Goal: Task Accomplishment & Management: Use online tool/utility

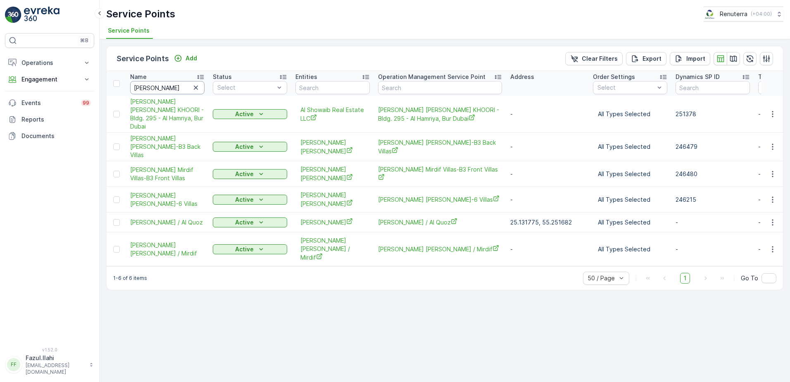
click at [178, 84] on input "Abdulla a" at bounding box center [167, 87] width 74 height 13
type input "Al huraz"
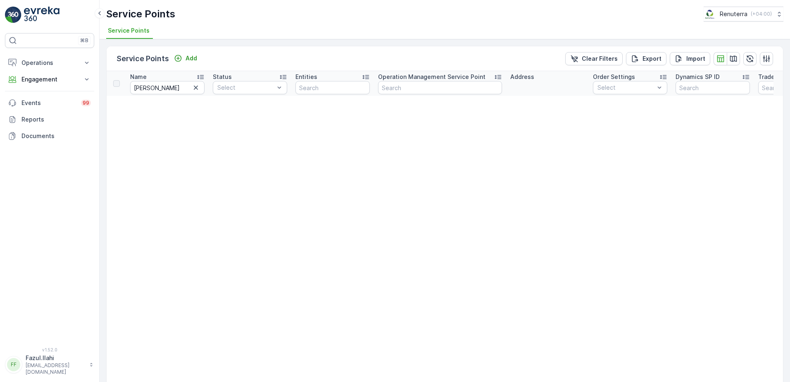
type input "Al huraz"
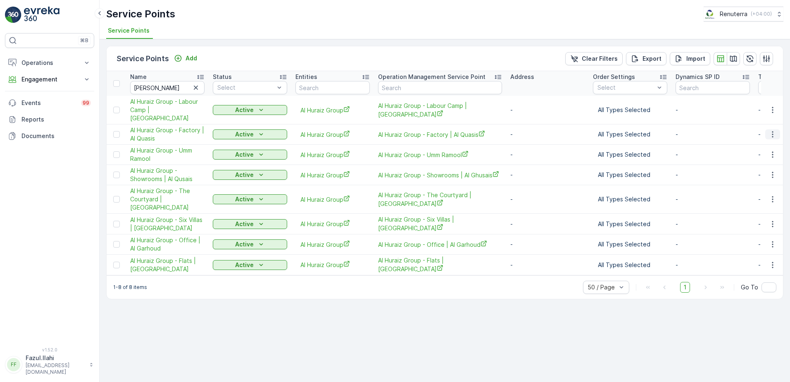
click at [770, 130] on icon "button" at bounding box center [772, 134] width 8 height 8
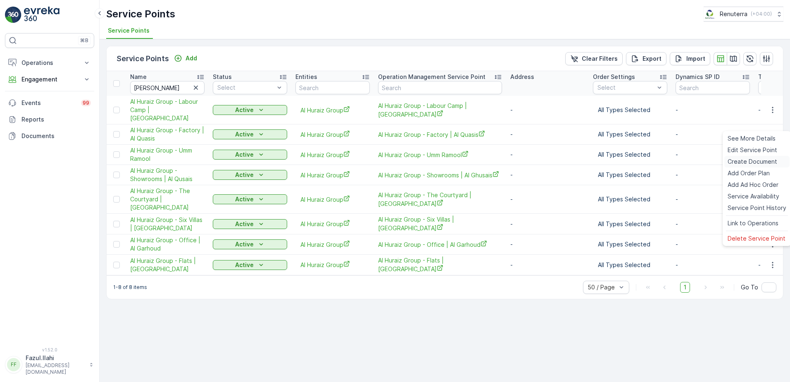
click at [738, 160] on span "Create Document" at bounding box center [752, 161] width 50 height 8
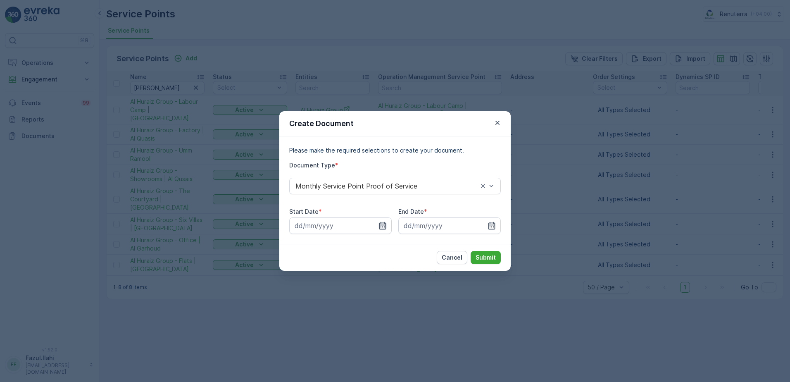
click at [378, 222] on icon "button" at bounding box center [382, 225] width 8 height 8
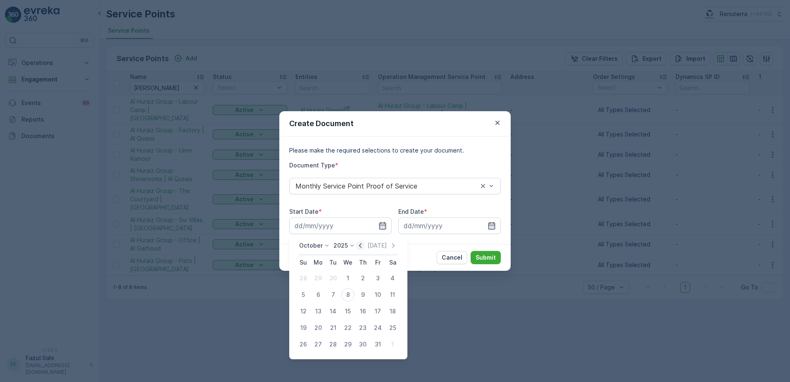
click at [361, 245] on icon "button" at bounding box center [360, 245] width 2 height 5
click at [319, 278] on div "1" at bounding box center [317, 277] width 13 height 13
type input "01.09.2025"
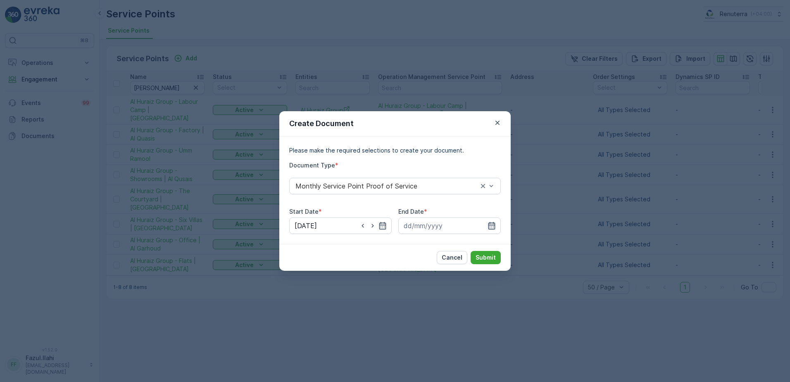
click at [491, 225] on icon "button" at bounding box center [491, 225] width 7 height 7
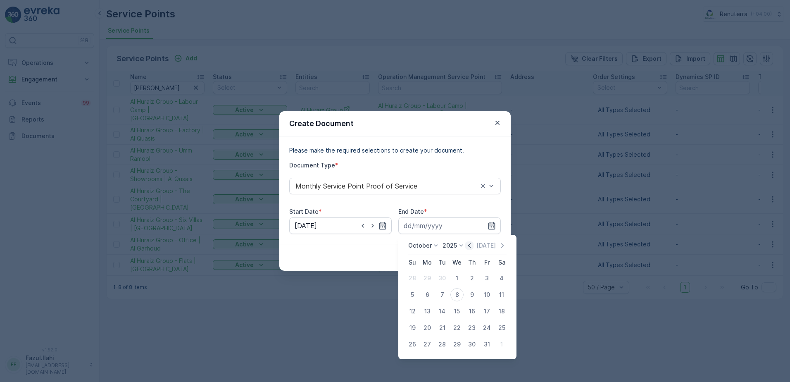
click at [470, 242] on icon "button" at bounding box center [469, 245] width 8 height 8
click at [440, 343] on div "30" at bounding box center [441, 343] width 13 height 13
type input "30.09.2025"
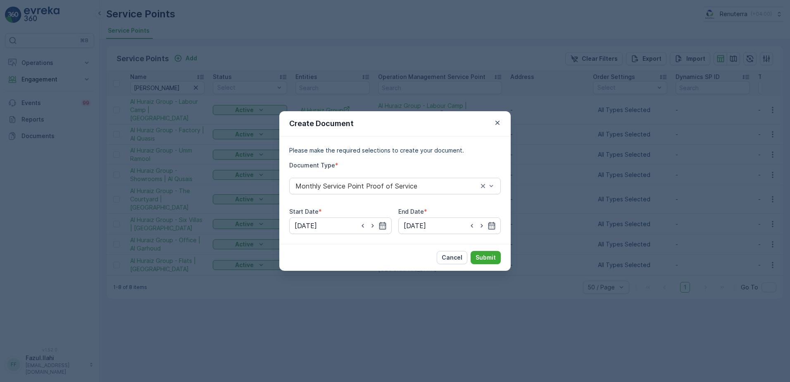
click at [485, 268] on div "Cancel Submit" at bounding box center [394, 257] width 231 height 27
click at [489, 259] on p "Submit" at bounding box center [485, 257] width 20 height 8
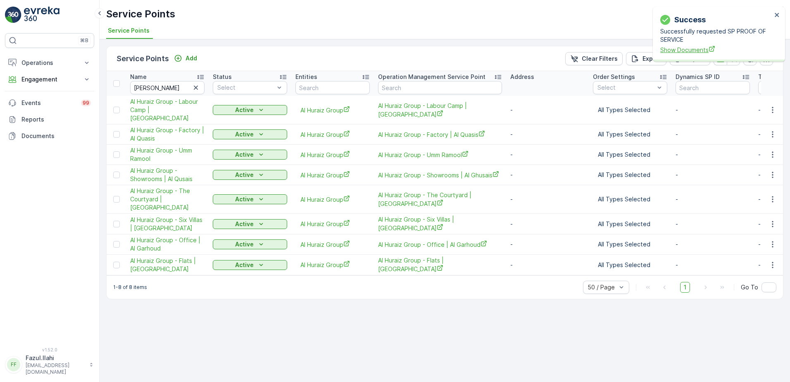
click at [670, 48] on span "Show Documents" at bounding box center [716, 49] width 112 height 9
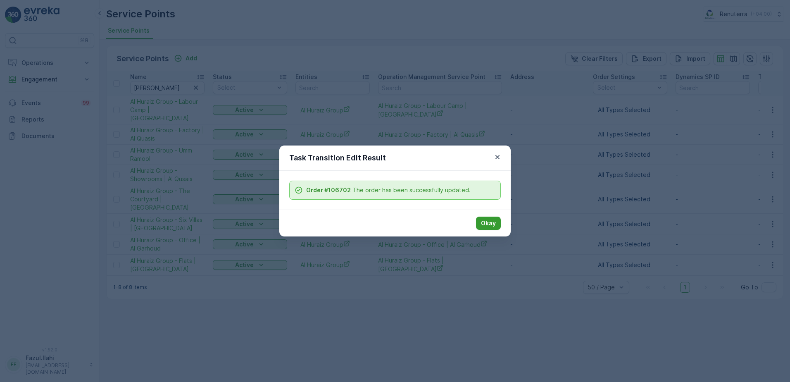
click at [491, 224] on p "Okay" at bounding box center [488, 223] width 15 height 8
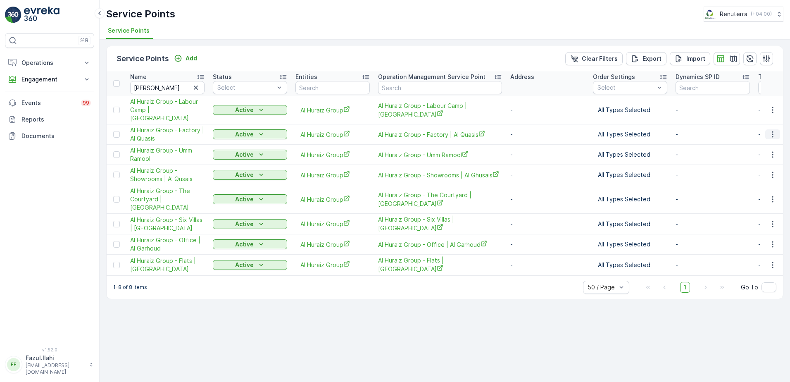
click at [770, 130] on icon "button" at bounding box center [772, 134] width 8 height 8
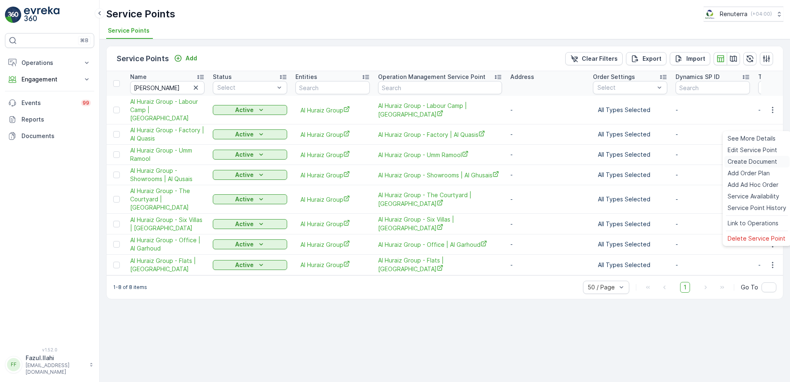
click at [765, 162] on span "Create Document" at bounding box center [752, 161] width 50 height 8
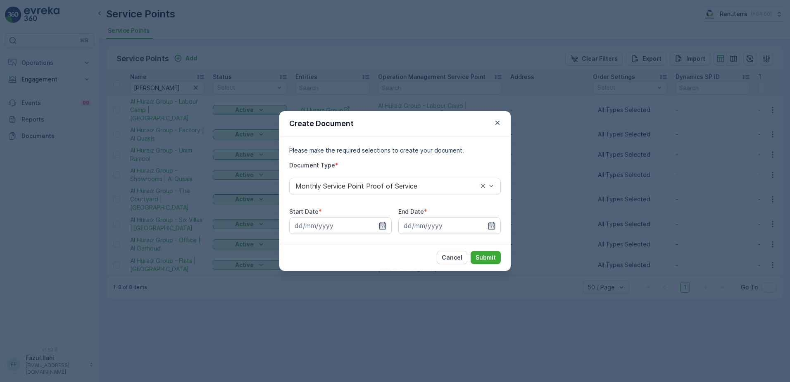
click at [382, 226] on icon "button" at bounding box center [382, 225] width 8 height 8
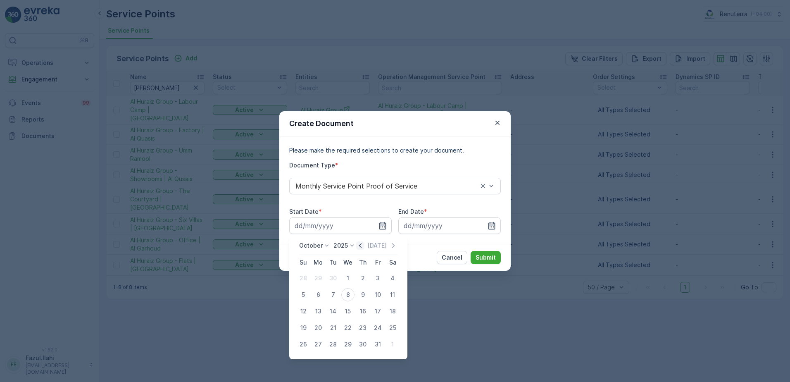
click at [360, 248] on icon "button" at bounding box center [360, 245] width 8 height 8
drag, startPoint x: 318, startPoint y: 278, endPoint x: 351, endPoint y: 264, distance: 35.9
click at [316, 275] on div "1" at bounding box center [317, 277] width 13 height 13
type input "01.09.2025"
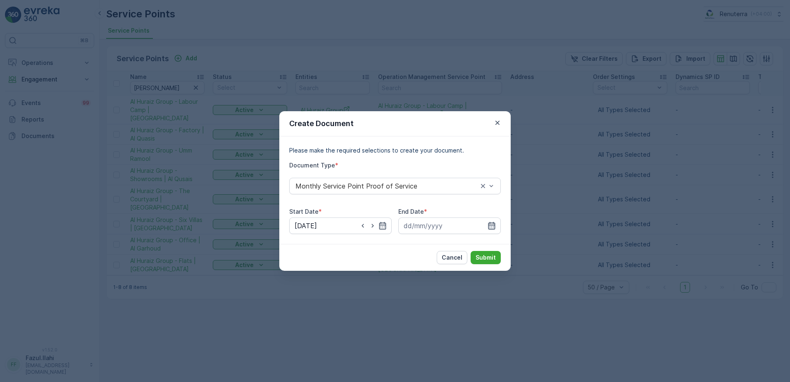
click at [490, 225] on icon "button" at bounding box center [491, 225] width 7 height 7
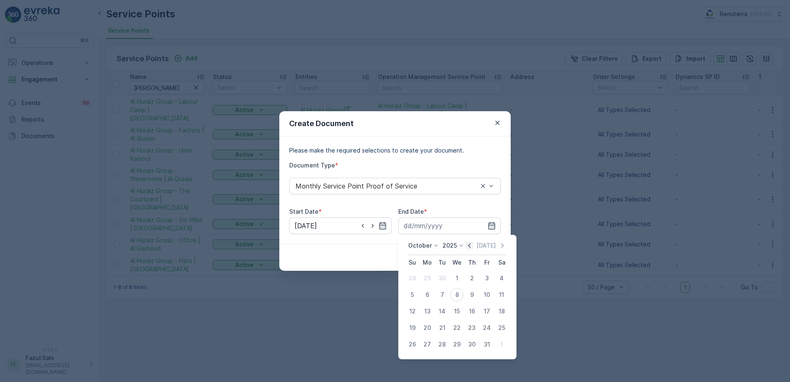
click at [471, 247] on icon "button" at bounding box center [469, 245] width 2 height 5
click at [442, 345] on div "30" at bounding box center [441, 343] width 13 height 13
type input "30.09.2025"
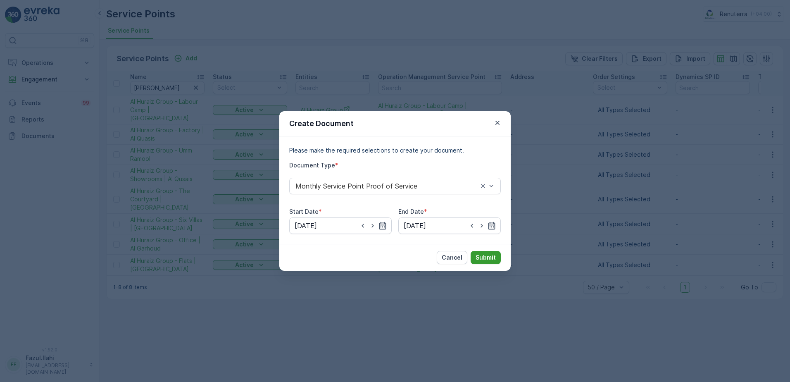
click at [485, 254] on p "Submit" at bounding box center [485, 257] width 20 height 8
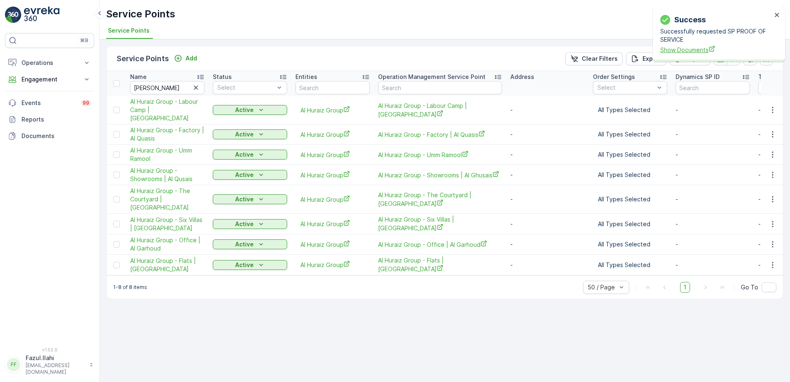
click at [693, 50] on span "Show Documents" at bounding box center [716, 49] width 112 height 9
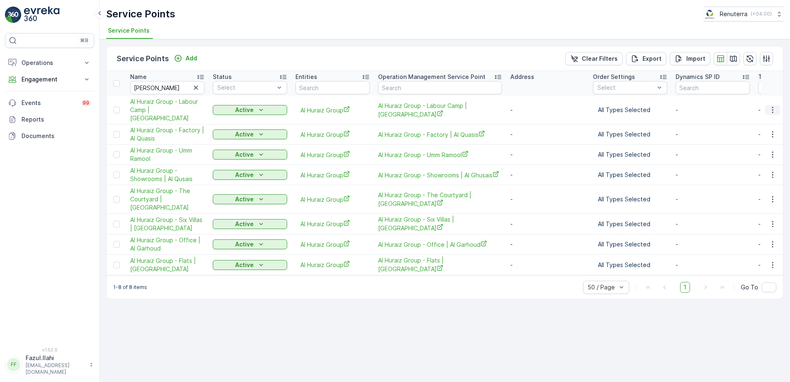
click at [771, 106] on icon "button" at bounding box center [772, 110] width 8 height 8
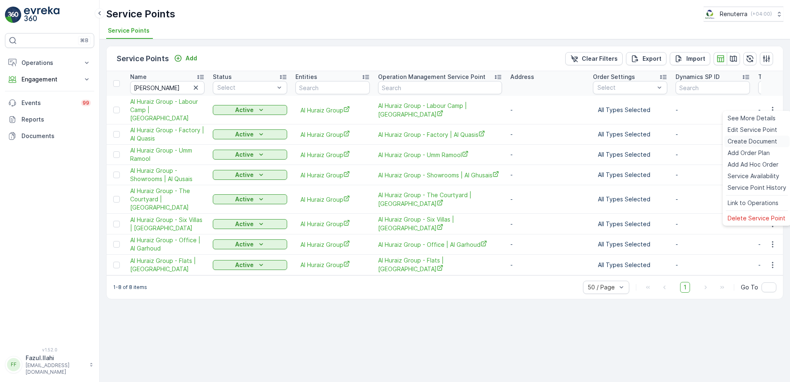
click at [744, 141] on span "Create Document" at bounding box center [752, 141] width 50 height 8
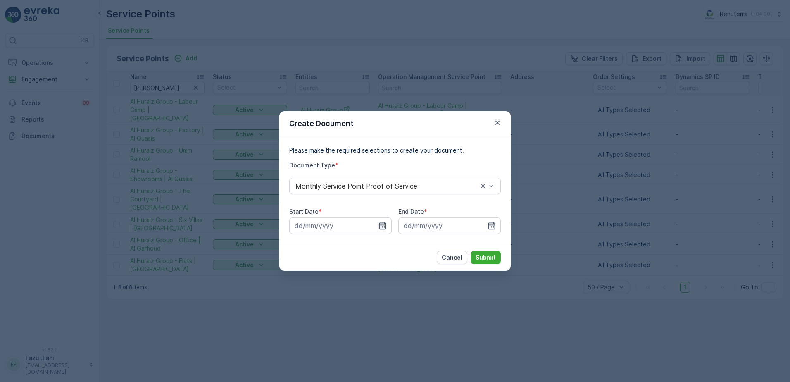
click at [383, 228] on icon "button" at bounding box center [382, 225] width 8 height 8
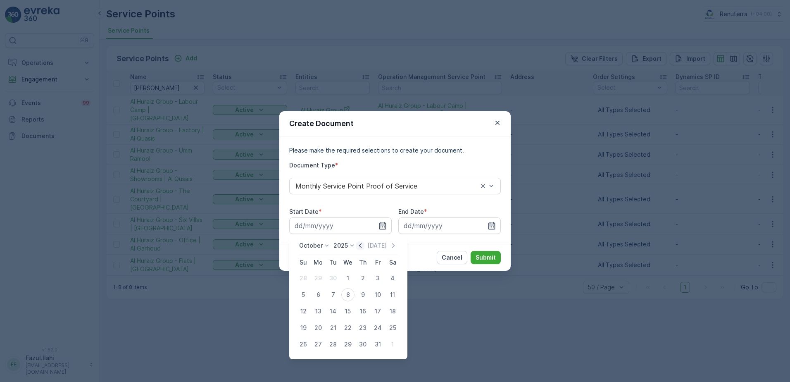
click at [364, 244] on icon "button" at bounding box center [360, 245] width 8 height 8
click at [320, 277] on div "1" at bounding box center [317, 277] width 13 height 13
type input "01.09.2025"
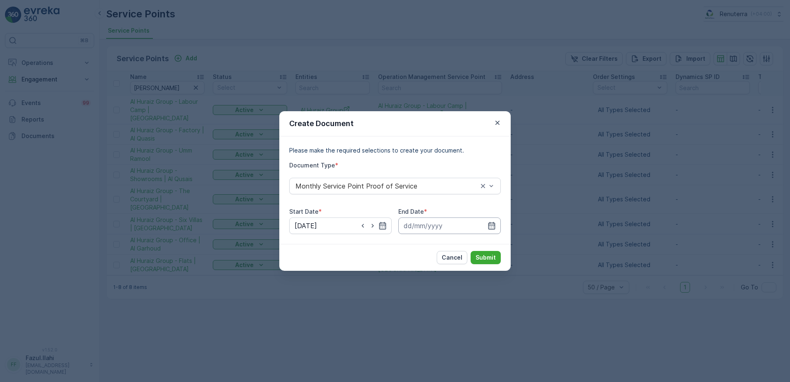
drag, startPoint x: 493, startPoint y: 226, endPoint x: 487, endPoint y: 231, distance: 7.9
click at [493, 223] on icon "button" at bounding box center [491, 225] width 8 height 8
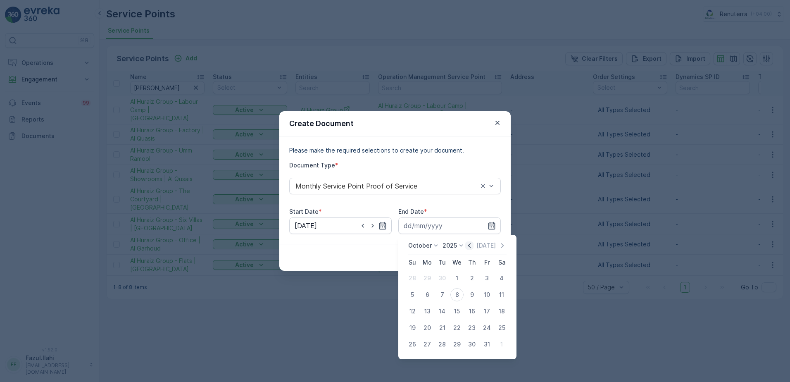
click at [473, 247] on icon "button" at bounding box center [469, 245] width 8 height 8
click at [442, 335] on td "23" at bounding box center [442, 327] width 15 height 17
click at [441, 344] on div "30" at bounding box center [441, 343] width 13 height 13
type input "30.09.2025"
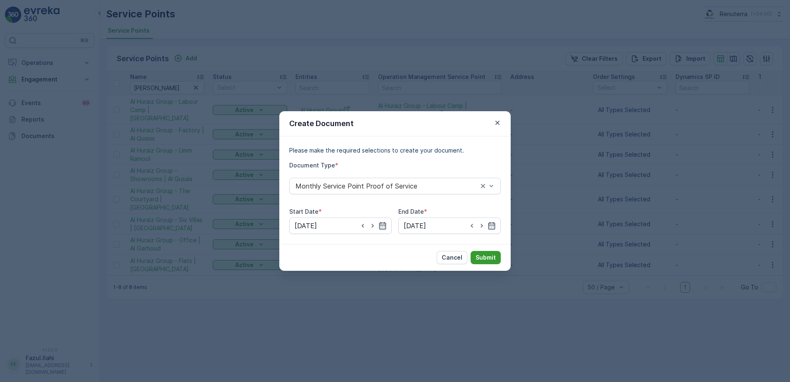
click at [487, 253] on button "Submit" at bounding box center [486, 257] width 30 height 13
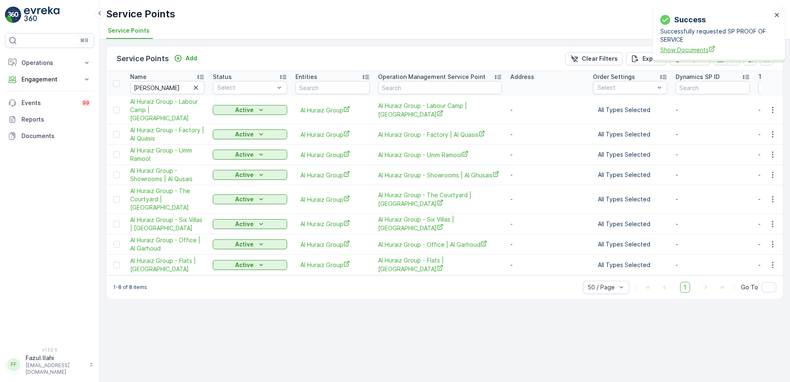
click at [685, 54] on span "Show Documents" at bounding box center [716, 49] width 112 height 9
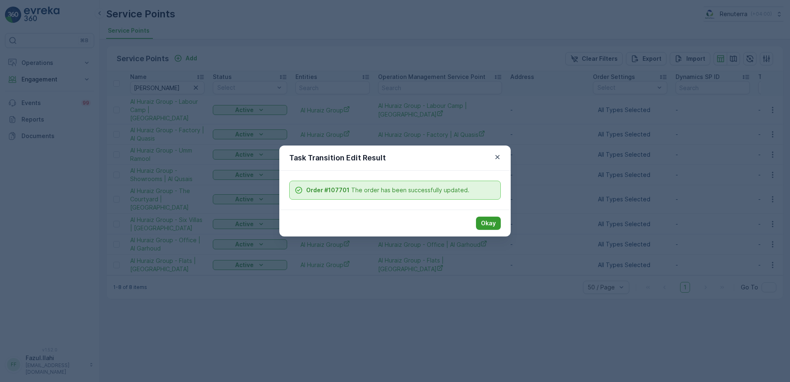
click at [483, 221] on p "Okay" at bounding box center [488, 223] width 15 height 8
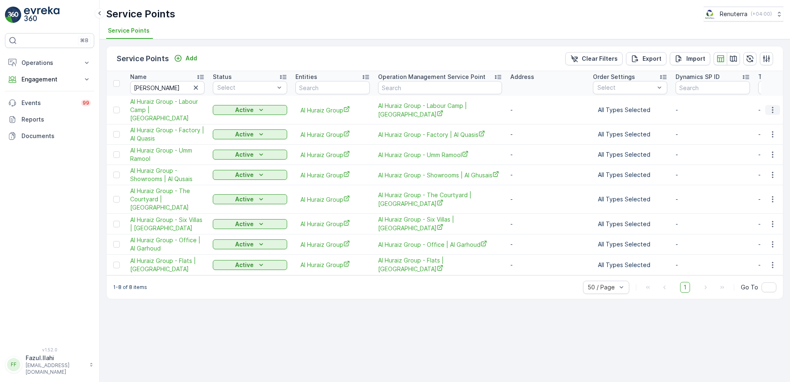
click at [774, 106] on icon "button" at bounding box center [772, 110] width 8 height 8
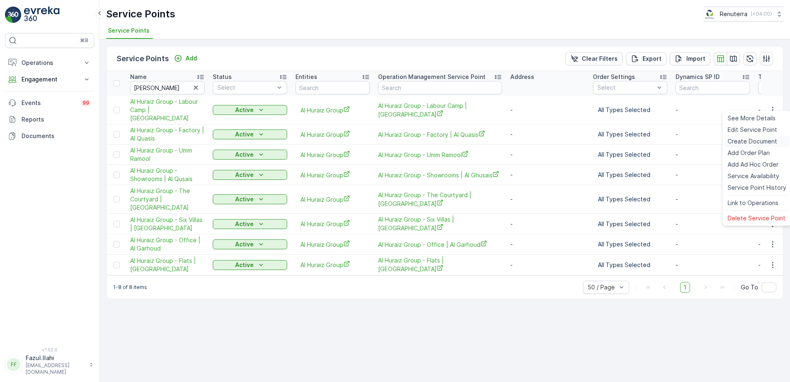
click at [745, 139] on span "Create Document" at bounding box center [752, 141] width 50 height 8
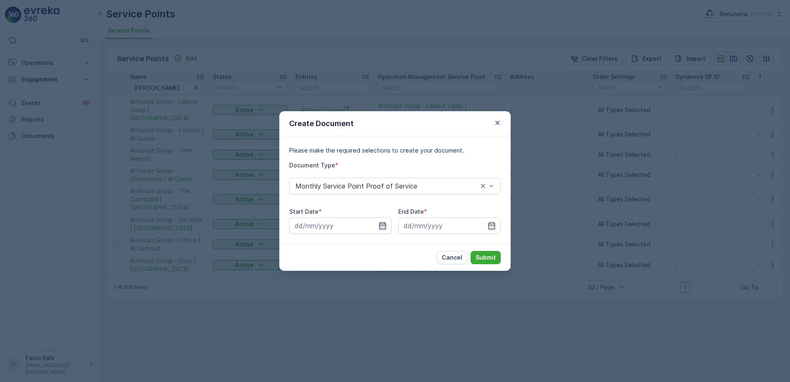
click at [383, 229] on icon "button" at bounding box center [382, 225] width 7 height 7
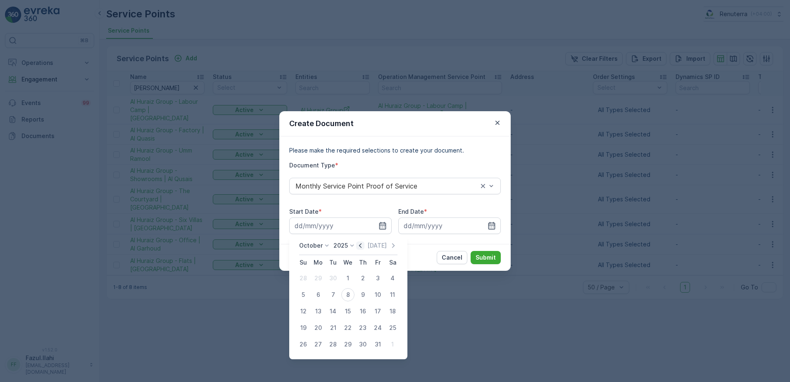
click at [360, 248] on icon "button" at bounding box center [360, 245] width 8 height 8
click at [321, 277] on div "1" at bounding box center [317, 277] width 13 height 13
type input "01.09.2025"
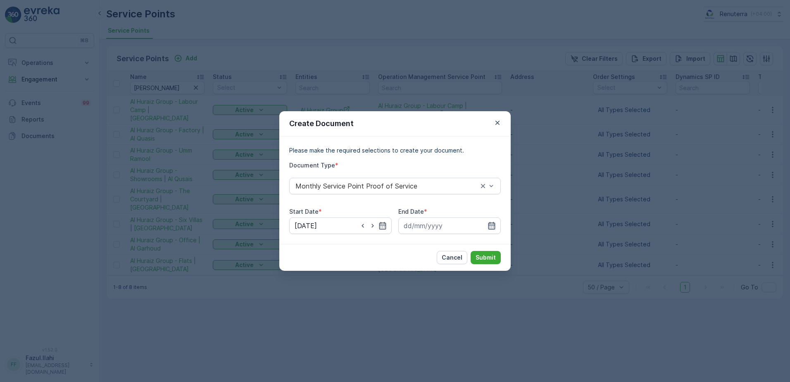
click at [495, 225] on icon "button" at bounding box center [491, 225] width 7 height 7
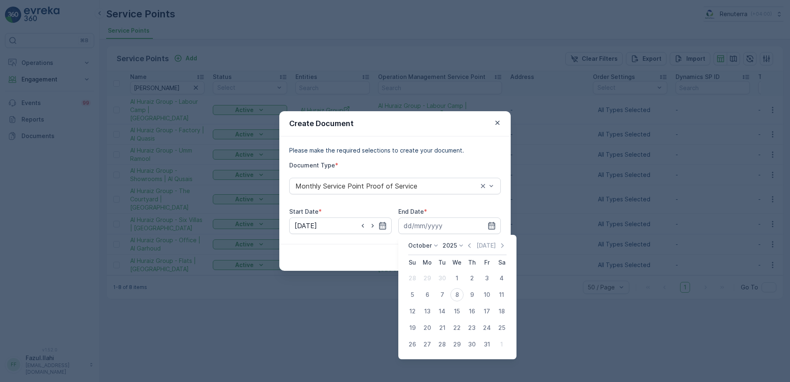
drag, startPoint x: 470, startPoint y: 245, endPoint x: 468, endPoint y: 256, distance: 10.8
click at [469, 245] on icon "button" at bounding box center [469, 245] width 8 height 8
click at [443, 348] on div "30" at bounding box center [441, 343] width 13 height 13
type input "30.09.2025"
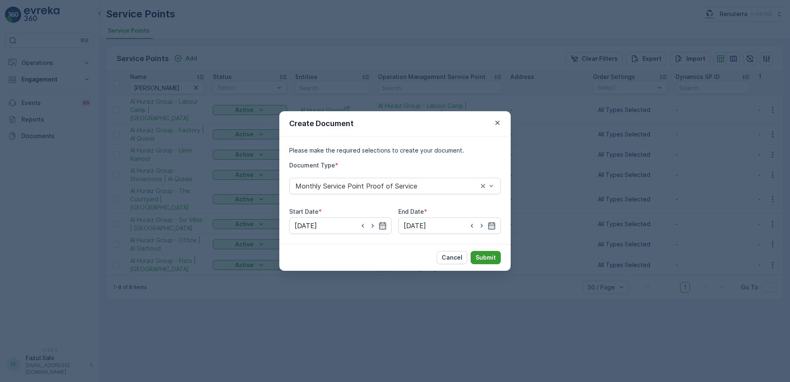
click at [481, 257] on p "Submit" at bounding box center [485, 257] width 20 height 8
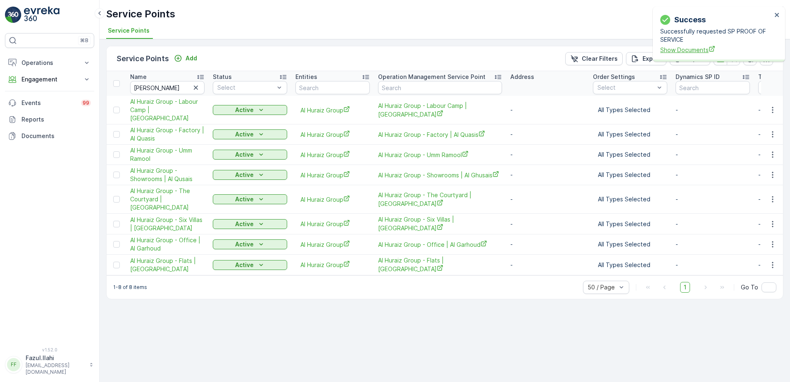
click at [684, 50] on span "Show Documents" at bounding box center [716, 49] width 112 height 9
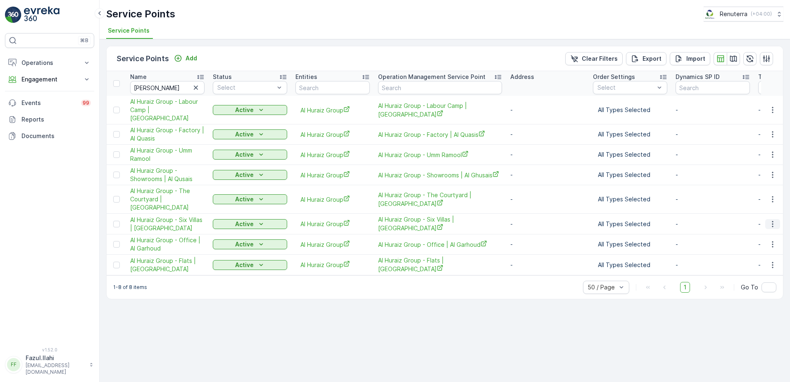
click at [770, 220] on icon "button" at bounding box center [772, 224] width 8 height 8
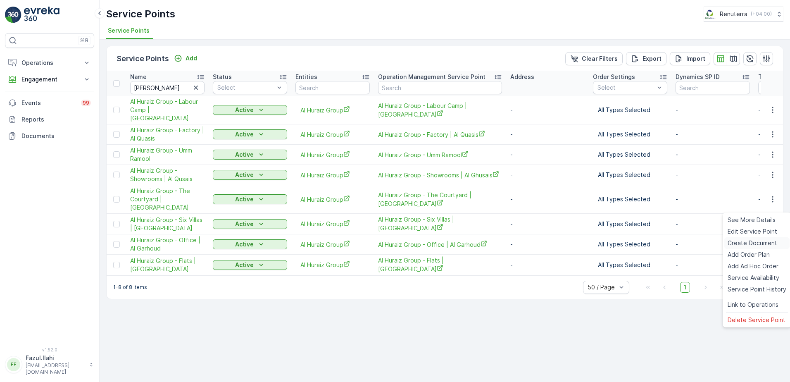
click at [737, 243] on span "Create Document" at bounding box center [752, 243] width 50 height 8
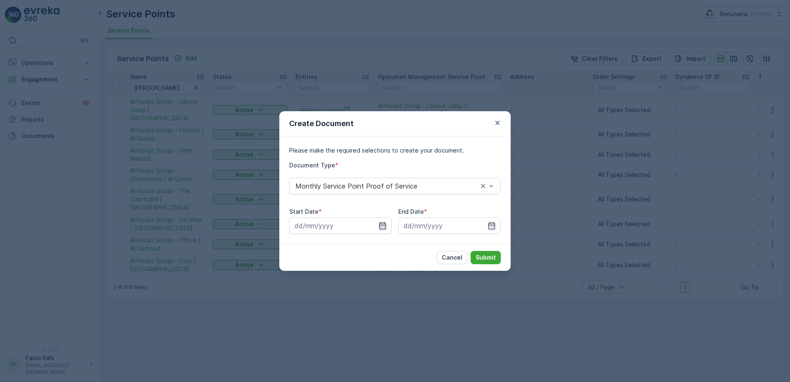
click at [383, 224] on icon "button" at bounding box center [382, 225] width 8 height 8
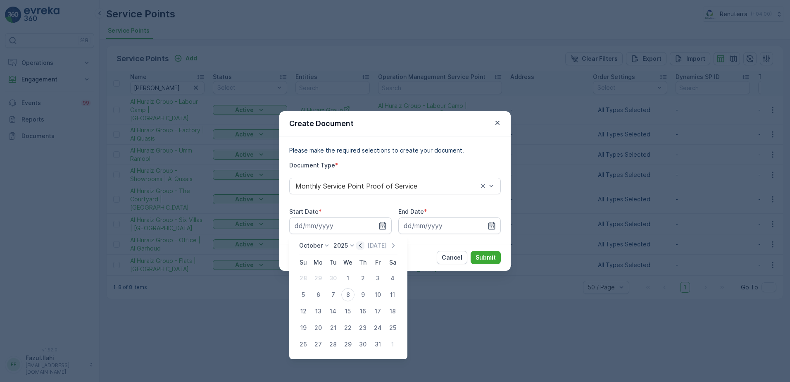
click at [359, 247] on icon "button" at bounding box center [360, 245] width 8 height 8
drag, startPoint x: 317, startPoint y: 280, endPoint x: 345, endPoint y: 276, distance: 28.4
click at [318, 278] on div "1" at bounding box center [317, 277] width 13 height 13
type input "01.09.2025"
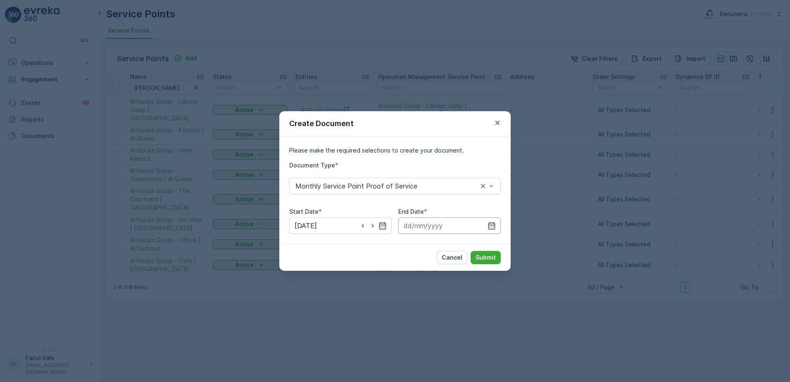
click at [496, 221] on input at bounding box center [449, 225] width 102 height 17
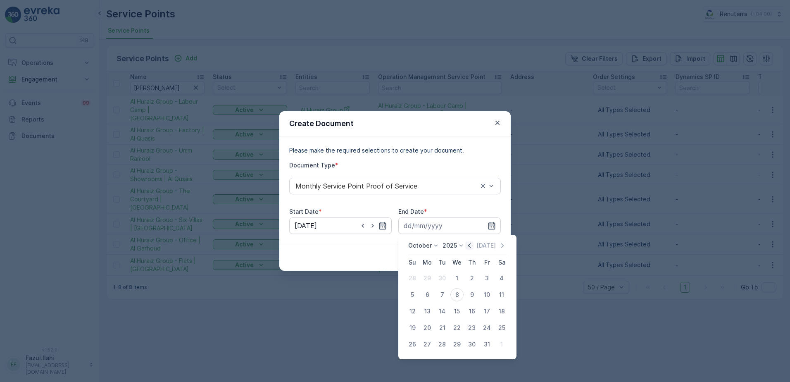
click at [469, 248] on icon "button" at bounding box center [469, 245] width 8 height 8
click at [444, 346] on div "30" at bounding box center [441, 343] width 13 height 13
type input "30.09.2025"
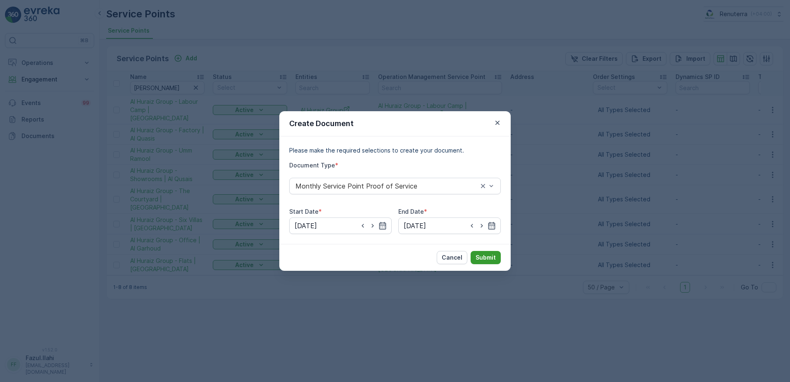
click at [486, 255] on p "Submit" at bounding box center [485, 257] width 20 height 8
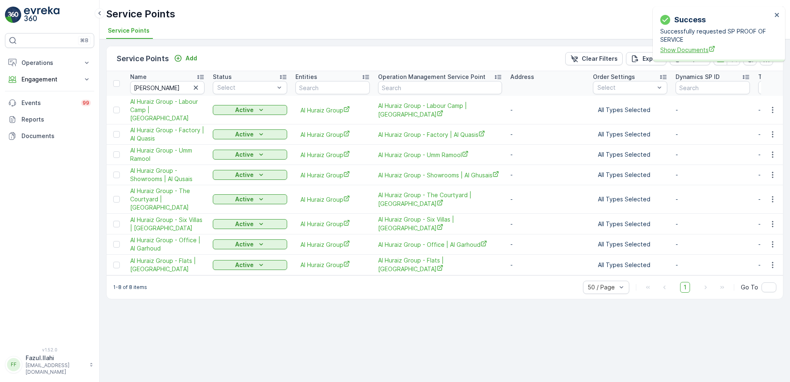
click at [687, 48] on span "Show Documents" at bounding box center [716, 49] width 112 height 9
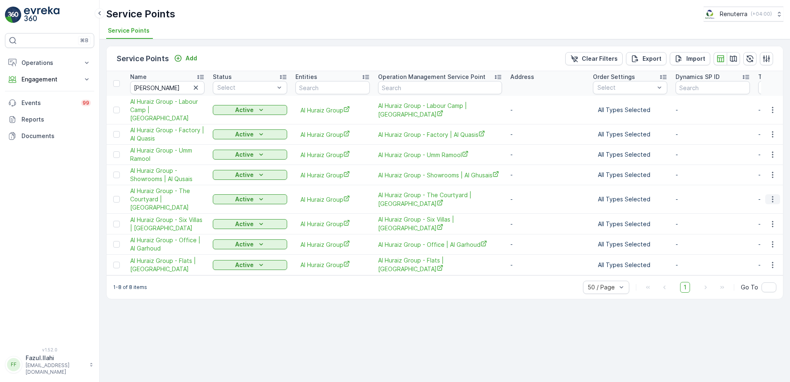
click at [773, 195] on icon "button" at bounding box center [772, 199] width 8 height 8
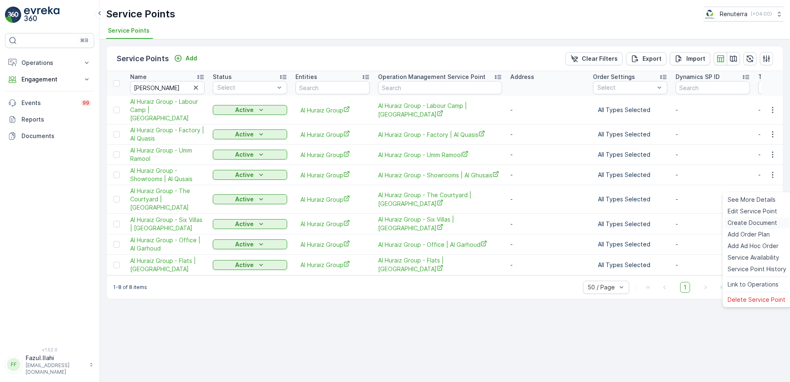
click at [741, 222] on span "Create Document" at bounding box center [752, 223] width 50 height 8
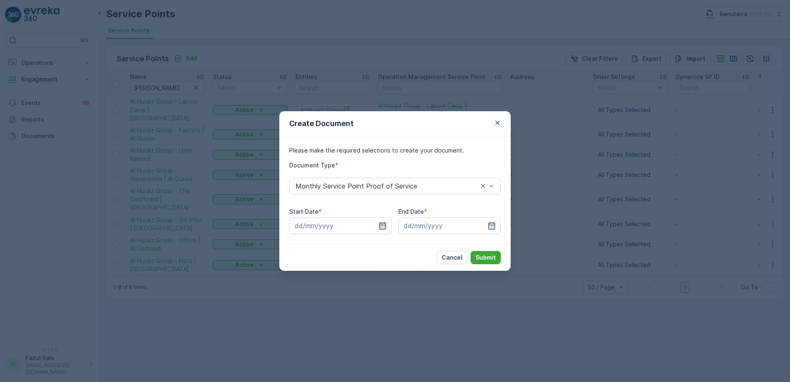
click at [383, 224] on icon "button" at bounding box center [382, 225] width 8 height 8
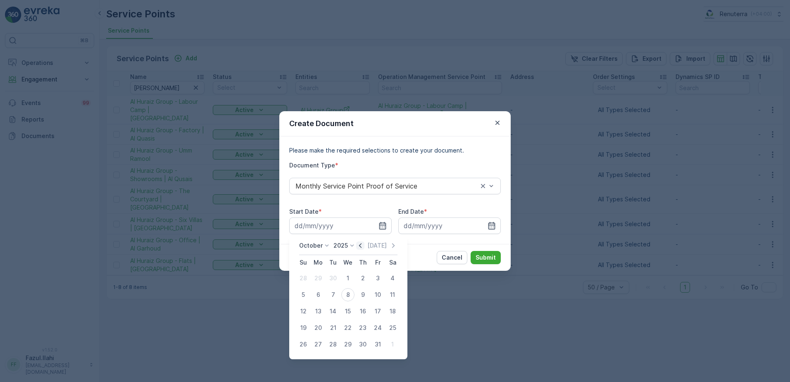
click at [361, 246] on icon "button" at bounding box center [360, 245] width 2 height 5
click at [319, 278] on div "1" at bounding box center [317, 277] width 13 height 13
type input "01.09.2025"
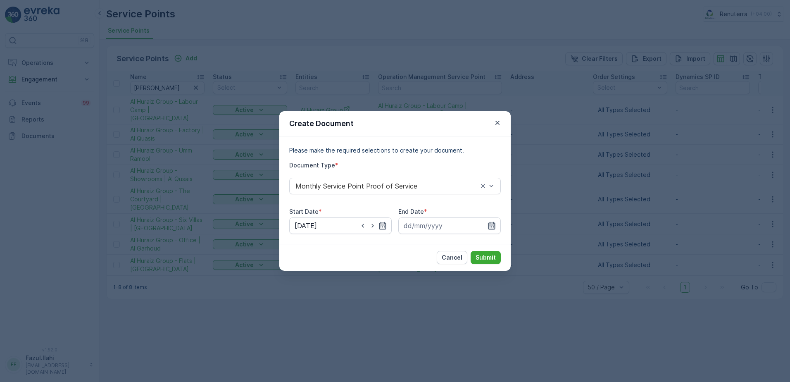
click at [492, 228] on icon "button" at bounding box center [491, 225] width 8 height 8
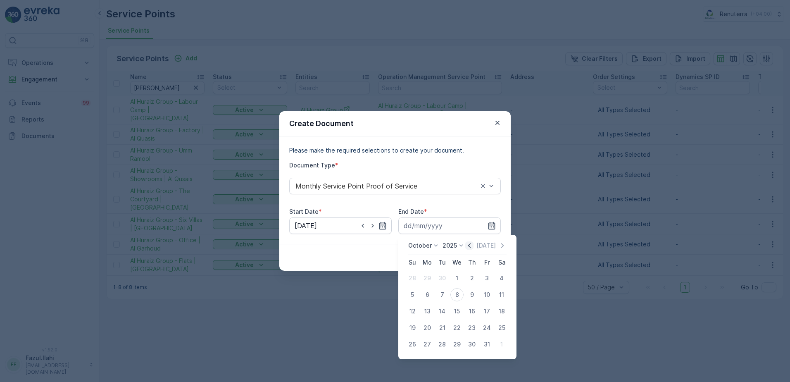
click at [470, 245] on icon "button" at bounding box center [469, 245] width 2 height 5
click at [445, 341] on div "30" at bounding box center [441, 343] width 13 height 13
type input "30.09.2025"
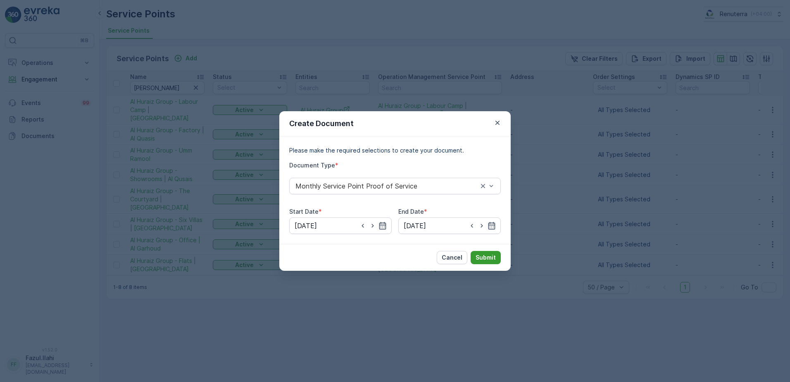
click at [493, 261] on button "Submit" at bounding box center [486, 257] width 30 height 13
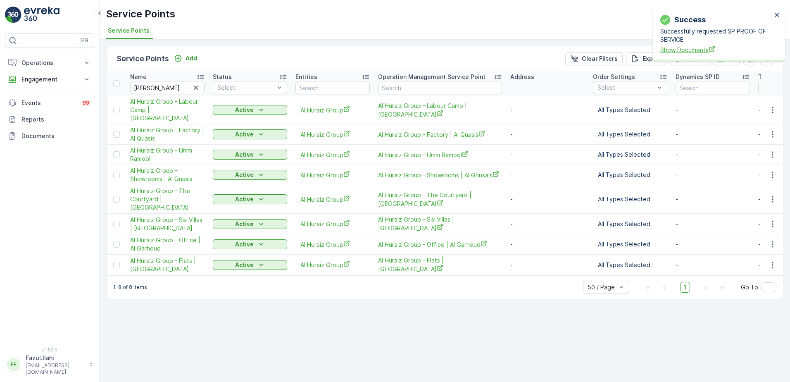
click at [691, 49] on span "Show Documents" at bounding box center [716, 49] width 112 height 9
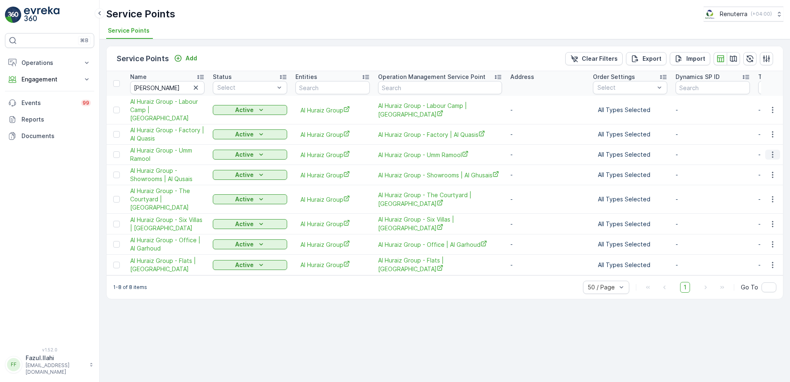
click at [773, 152] on icon "button" at bounding box center [772, 155] width 1 height 6
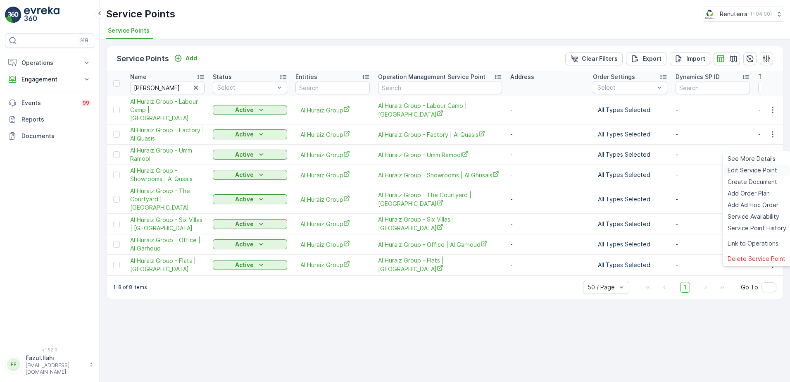
drag, startPoint x: 739, startPoint y: 180, endPoint x: 742, endPoint y: 171, distance: 9.1
click at [740, 171] on ul "See More Details Edit Service Point Create Document Add Order Plan Add Ad Hoc O…" at bounding box center [756, 208] width 69 height 115
click at [735, 181] on span "Create Document" at bounding box center [752, 182] width 50 height 8
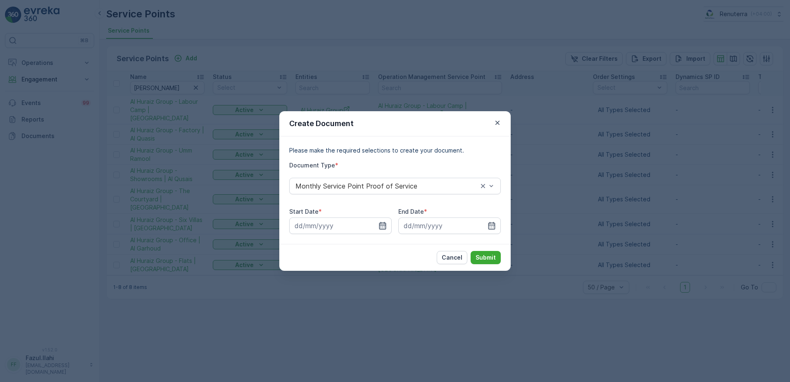
click at [383, 228] on icon "button" at bounding box center [382, 225] width 8 height 8
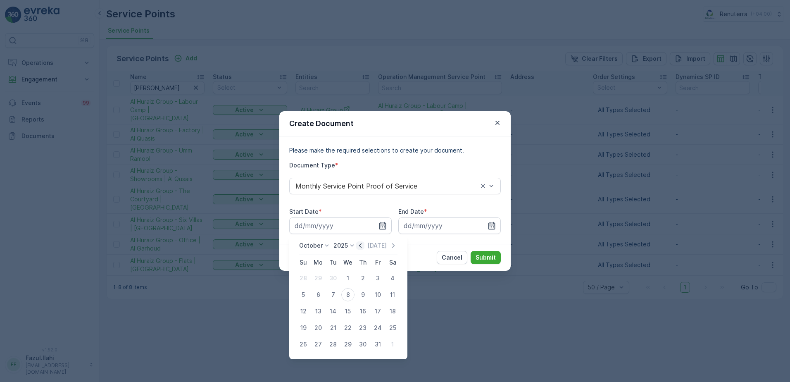
click at [361, 248] on icon "button" at bounding box center [360, 245] width 8 height 8
drag, startPoint x: 313, startPoint y: 276, endPoint x: 317, endPoint y: 276, distance: 4.2
click at [313, 276] on div "1" at bounding box center [317, 277] width 13 height 13
type input "01.09.2025"
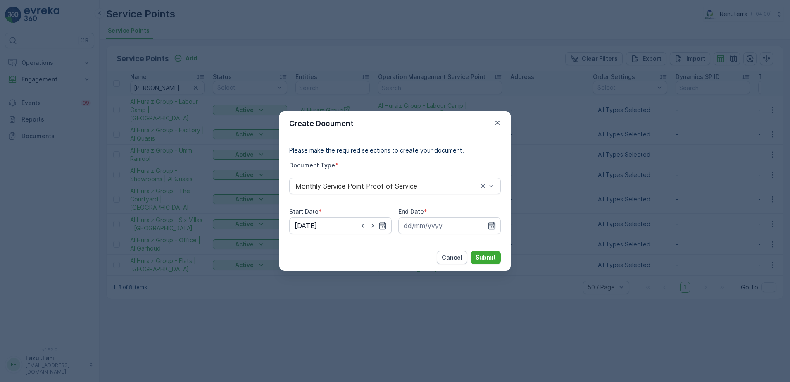
click at [492, 224] on icon "button" at bounding box center [491, 225] width 8 height 8
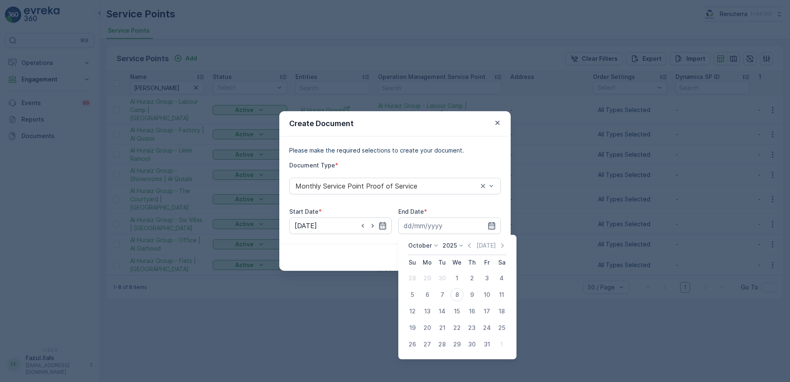
click at [471, 245] on icon "button" at bounding box center [469, 245] width 2 height 5
click at [441, 345] on div "30" at bounding box center [441, 343] width 13 height 13
type input "30.09.2025"
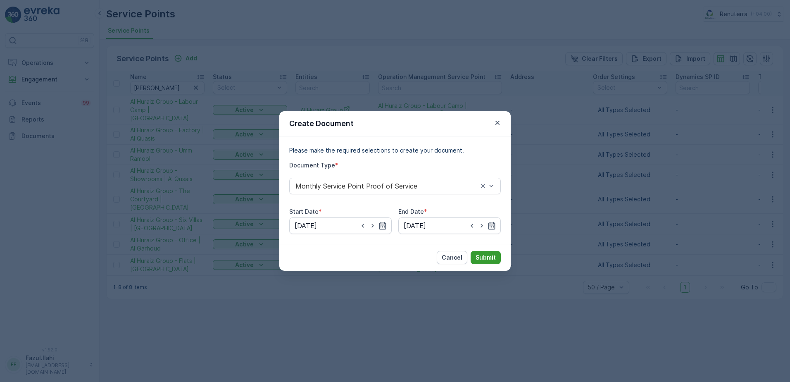
click at [483, 254] on p "Submit" at bounding box center [485, 257] width 20 height 8
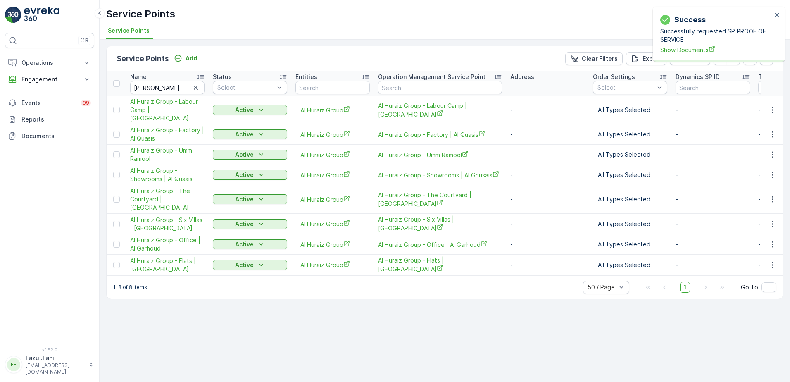
click at [690, 45] on span "Show Documents" at bounding box center [716, 49] width 112 height 9
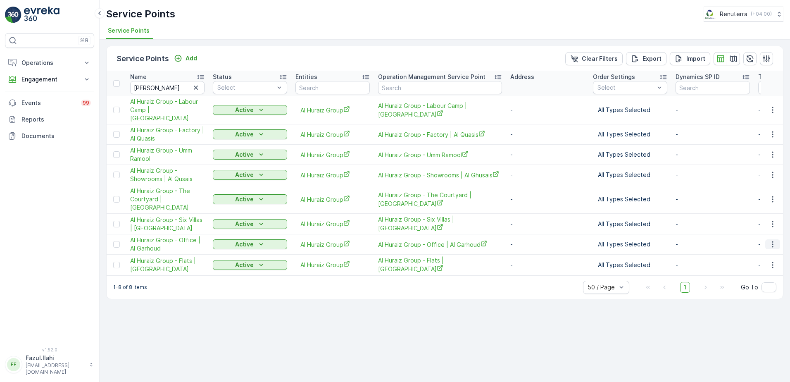
click at [772, 241] on icon "button" at bounding box center [772, 244] width 1 height 6
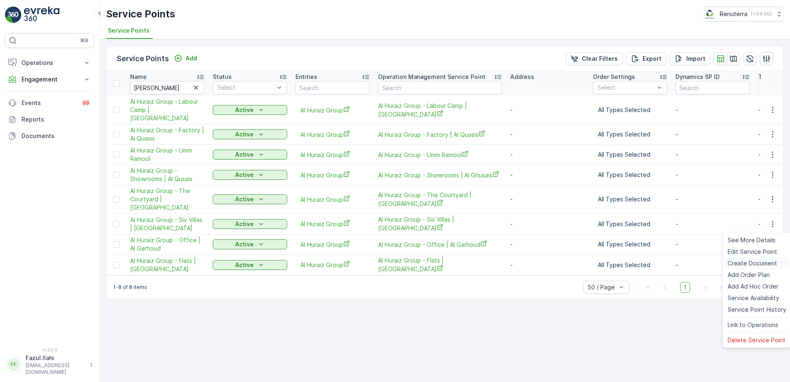
click at [736, 261] on span "Create Document" at bounding box center [752, 263] width 50 height 8
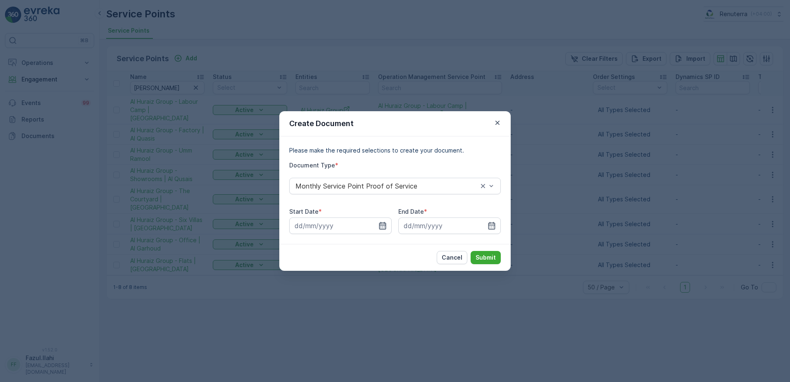
click at [385, 225] on icon "button" at bounding box center [382, 225] width 7 height 7
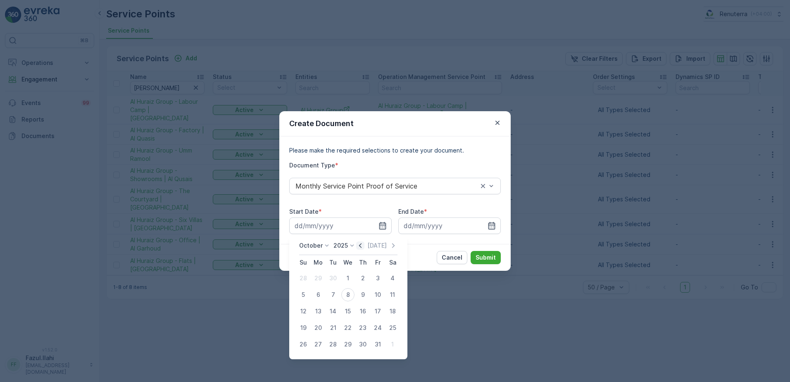
click at [361, 246] on icon "button" at bounding box center [360, 245] width 2 height 5
click at [317, 276] on div "1" at bounding box center [317, 277] width 13 height 13
type input "01.09.2025"
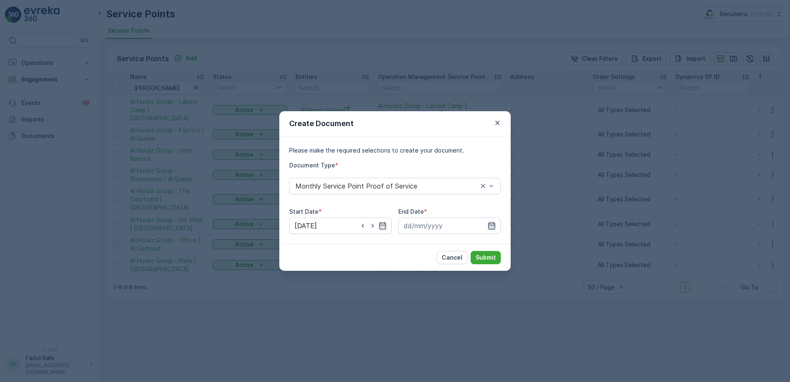
click at [494, 224] on icon "button" at bounding box center [491, 225] width 8 height 8
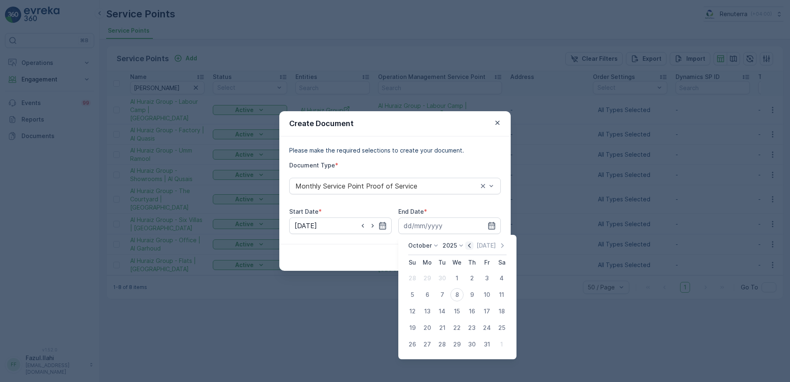
click at [472, 245] on icon "button" at bounding box center [469, 245] width 8 height 8
click at [442, 347] on div "30" at bounding box center [441, 343] width 13 height 13
type input "30.09.2025"
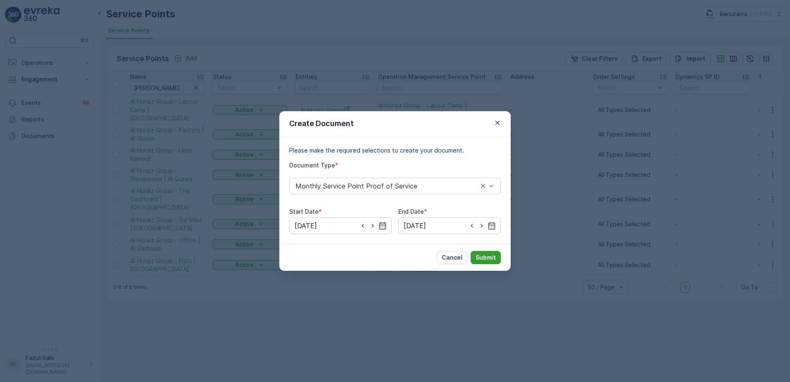
click at [492, 252] on button "Submit" at bounding box center [486, 257] width 30 height 13
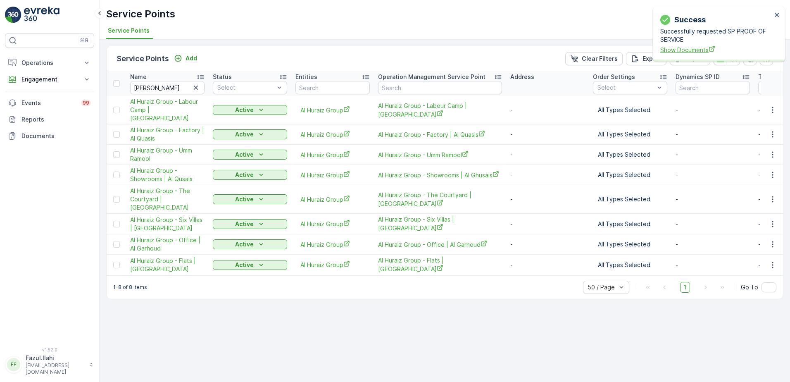
click at [678, 52] on span "Show Documents" at bounding box center [716, 49] width 112 height 9
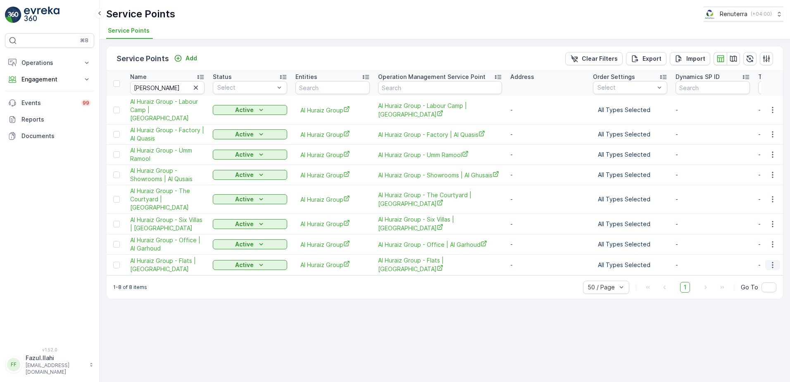
click at [775, 261] on icon "button" at bounding box center [772, 265] width 8 height 8
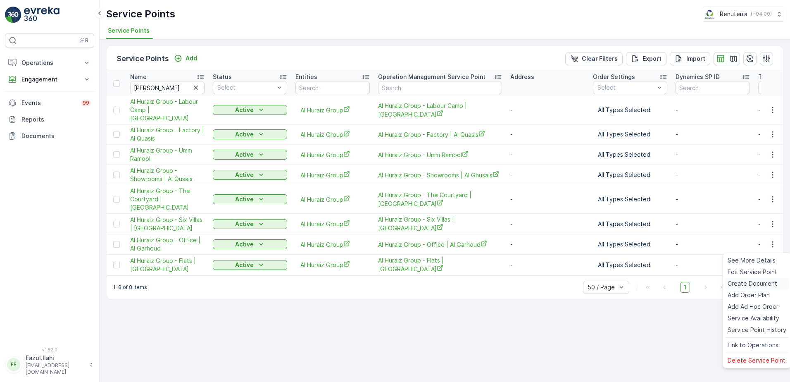
click at [754, 280] on span "Create Document" at bounding box center [752, 283] width 50 height 8
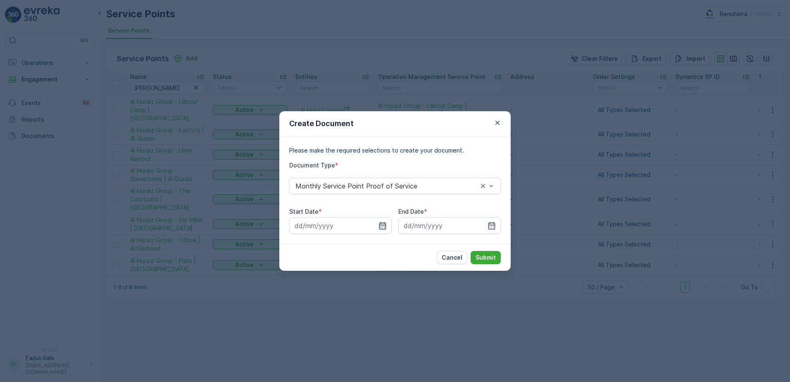
click at [385, 221] on icon "button" at bounding box center [382, 225] width 8 height 8
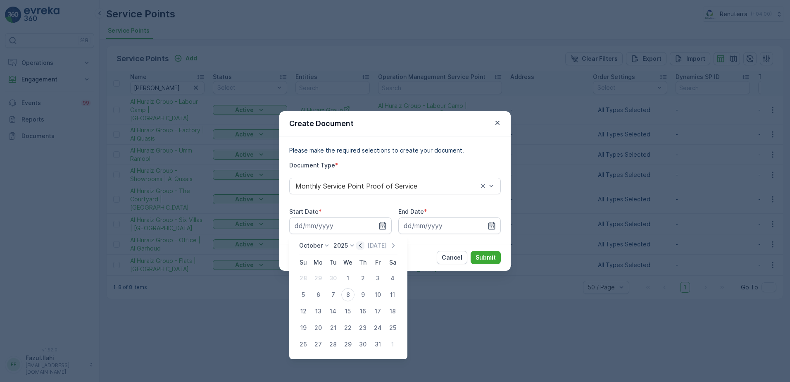
click at [364, 242] on icon "button" at bounding box center [360, 245] width 8 height 8
click at [317, 276] on div "1" at bounding box center [317, 277] width 13 height 13
type input "01.09.2025"
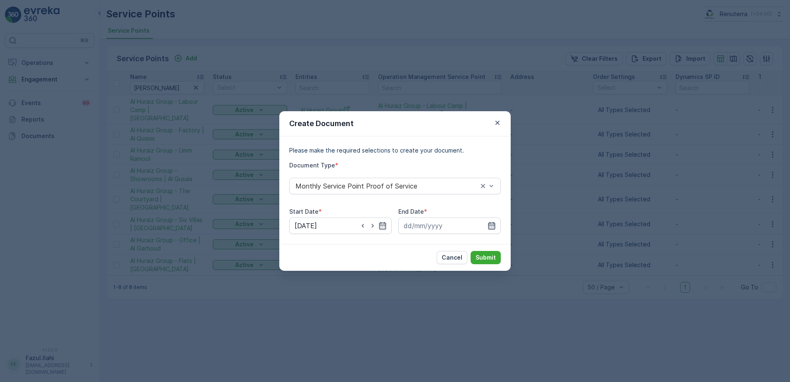
click at [488, 224] on icon "button" at bounding box center [491, 225] width 8 height 8
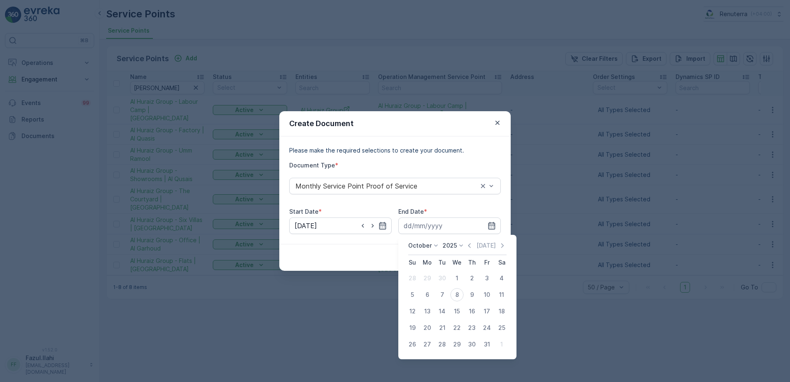
click at [471, 244] on icon "button" at bounding box center [469, 245] width 8 height 8
click at [438, 346] on div "30" at bounding box center [441, 343] width 13 height 13
type input "30.09.2025"
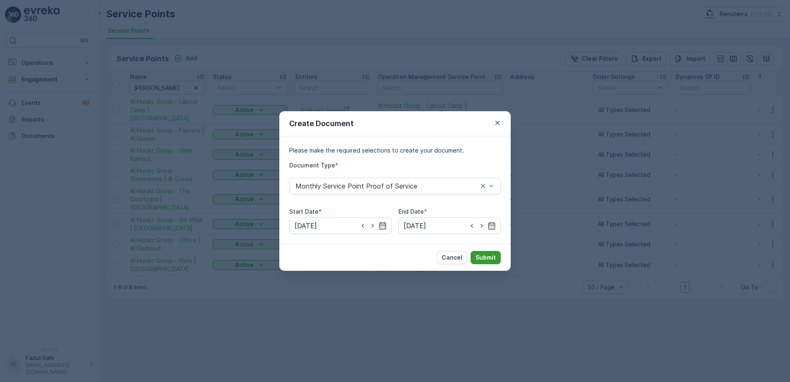
click at [489, 256] on p "Submit" at bounding box center [485, 257] width 20 height 8
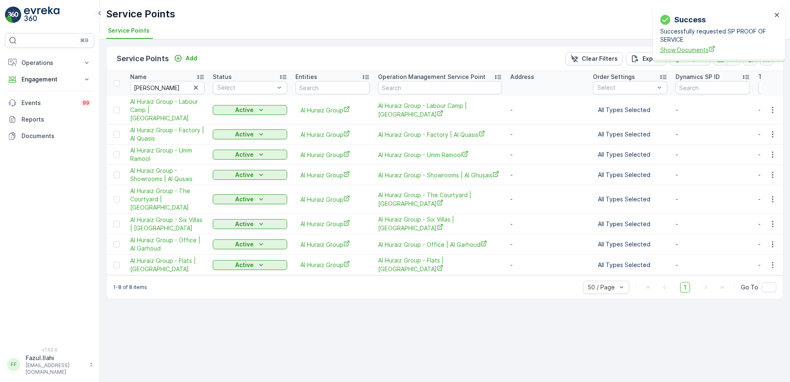
click at [699, 48] on span "Show Documents" at bounding box center [716, 49] width 112 height 9
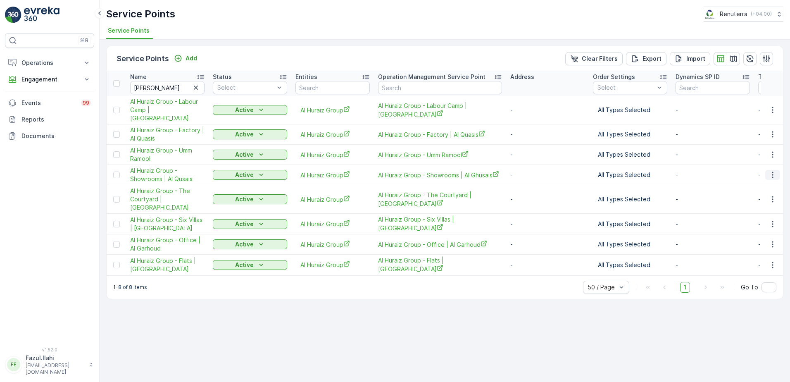
click at [776, 171] on icon "button" at bounding box center [772, 175] width 8 height 8
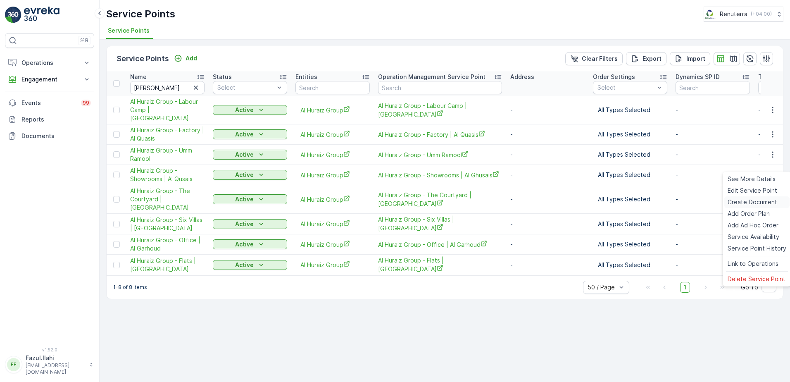
click at [739, 202] on span "Create Document" at bounding box center [752, 202] width 50 height 8
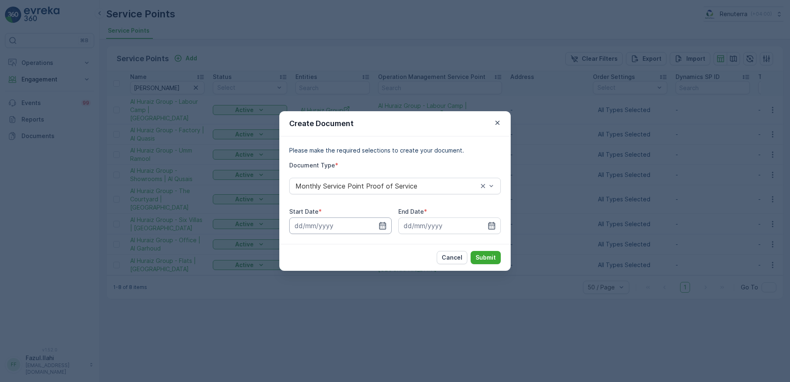
click at [378, 226] on input at bounding box center [340, 225] width 102 height 17
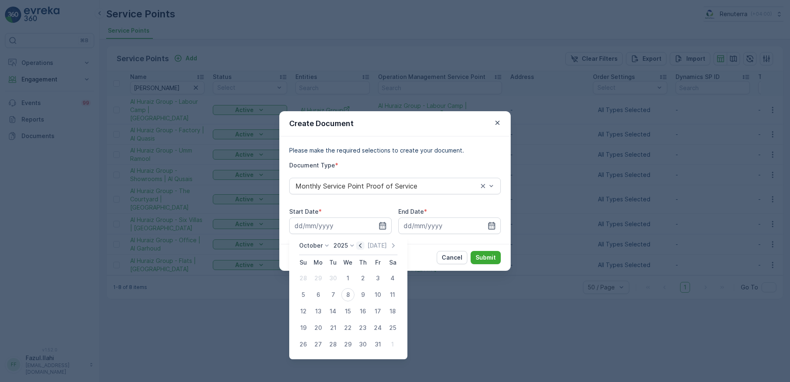
click at [364, 245] on icon "button" at bounding box center [360, 245] width 8 height 8
click at [320, 280] on div "1" at bounding box center [317, 277] width 13 height 13
type input "01.09.2025"
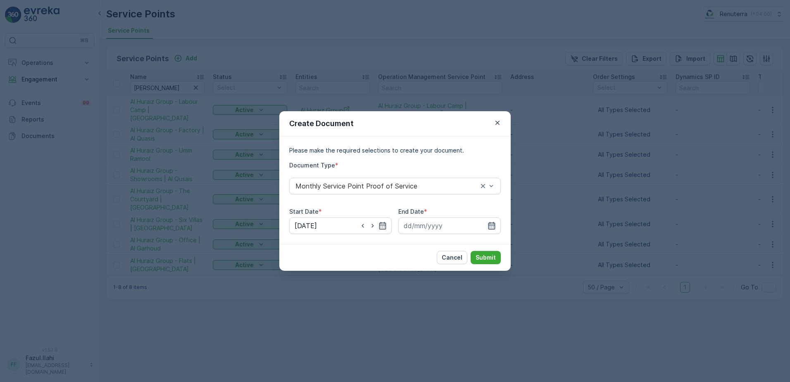
click at [490, 229] on icon "button" at bounding box center [491, 225] width 7 height 7
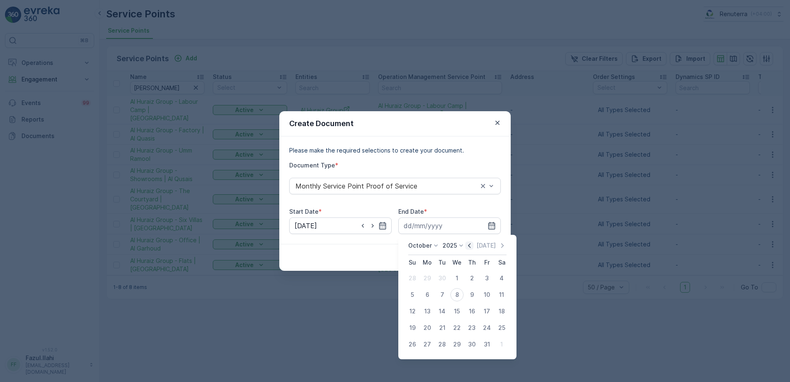
click at [472, 247] on icon "button" at bounding box center [469, 245] width 8 height 8
click at [444, 347] on div "30" at bounding box center [441, 343] width 13 height 13
type input "30.09.2025"
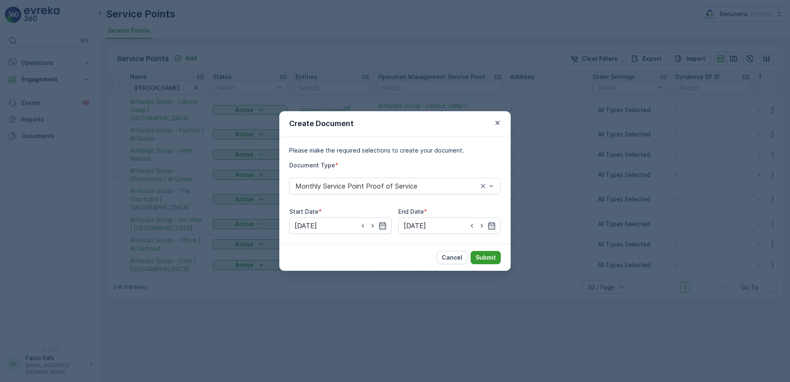
click at [482, 260] on p "Submit" at bounding box center [485, 257] width 20 height 8
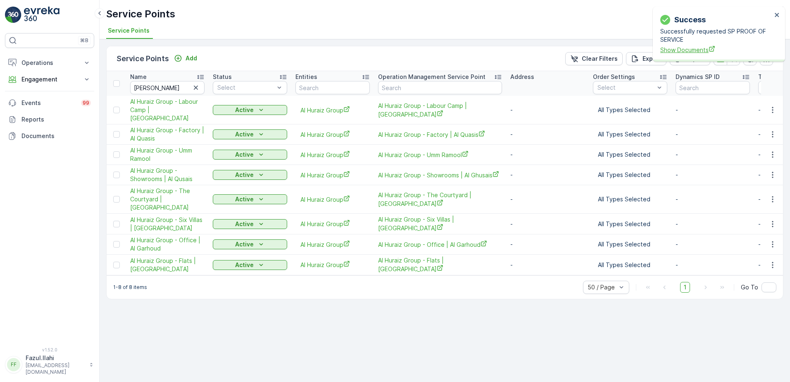
click at [689, 52] on span "Show Documents" at bounding box center [716, 49] width 112 height 9
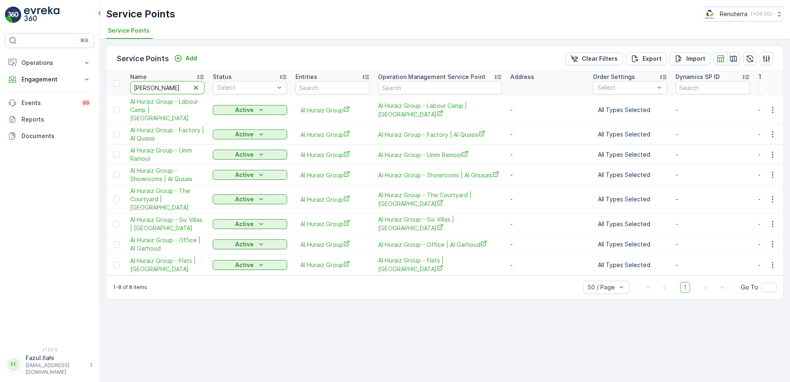
click at [169, 88] on input "Al hura" at bounding box center [167, 87] width 74 height 13
click at [169, 86] on input "Al hura" at bounding box center [167, 87] width 74 height 13
type input "Al"
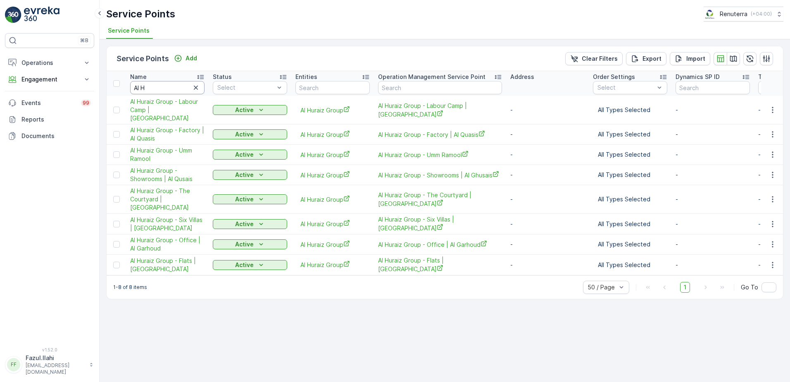
click at [169, 86] on input "Al H" at bounding box center [167, 87] width 74 height 13
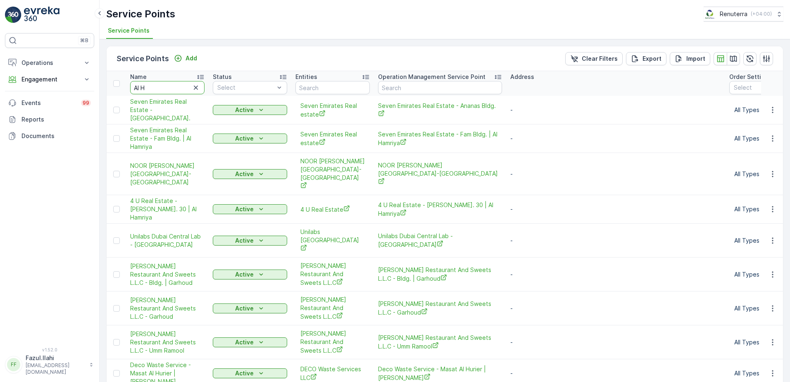
click at [169, 86] on input "Al H" at bounding box center [167, 87] width 74 height 13
type input "Al Ha"
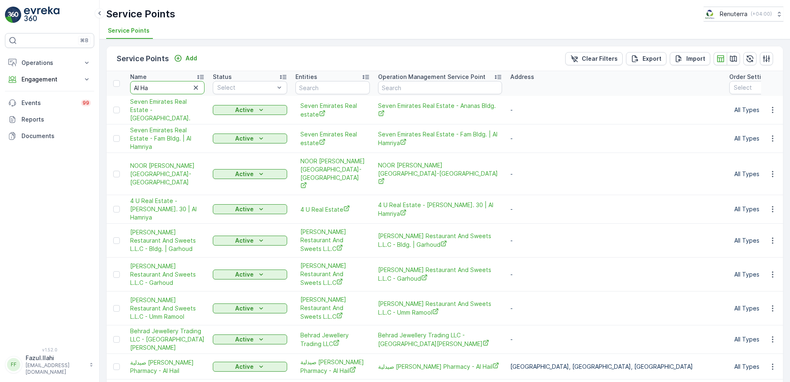
click at [173, 89] on input "Al Ha" at bounding box center [167, 87] width 74 height 13
type input "Al Hall"
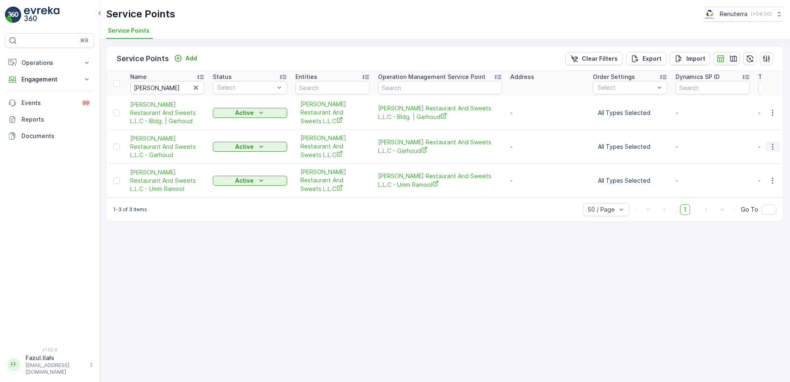
click at [771, 143] on icon "button" at bounding box center [772, 147] width 8 height 8
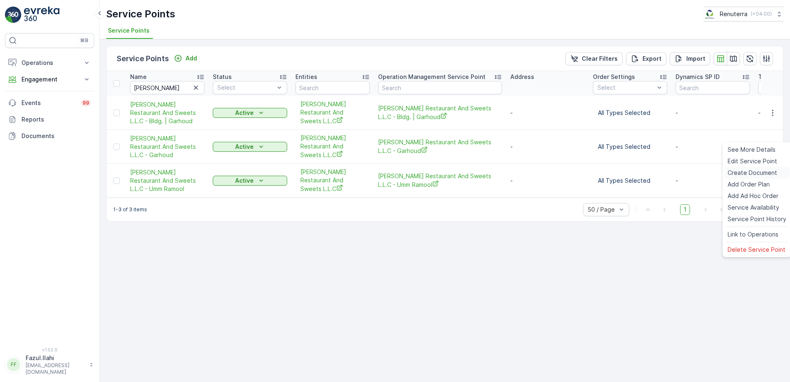
click at [743, 176] on span "Create Document" at bounding box center [752, 173] width 50 height 8
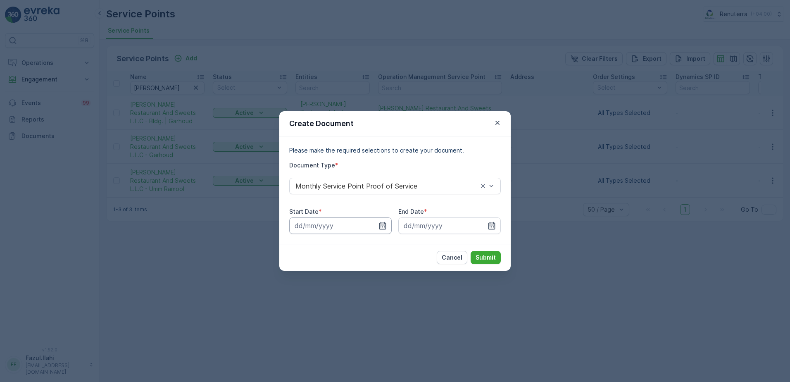
click at [375, 221] on input at bounding box center [340, 225] width 102 height 17
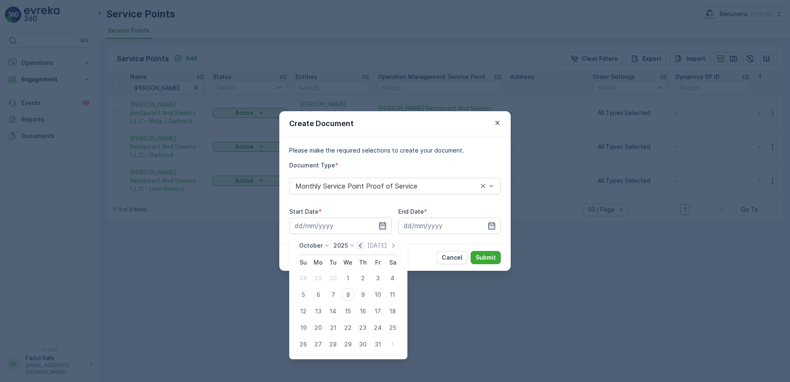
click at [359, 247] on icon "button" at bounding box center [360, 245] width 8 height 8
click at [321, 276] on div "1" at bounding box center [317, 277] width 13 height 13
type input "01.09.2025"
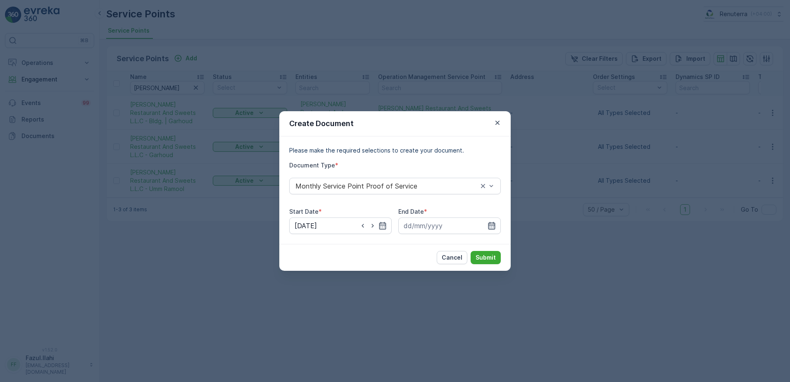
click at [494, 226] on icon "button" at bounding box center [491, 225] width 8 height 8
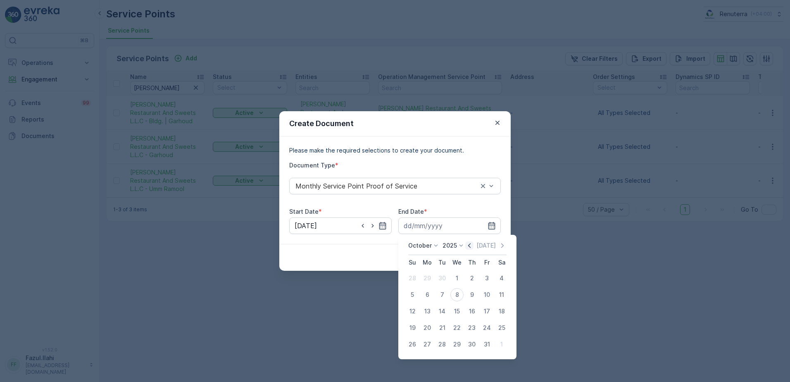
click at [470, 247] on icon "button" at bounding box center [469, 245] width 8 height 8
click at [442, 346] on div "30" at bounding box center [441, 343] width 13 height 13
type input "30.09.2025"
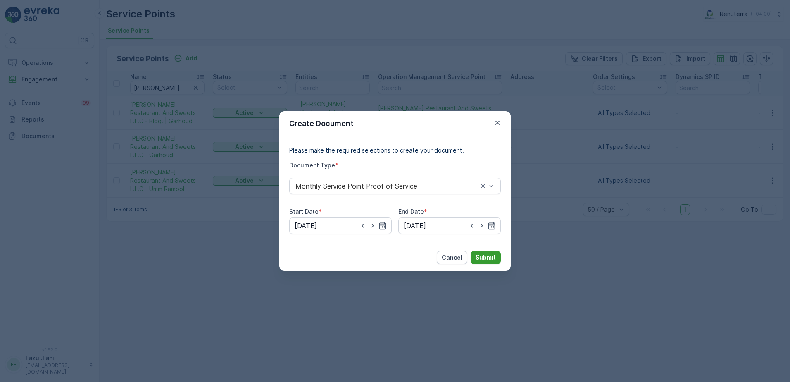
click at [491, 254] on p "Submit" at bounding box center [485, 257] width 20 height 8
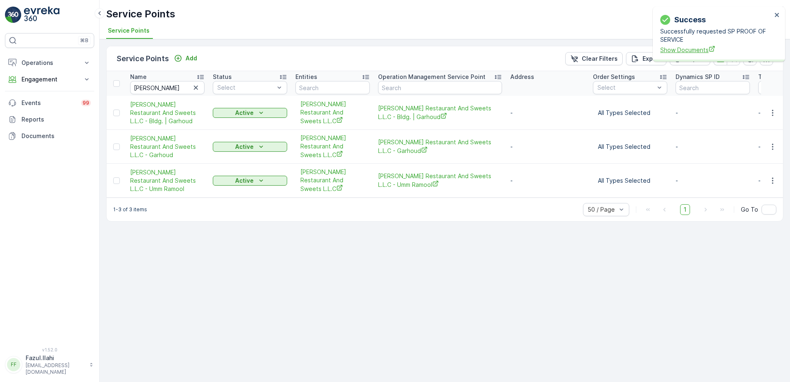
click at [682, 50] on span "Show Documents" at bounding box center [716, 49] width 112 height 9
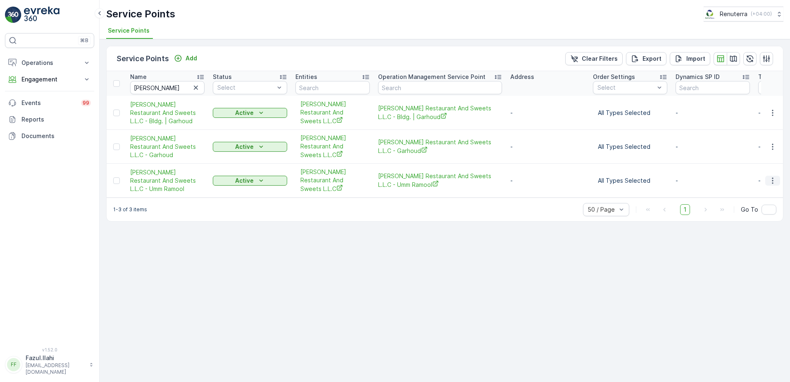
click at [771, 176] on icon "button" at bounding box center [772, 180] width 8 height 8
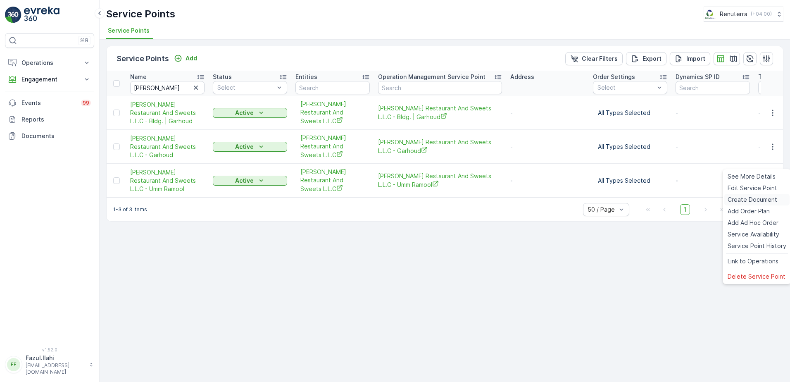
click at [751, 197] on span "Create Document" at bounding box center [752, 199] width 50 height 8
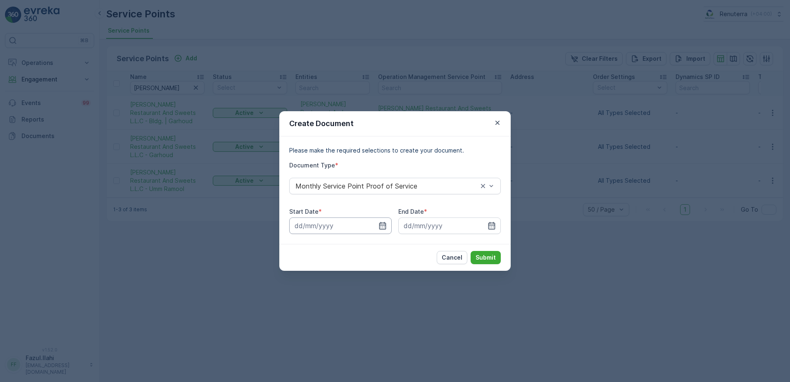
click at [381, 230] on input at bounding box center [340, 225] width 102 height 17
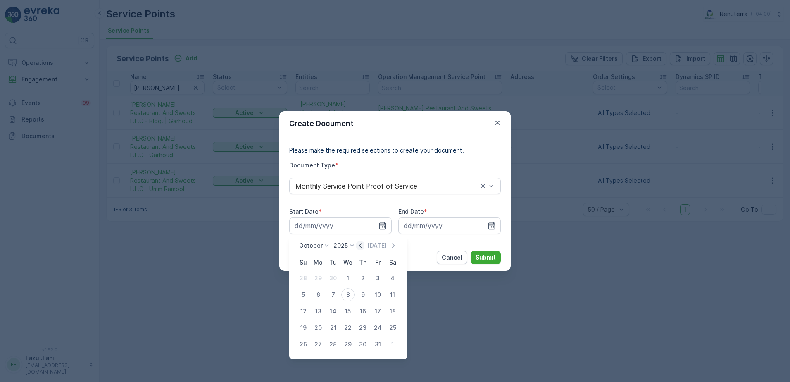
click at [363, 246] on icon "button" at bounding box center [360, 245] width 8 height 8
click at [318, 279] on div "1" at bounding box center [317, 277] width 13 height 13
type input "01.09.2025"
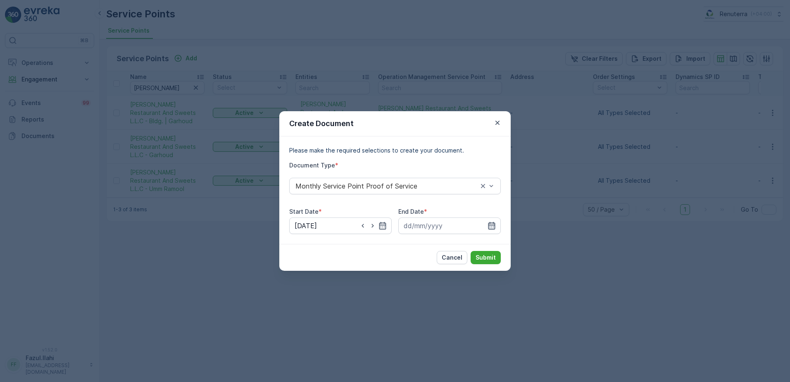
click at [494, 223] on icon "button" at bounding box center [491, 225] width 7 height 7
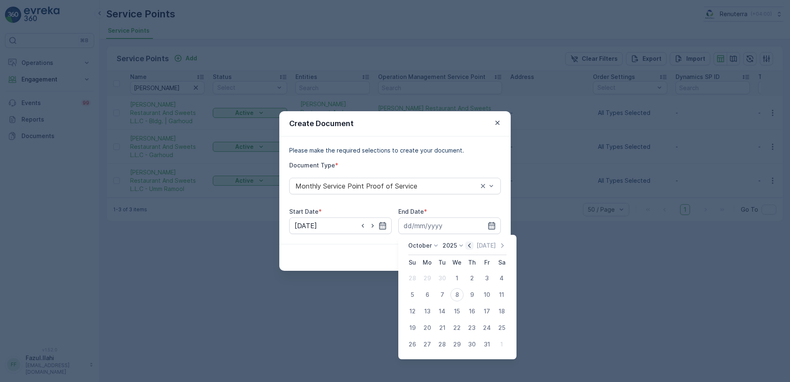
click at [469, 247] on icon "button" at bounding box center [469, 245] width 8 height 8
click at [442, 345] on div "30" at bounding box center [441, 343] width 13 height 13
type input "30.09.2025"
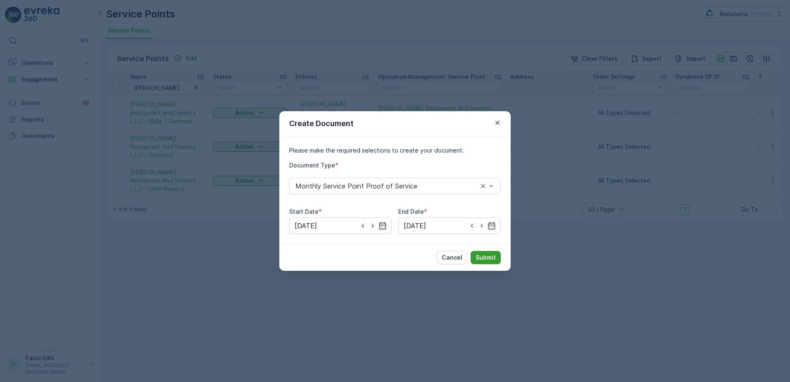
click at [487, 260] on p "Submit" at bounding box center [485, 257] width 20 height 8
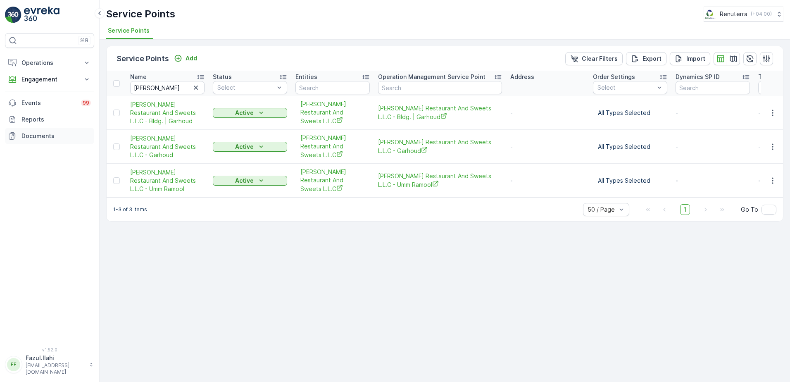
click at [28, 136] on p "Documents" at bounding box center [55, 136] width 69 height 8
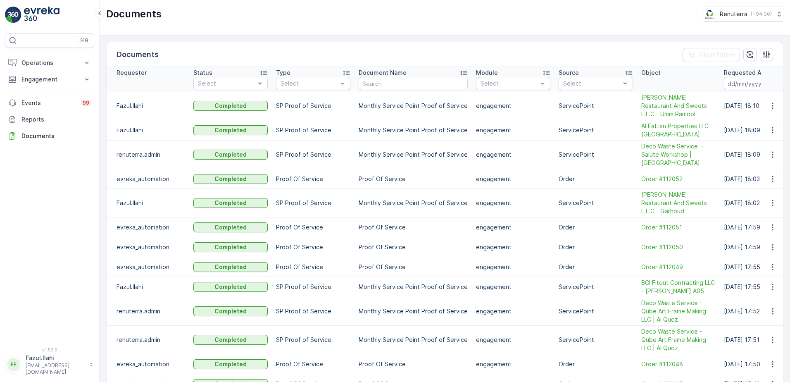
click at [773, 105] on icon "button" at bounding box center [772, 106] width 8 height 8
click at [764, 119] on span "See Details" at bounding box center [770, 118] width 32 height 8
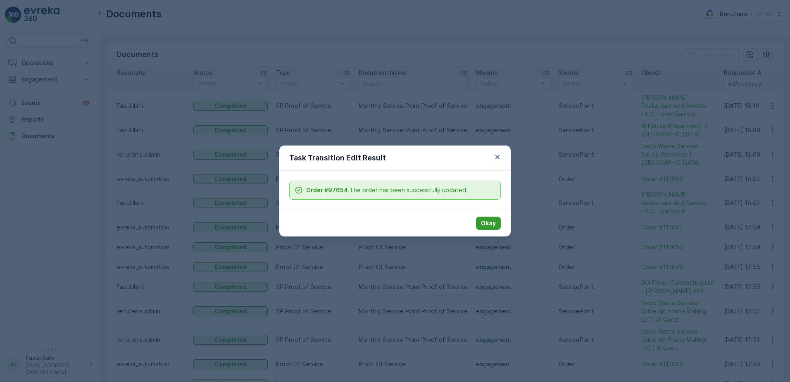
click at [486, 222] on p "Okay" at bounding box center [488, 223] width 15 height 8
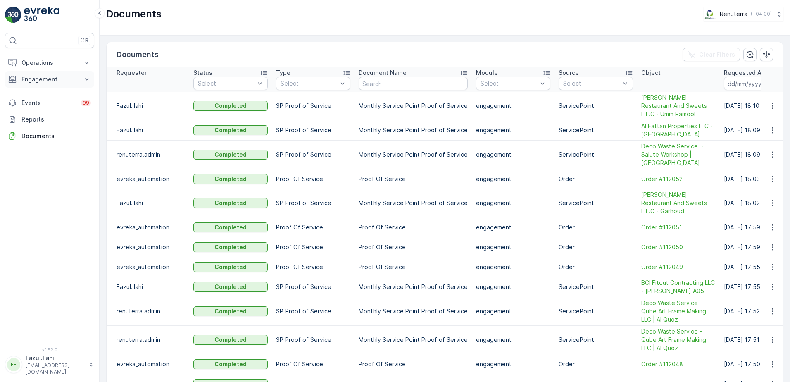
click at [45, 82] on p "Engagement" at bounding box center [49, 79] width 56 height 8
click at [31, 129] on p "Service Points" at bounding box center [41, 128] width 40 height 8
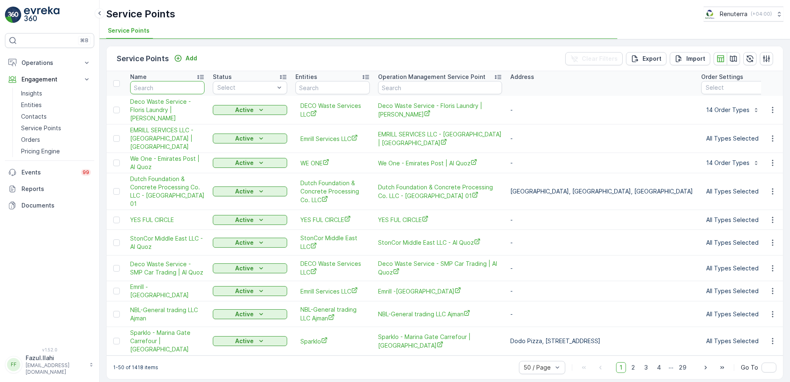
click at [166, 86] on input "text" at bounding box center [167, 87] width 74 height 13
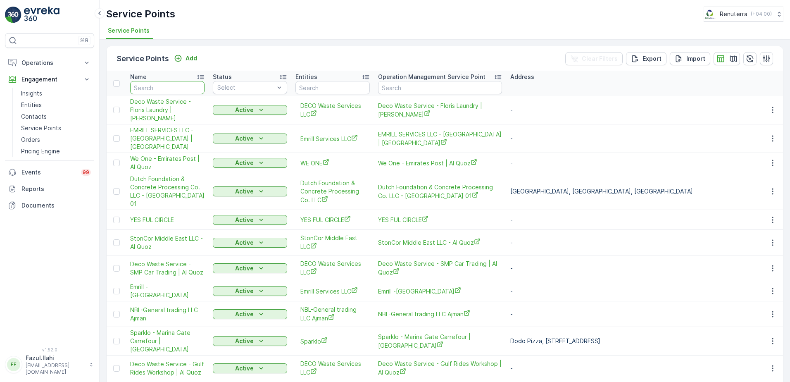
click at [169, 86] on input "text" at bounding box center [167, 87] width 74 height 13
type input "A"
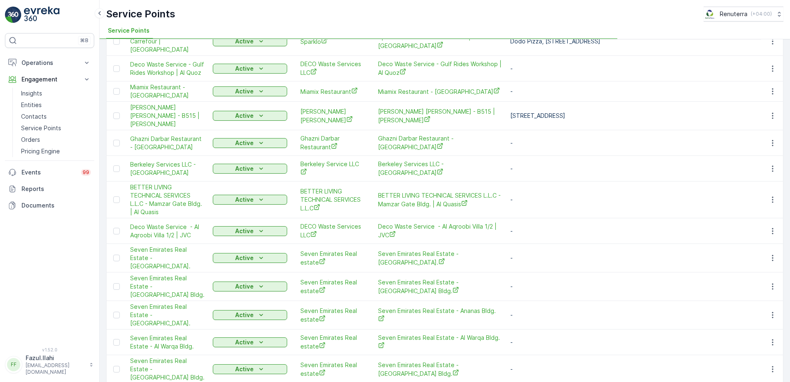
type input "Al"
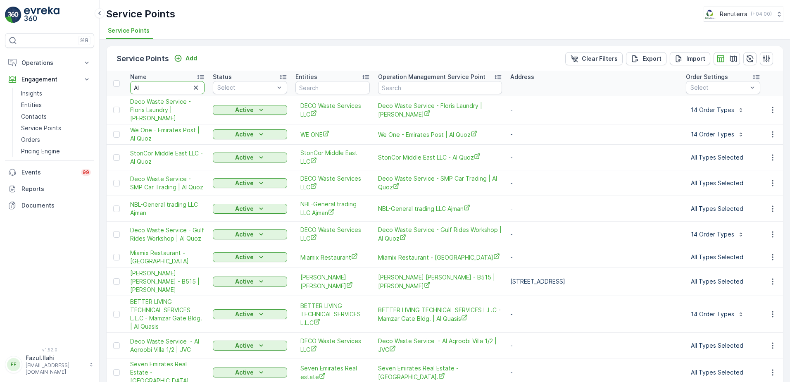
click at [151, 93] on input "Al" at bounding box center [167, 87] width 74 height 13
type input "Al A"
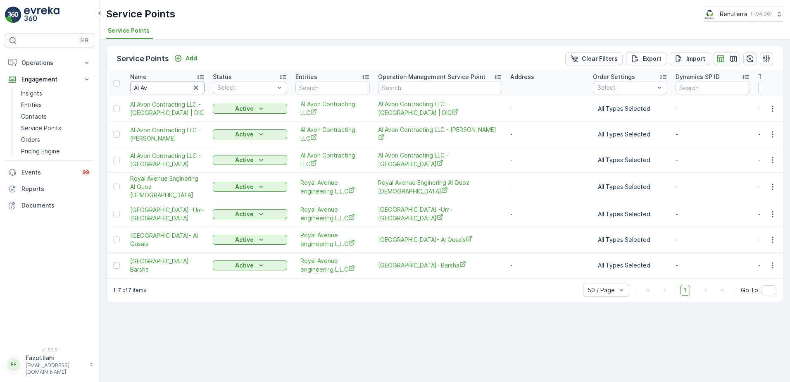
click at [169, 88] on input "Al Av" at bounding box center [167, 87] width 74 height 13
type input "Al Avon"
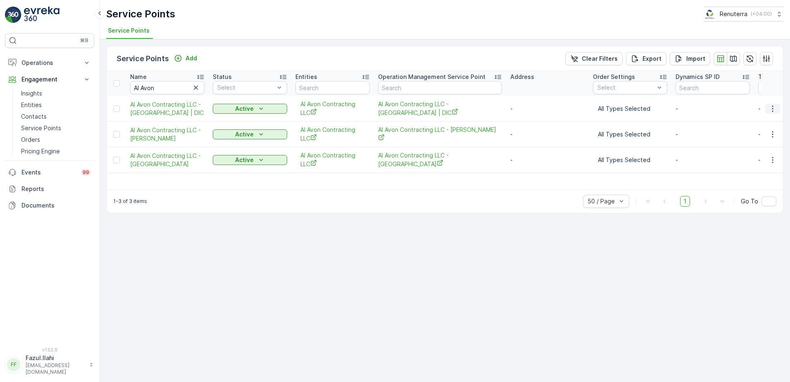
click at [770, 108] on icon "button" at bounding box center [772, 109] width 8 height 8
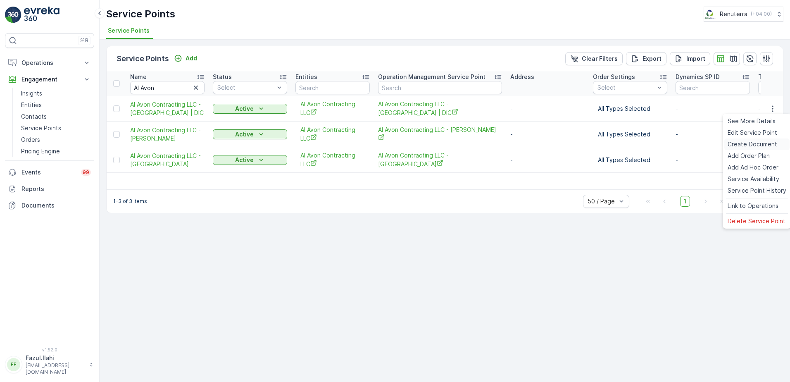
click at [748, 143] on span "Create Document" at bounding box center [752, 144] width 50 height 8
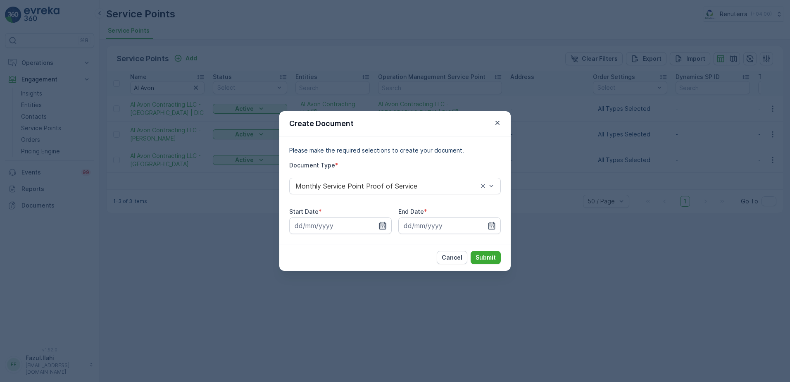
click at [382, 227] on icon "button" at bounding box center [382, 225] width 8 height 8
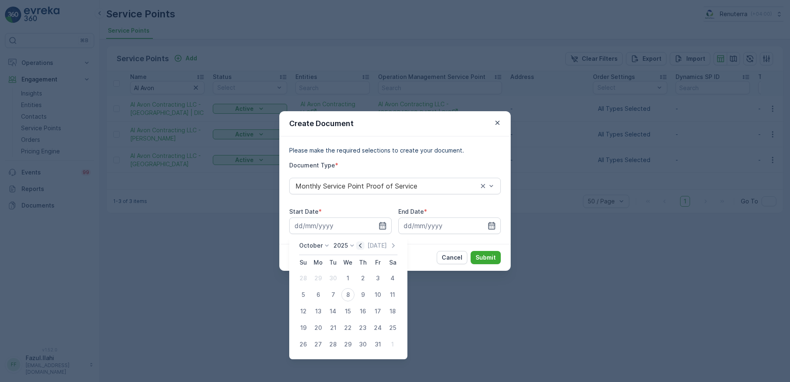
click at [362, 249] on icon "button" at bounding box center [360, 245] width 8 height 8
click at [318, 276] on div "1" at bounding box center [317, 277] width 13 height 13
type input "01.09.2025"
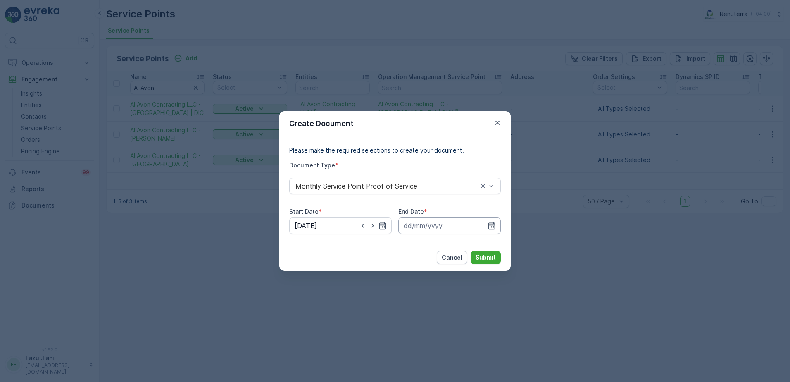
click at [497, 225] on input at bounding box center [449, 225] width 102 height 17
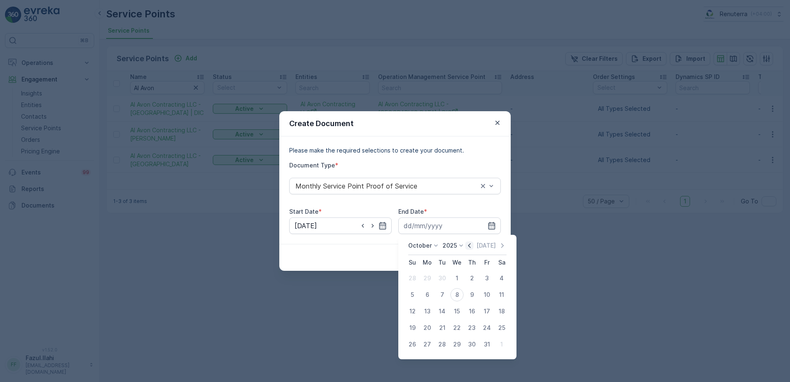
click at [471, 246] on icon "button" at bounding box center [469, 245] width 2 height 5
click at [442, 342] on div "30" at bounding box center [441, 343] width 13 height 13
type input "30.09.2025"
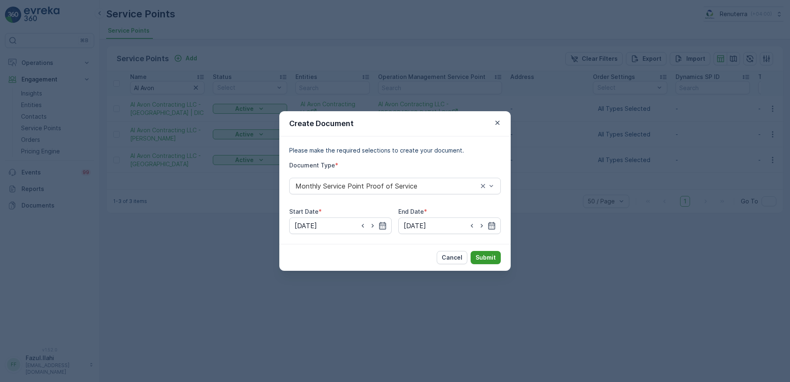
click at [484, 258] on p "Submit" at bounding box center [485, 257] width 20 height 8
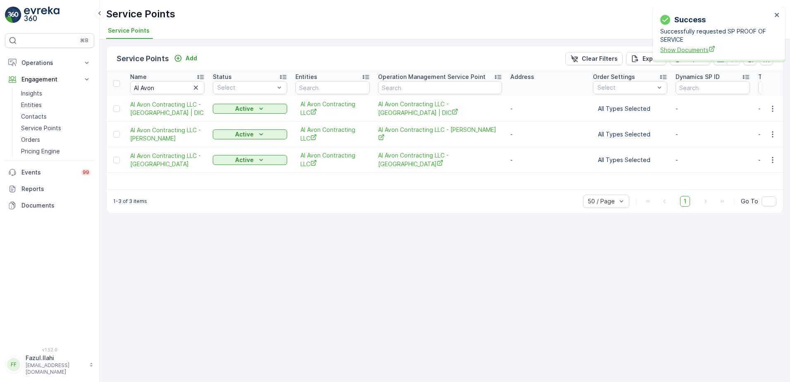
click at [692, 48] on span "Show Documents" at bounding box center [716, 49] width 112 height 9
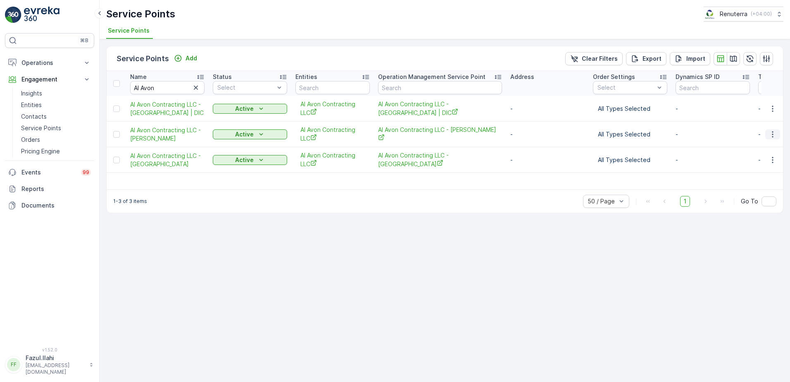
click at [771, 135] on icon "button" at bounding box center [772, 134] width 8 height 8
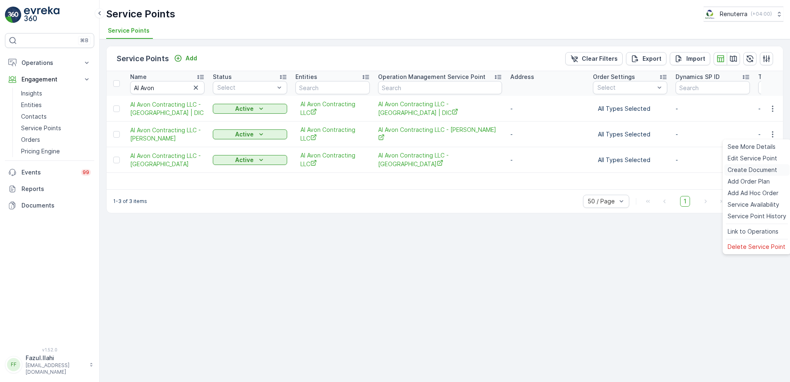
click at [750, 171] on span "Create Document" at bounding box center [752, 170] width 50 height 8
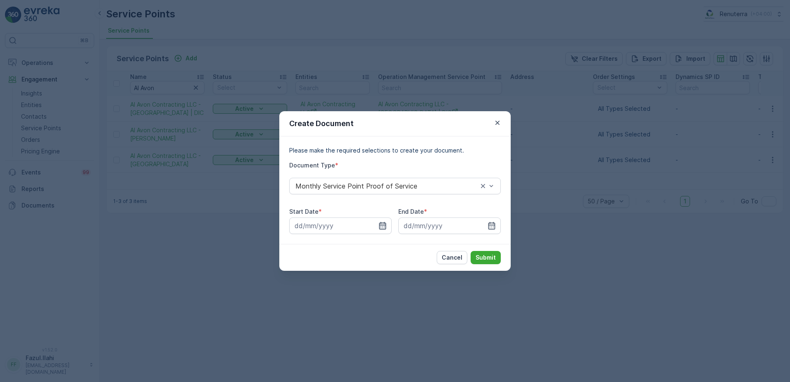
click at [381, 227] on icon "button" at bounding box center [382, 225] width 8 height 8
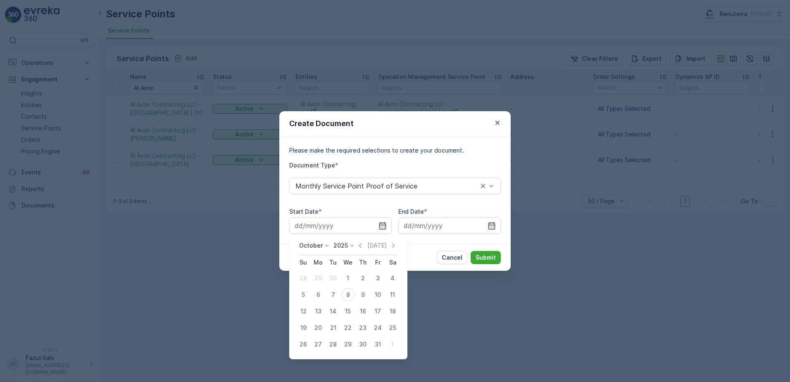
click at [362, 248] on icon "button" at bounding box center [360, 245] width 8 height 8
click at [316, 282] on div "1" at bounding box center [317, 277] width 13 height 13
type input "01.09.2025"
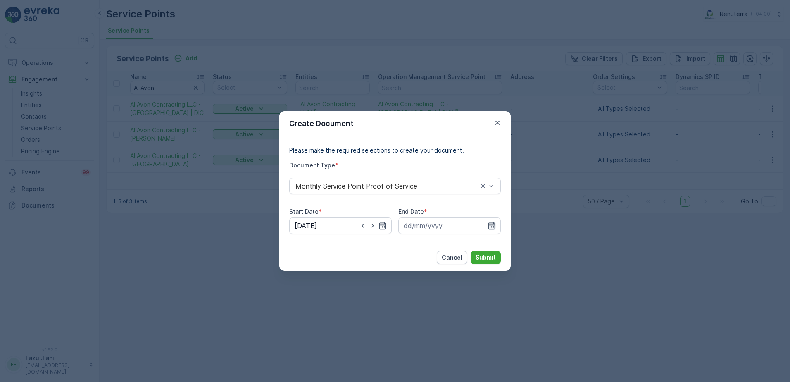
click at [489, 228] on icon "button" at bounding box center [491, 225] width 7 height 7
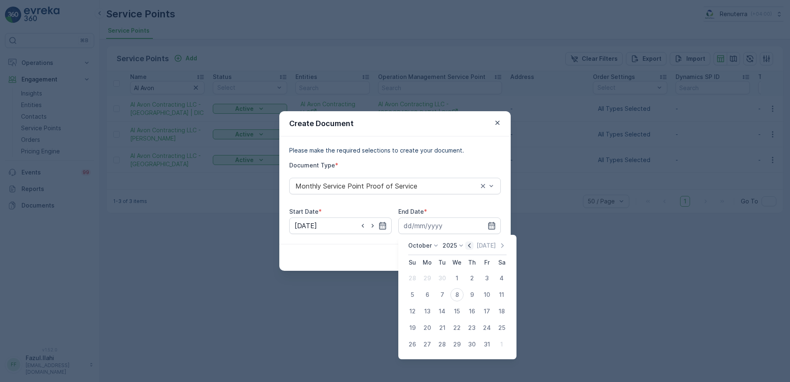
click at [468, 248] on icon "button" at bounding box center [469, 245] width 8 height 8
click at [442, 347] on div "30" at bounding box center [441, 343] width 13 height 13
type input "30.09.2025"
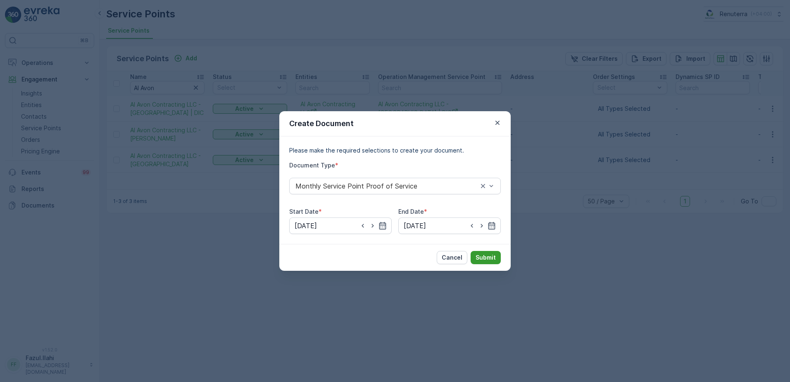
click at [480, 259] on p "Submit" at bounding box center [485, 257] width 20 height 8
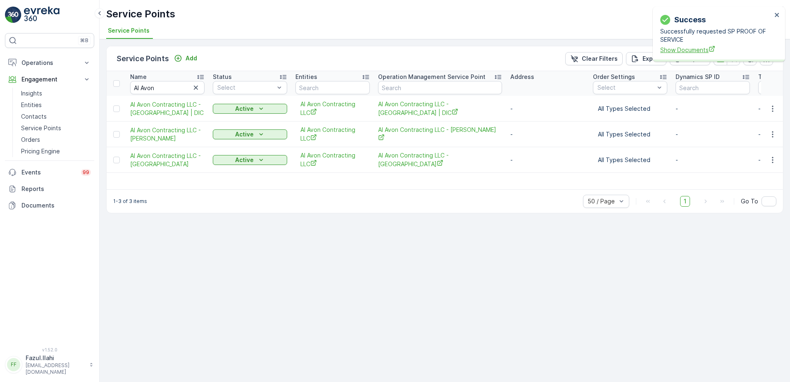
click at [680, 48] on span "Show Documents" at bounding box center [716, 49] width 112 height 9
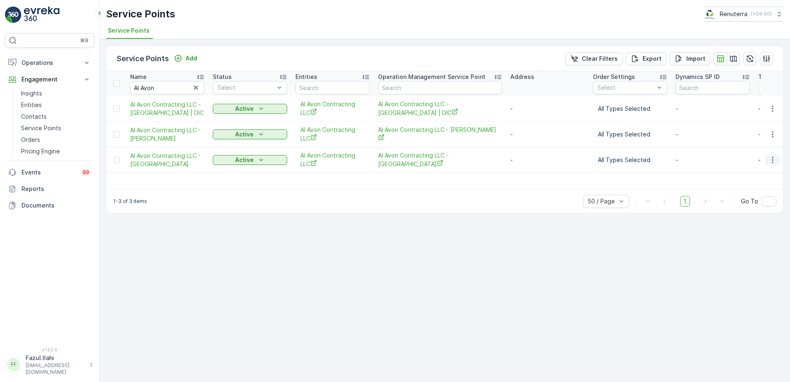
click at [775, 158] on icon "button" at bounding box center [772, 160] width 8 height 8
click at [757, 194] on span "Create Document" at bounding box center [752, 195] width 50 height 8
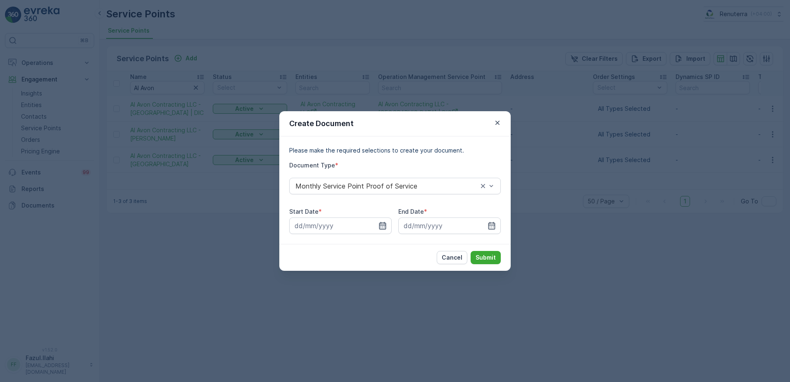
click at [381, 223] on icon "button" at bounding box center [382, 225] width 8 height 8
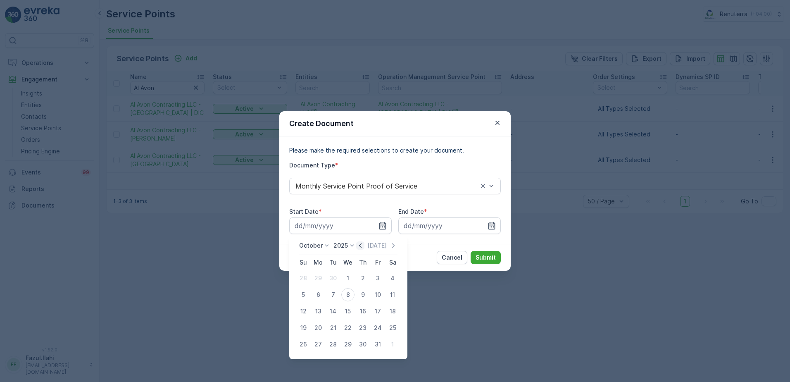
click at [361, 244] on icon "button" at bounding box center [360, 245] width 2 height 5
click at [318, 275] on div "1" at bounding box center [317, 277] width 13 height 13
type input "01.09.2025"
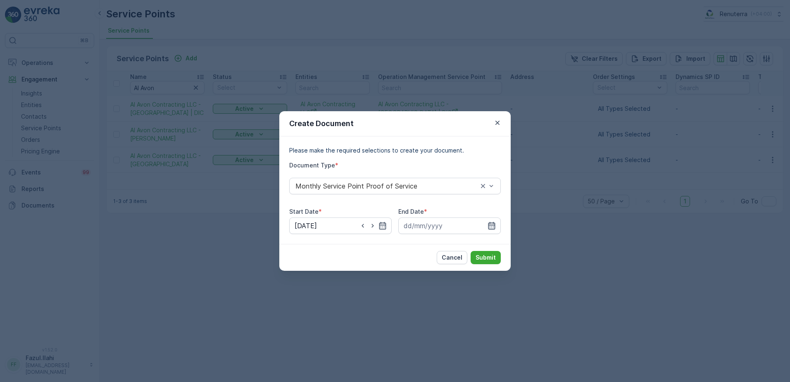
click at [488, 224] on icon "button" at bounding box center [491, 225] width 8 height 8
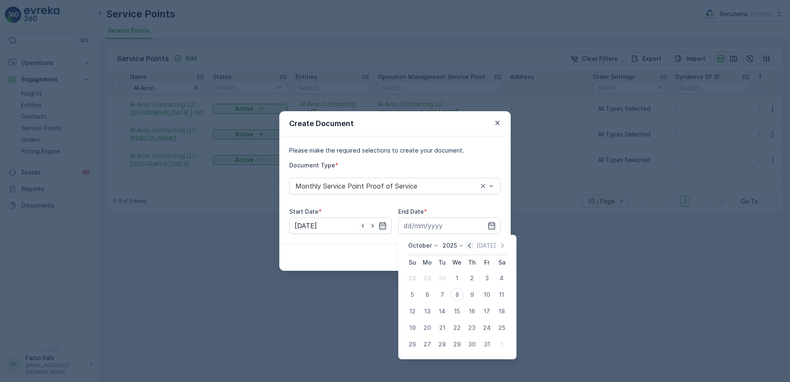
click at [473, 246] on icon "button" at bounding box center [469, 245] width 8 height 8
click at [444, 345] on div "30" at bounding box center [441, 343] width 13 height 13
type input "30.09.2025"
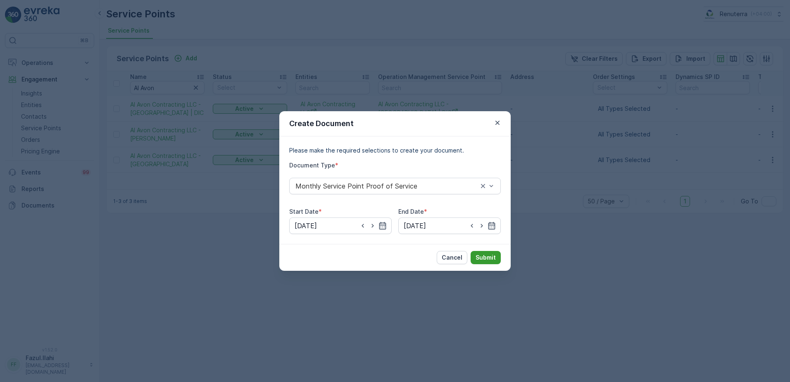
click at [488, 256] on p "Submit" at bounding box center [485, 257] width 20 height 8
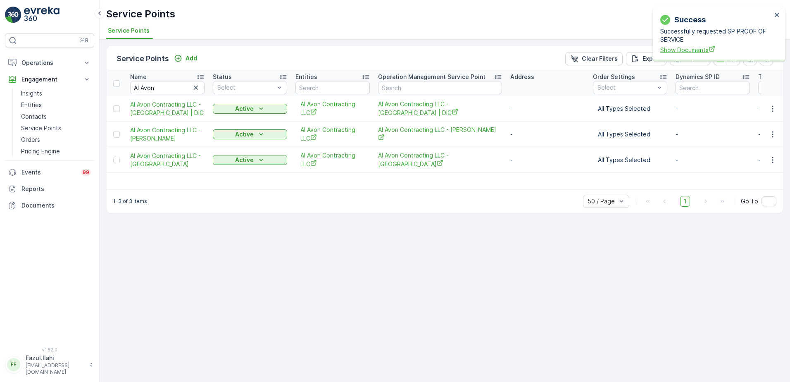
click at [698, 50] on span "Show Documents" at bounding box center [716, 49] width 112 height 9
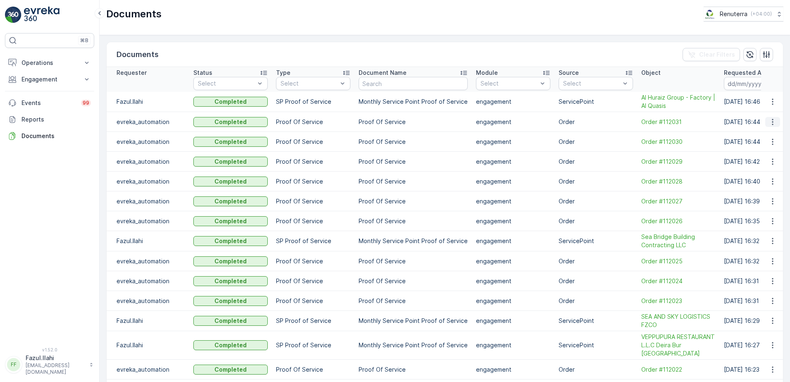
drag, startPoint x: 769, startPoint y: 101, endPoint x: 766, endPoint y: 124, distance: 22.9
click at [769, 100] on icon "button" at bounding box center [772, 101] width 8 height 8
click at [762, 114] on span "See Details" at bounding box center [770, 114] width 32 height 8
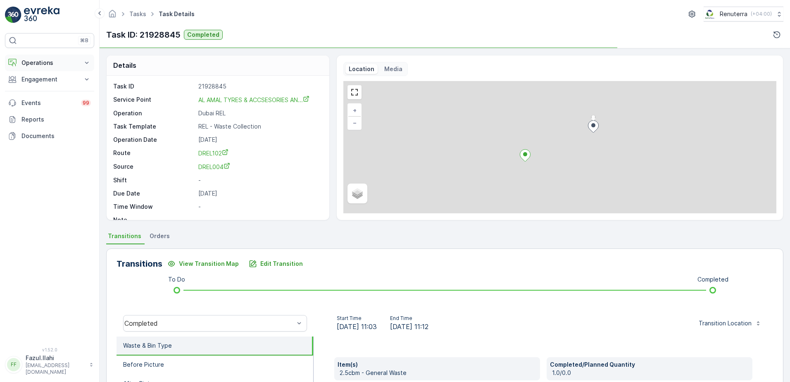
click at [47, 67] on button "Operations" at bounding box center [49, 63] width 89 height 17
click at [40, 89] on p "Planning" at bounding box center [32, 88] width 23 height 8
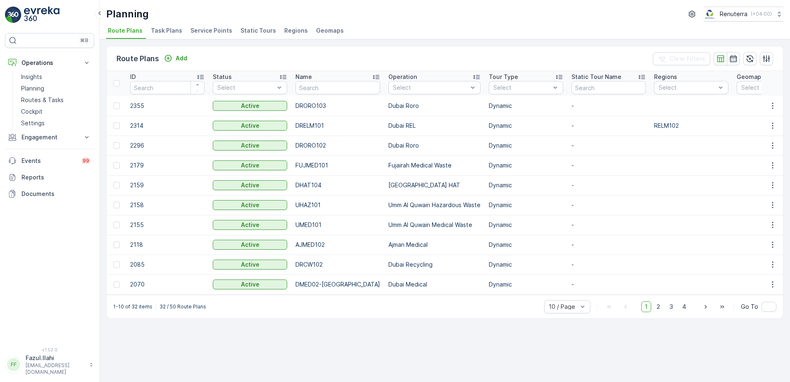
click at [205, 33] on span "Service Points" at bounding box center [211, 30] width 42 height 8
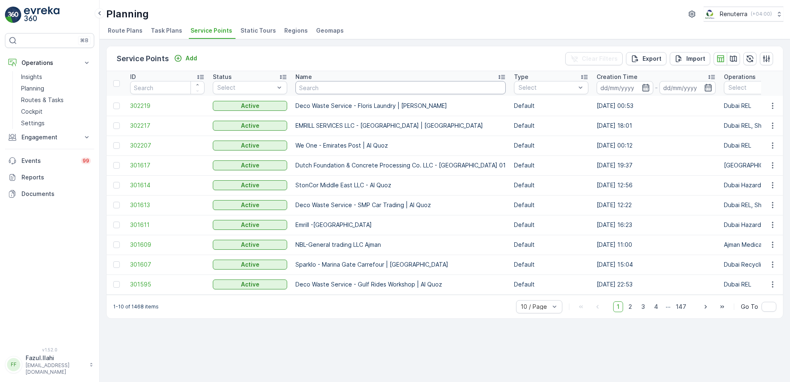
click at [361, 89] on input "text" at bounding box center [400, 87] width 210 height 13
click at [406, 84] on input "text" at bounding box center [400, 87] width 210 height 13
paste input "Factory"
type input "Factory"
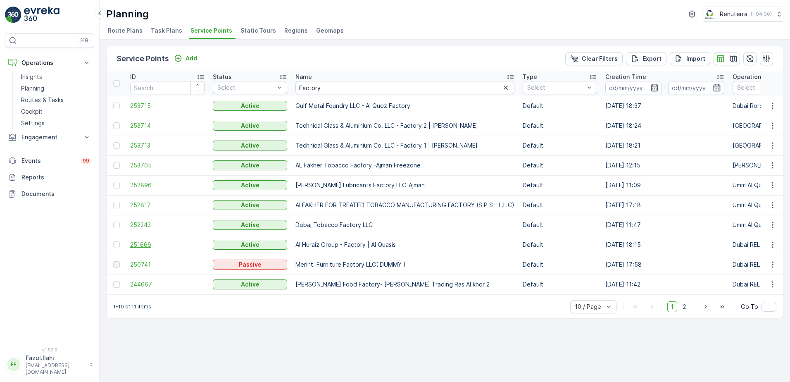
click at [137, 242] on span "251666" at bounding box center [167, 244] width 74 height 8
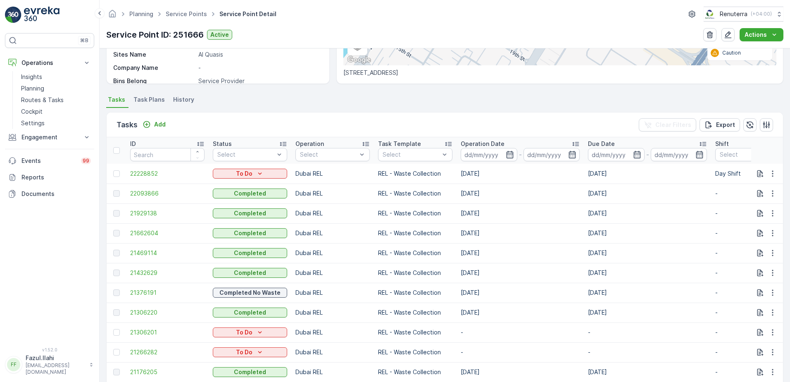
scroll to position [165, 0]
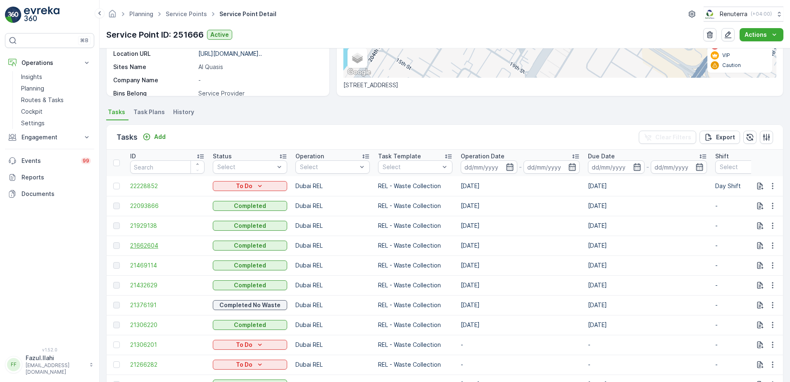
click at [138, 243] on span "21662604" at bounding box center [167, 245] width 74 height 8
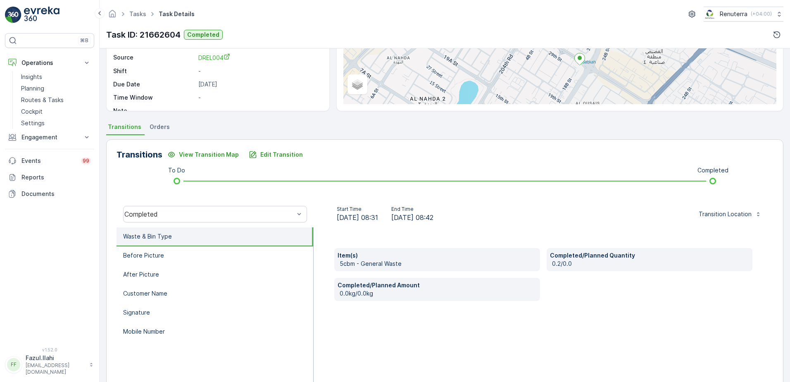
scroll to position [124, 0]
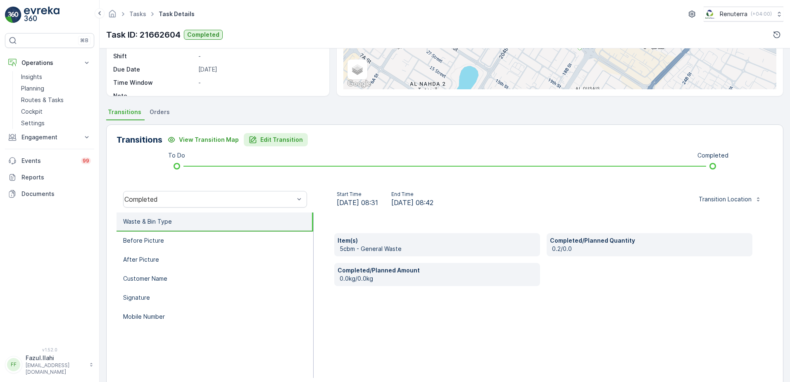
click at [274, 134] on button "Edit Transition" at bounding box center [276, 139] width 64 height 13
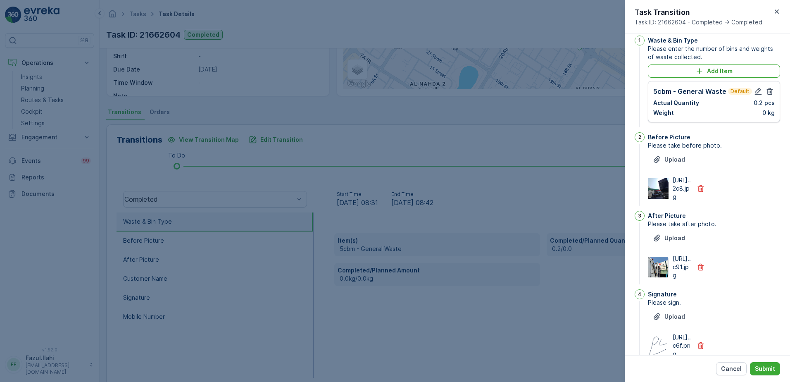
scroll to position [0, 0]
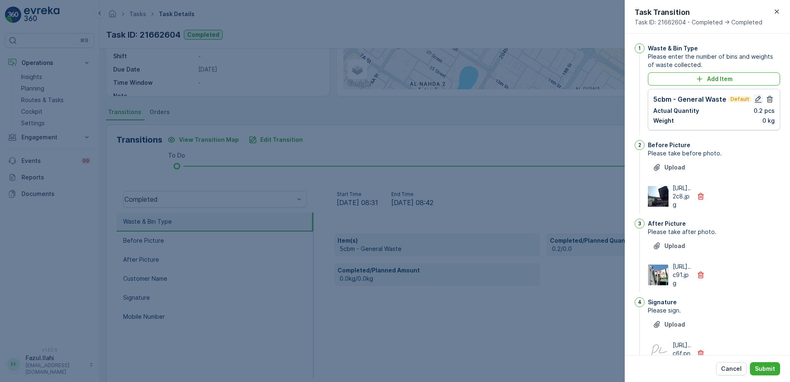
click at [758, 98] on icon "button" at bounding box center [758, 99] width 7 height 7
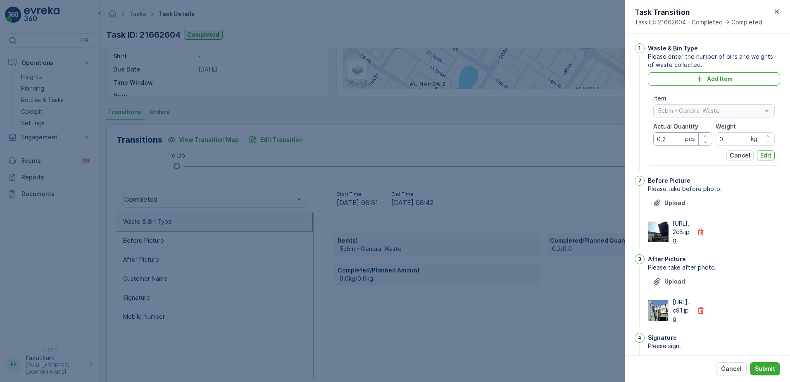
click at [664, 139] on Quantity "0.2" at bounding box center [682, 138] width 59 height 13
type Quantity "2"
click at [732, 223] on div "https://media.evre...2c8.jpg" at bounding box center [714, 231] width 132 height 25
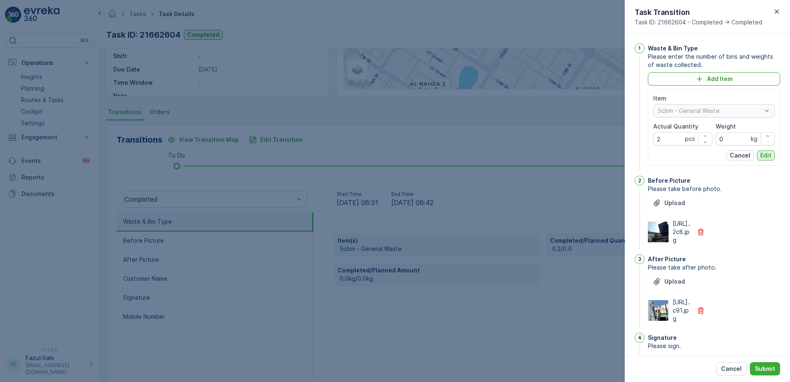
click at [760, 156] on p "Edit" at bounding box center [765, 155] width 11 height 8
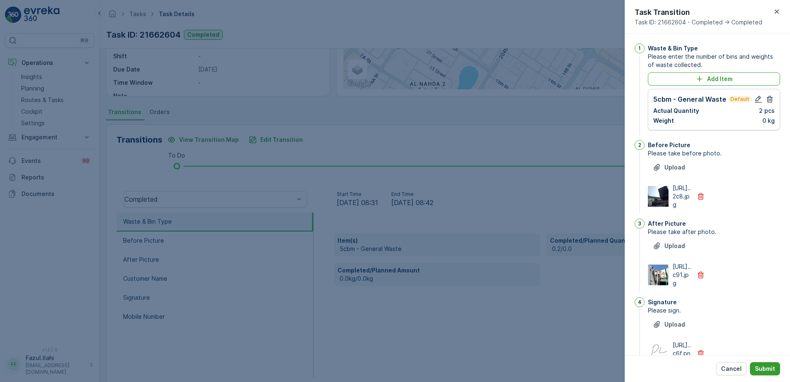
click at [772, 367] on p "Submit" at bounding box center [765, 368] width 20 height 8
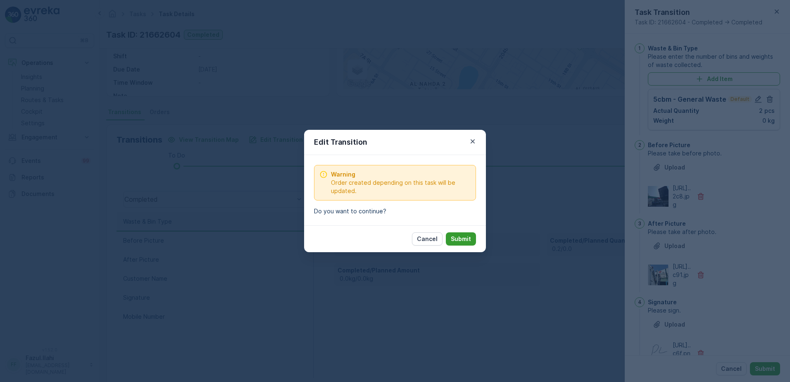
click at [456, 235] on p "Submit" at bounding box center [461, 239] width 20 height 8
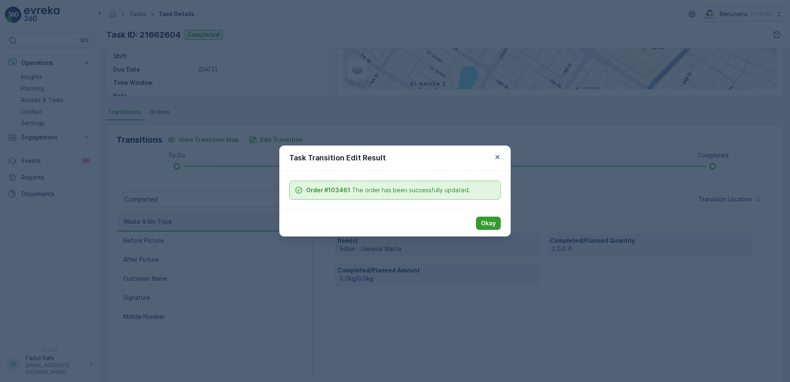
click at [487, 224] on p "Okay" at bounding box center [488, 223] width 15 height 8
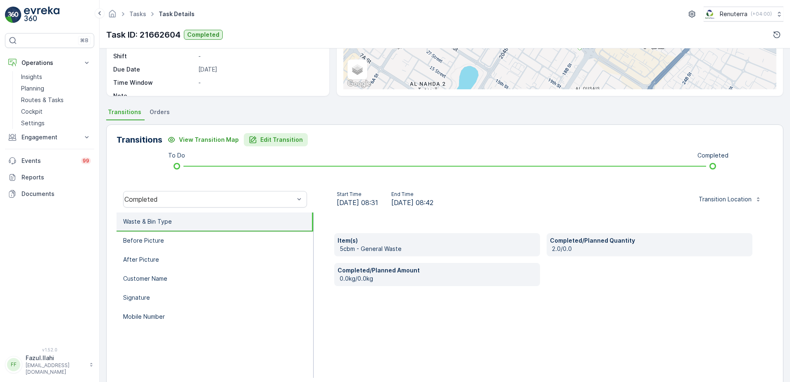
click at [266, 145] on button "Edit Transition" at bounding box center [276, 139] width 64 height 13
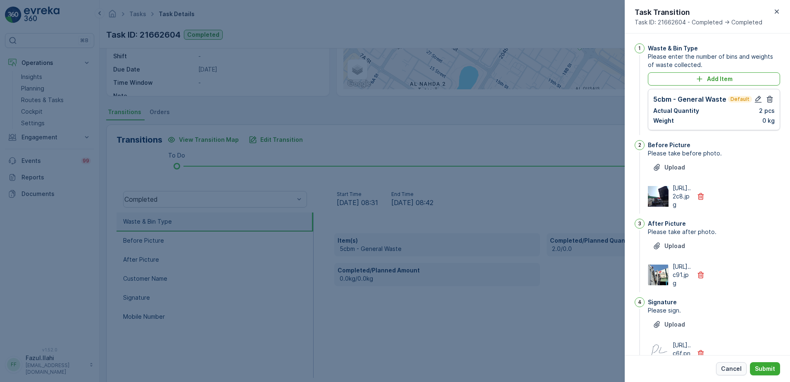
click at [736, 366] on p "Cancel" at bounding box center [731, 368] width 21 height 8
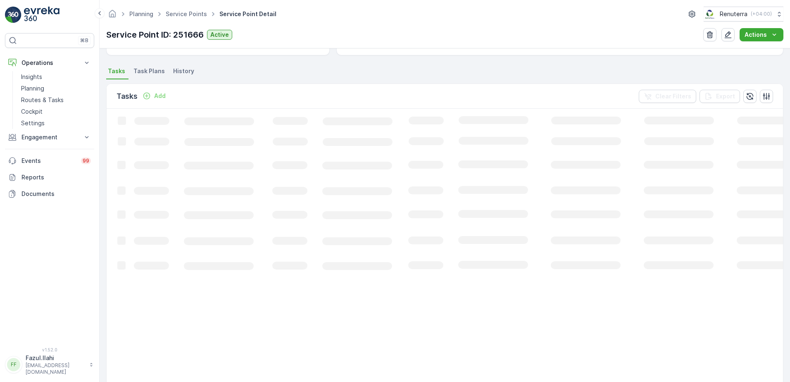
scroll to position [207, 0]
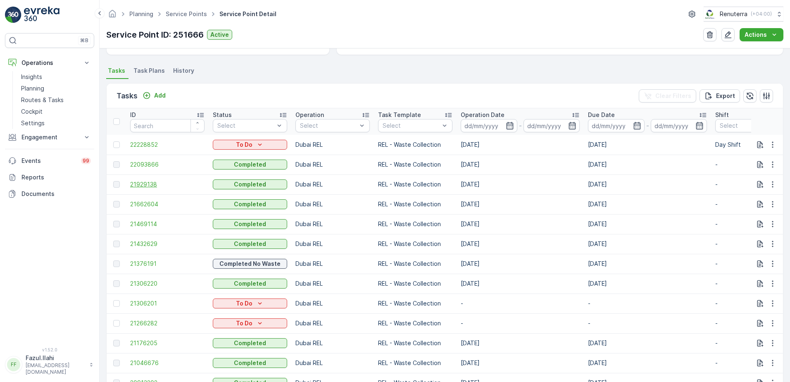
click at [151, 185] on span "21929138" at bounding box center [167, 184] width 74 height 8
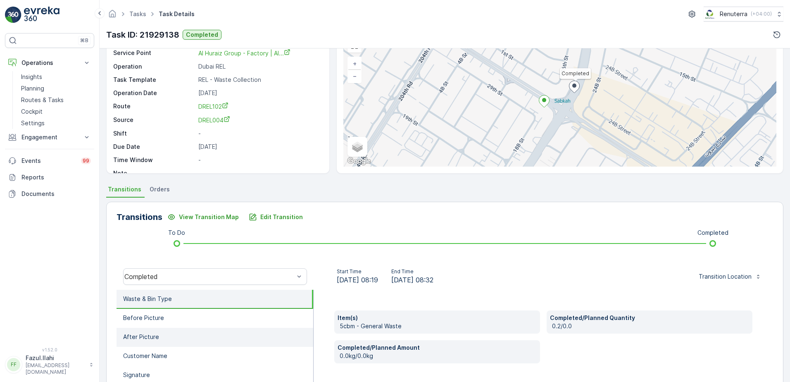
scroll to position [83, 0]
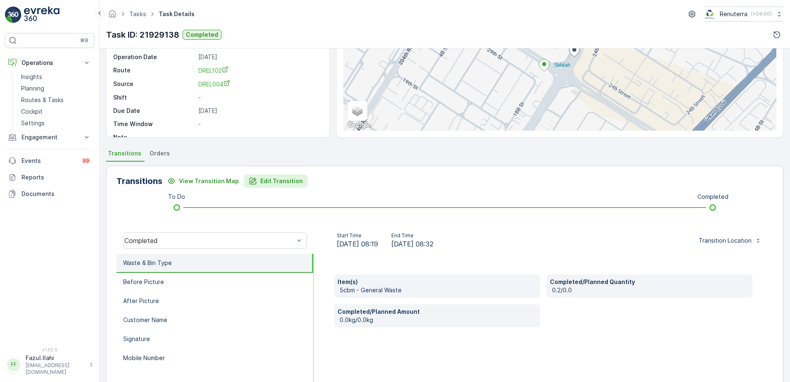
click at [269, 179] on p "Edit Transition" at bounding box center [281, 181] width 43 height 8
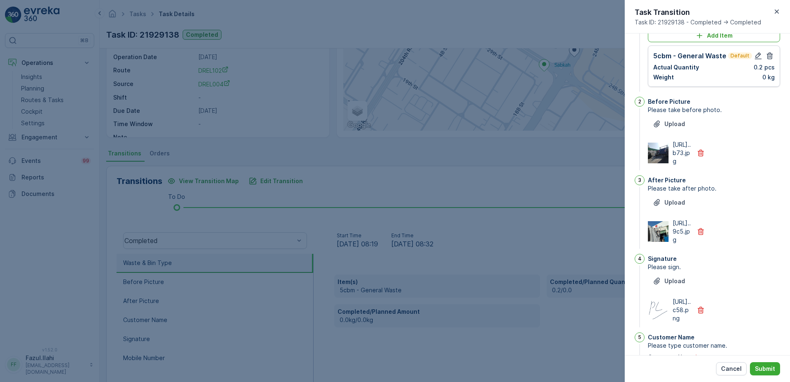
scroll to position [32, 0]
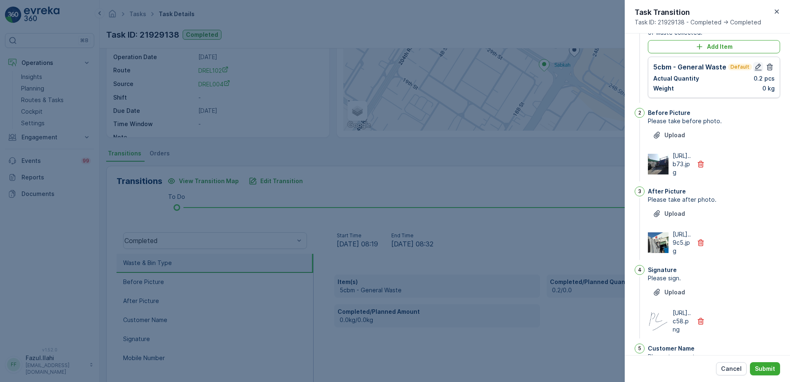
click at [759, 67] on icon "button" at bounding box center [758, 67] width 8 height 8
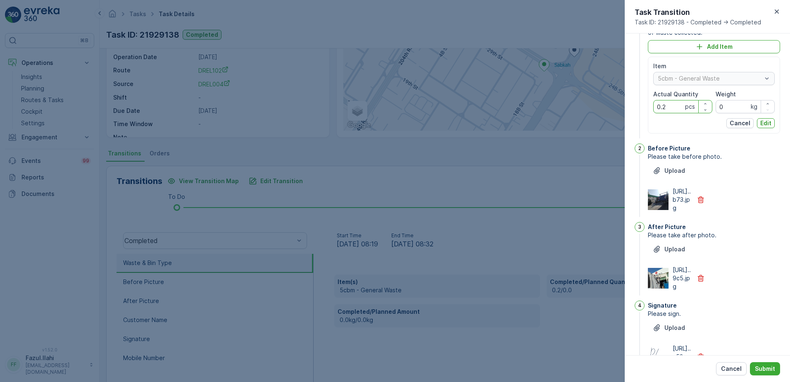
click at [672, 105] on Quantity "0.2" at bounding box center [682, 106] width 59 height 13
type Quantity "2"
drag, startPoint x: 764, startPoint y: 192, endPoint x: 764, endPoint y: 141, distance: 50.4
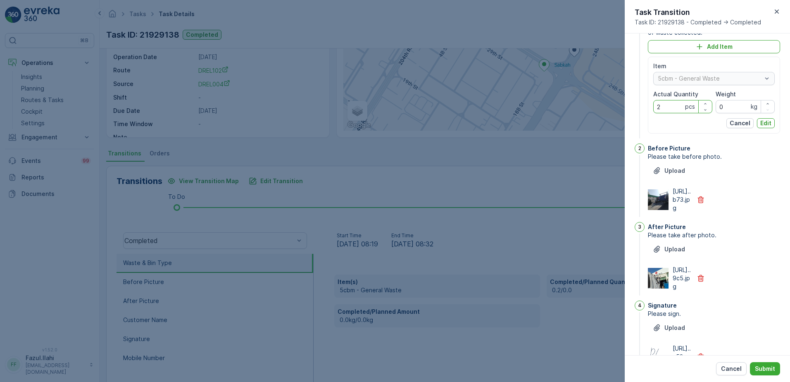
click at [764, 186] on div "Upload https://media.evre...b73.jpg" at bounding box center [714, 188] width 132 height 48
click at [766, 119] on p "Edit" at bounding box center [765, 123] width 11 height 8
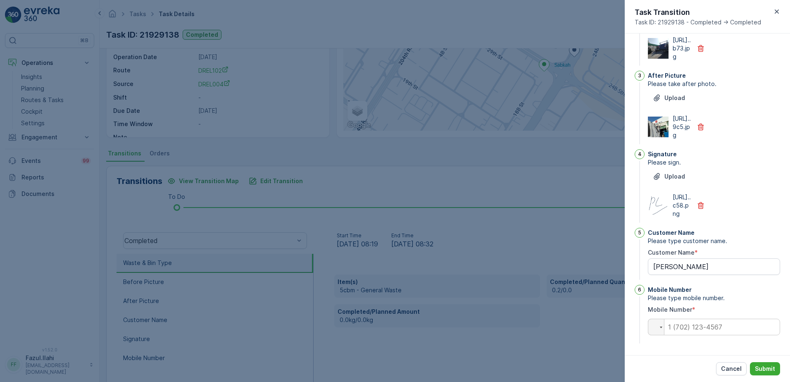
scroll to position [197, 0]
click at [760, 366] on p "Submit" at bounding box center [765, 368] width 20 height 8
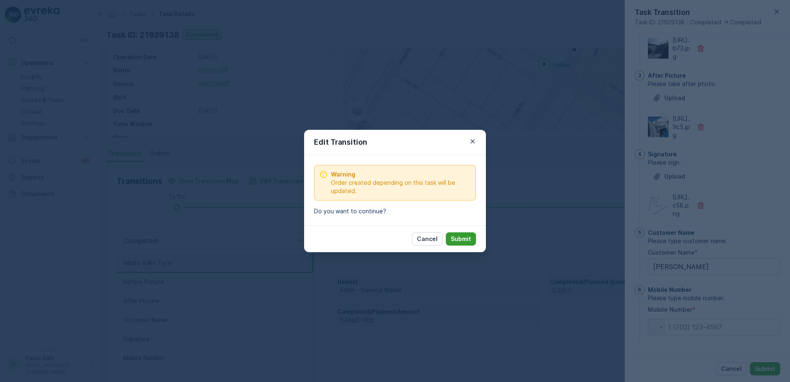
click at [469, 235] on p "Submit" at bounding box center [461, 239] width 20 height 8
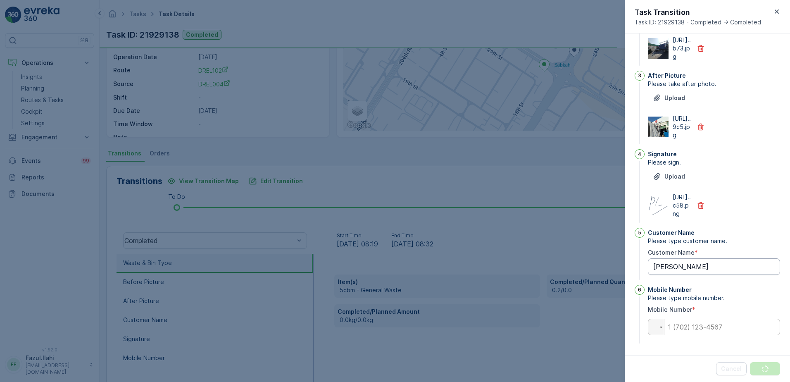
scroll to position [0, 0]
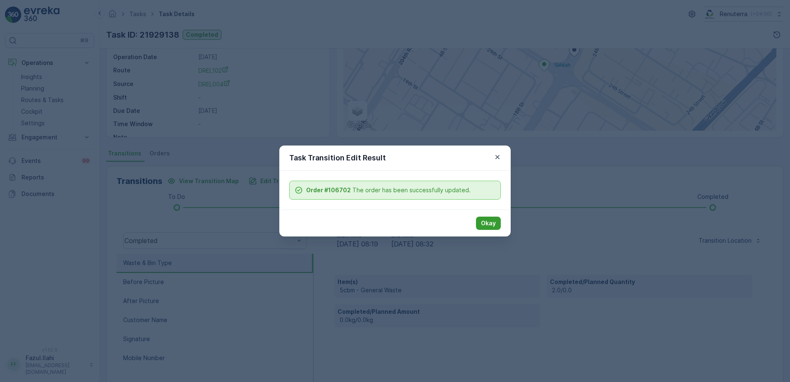
click at [487, 221] on p "Okay" at bounding box center [488, 223] width 15 height 8
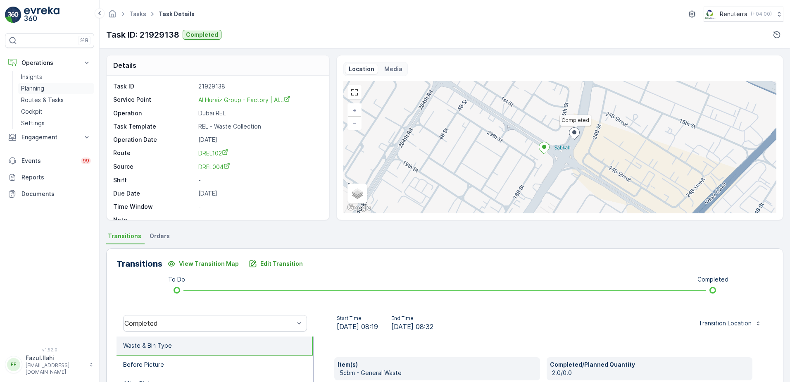
click at [43, 88] on p "Planning" at bounding box center [32, 88] width 23 height 8
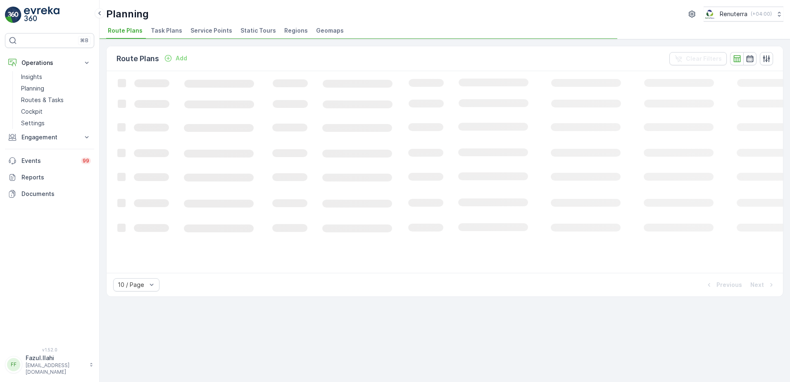
click at [207, 29] on span "Service Points" at bounding box center [211, 30] width 42 height 8
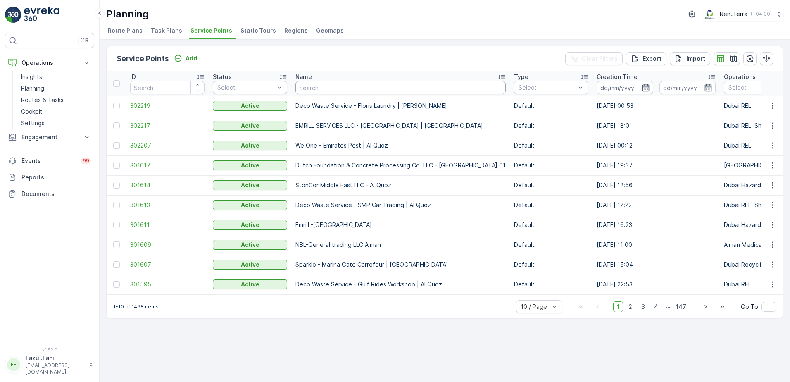
click at [385, 88] on input "text" at bounding box center [400, 87] width 210 height 13
paste input "Labour Camp"
type input "Labour Camp"
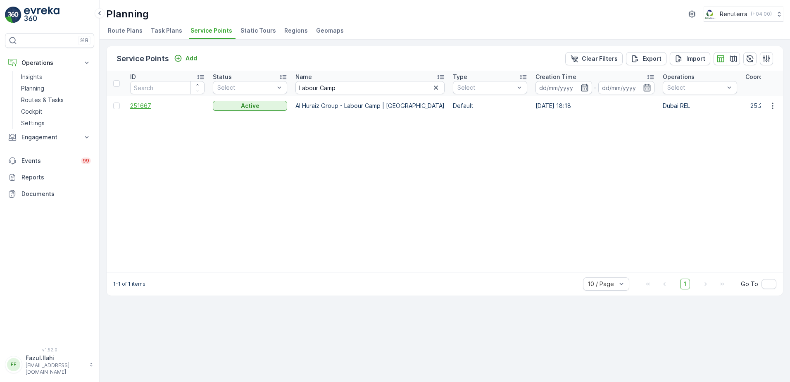
click at [138, 106] on span "251667" at bounding box center [167, 106] width 74 height 8
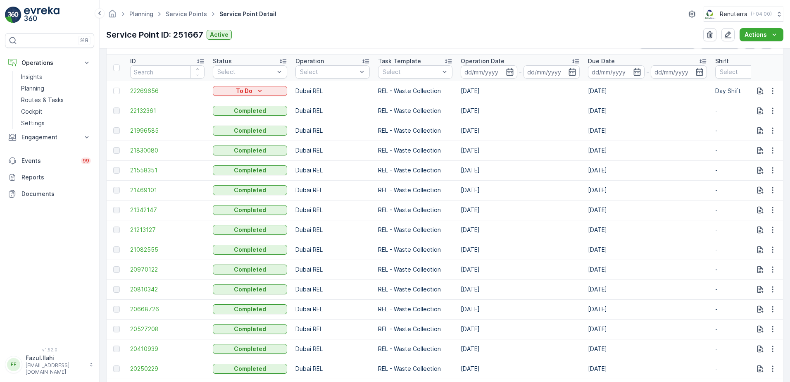
scroll to position [289, 0]
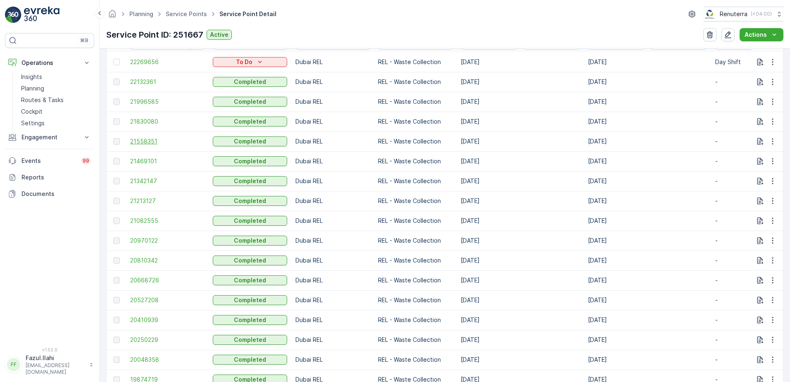
click at [141, 140] on span "21558351" at bounding box center [167, 141] width 74 height 8
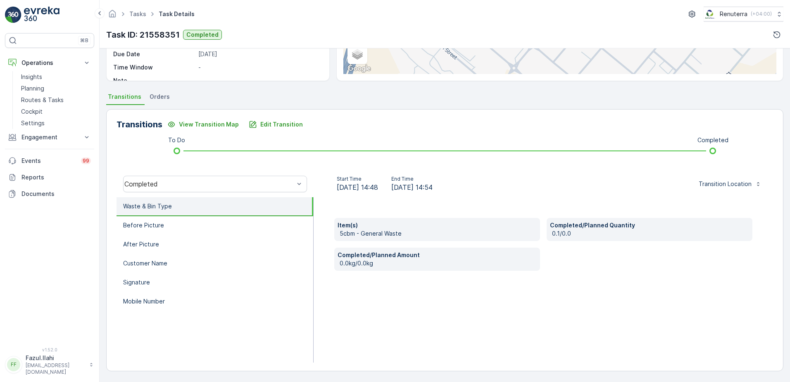
scroll to position [98, 0]
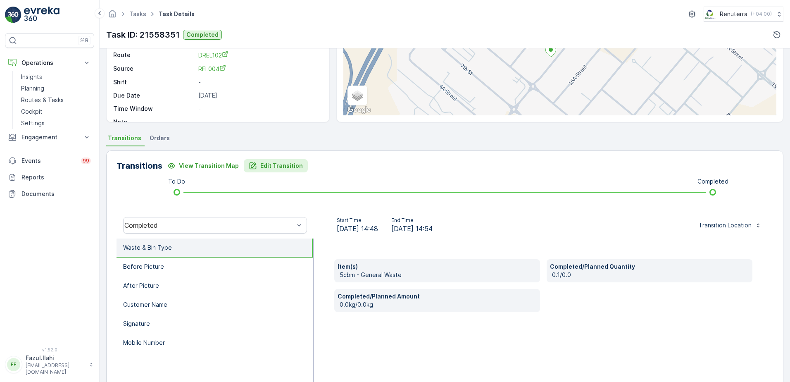
click at [266, 169] on p "Edit Transition" at bounding box center [281, 166] width 43 height 8
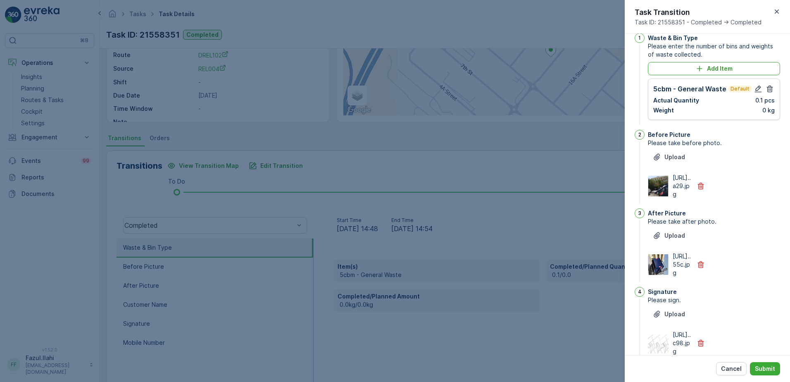
scroll to position [0, 0]
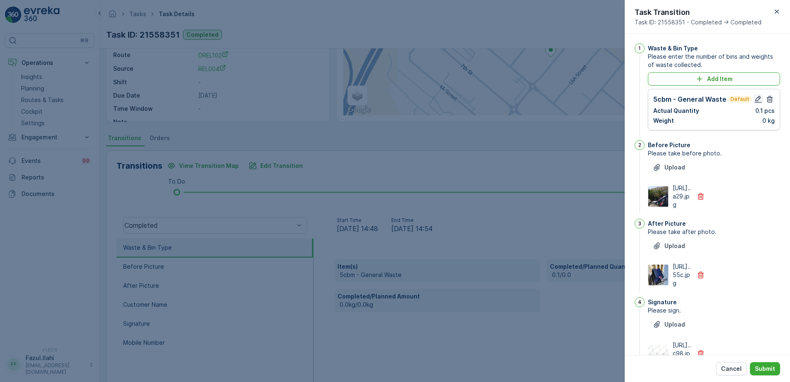
click at [754, 101] on icon "button" at bounding box center [758, 99] width 8 height 8
type Name "ajeet"
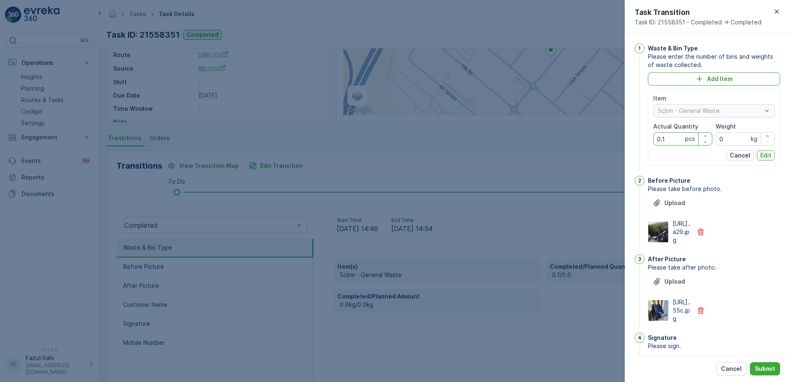
click at [673, 141] on Quantity "0.1" at bounding box center [682, 138] width 59 height 13
type Quantity "1"
click at [773, 244] on div "https://media.evre...a29.jpg" at bounding box center [714, 231] width 132 height 25
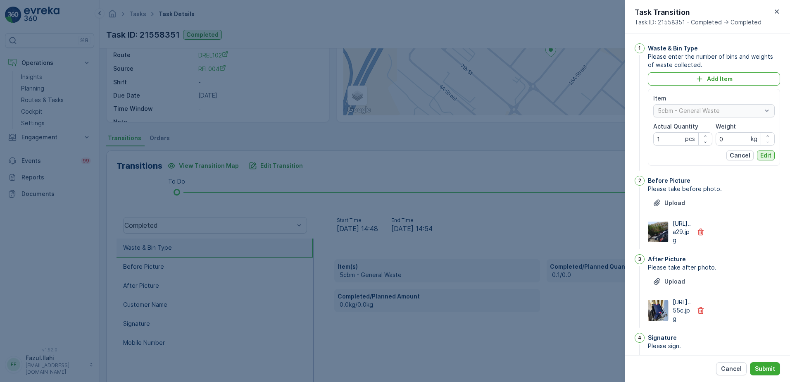
click at [763, 154] on p "Edit" at bounding box center [765, 155] width 11 height 8
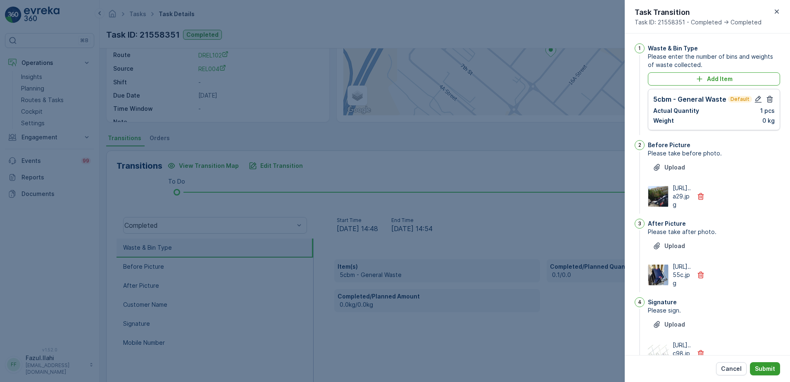
click at [766, 371] on p "Submit" at bounding box center [765, 368] width 20 height 8
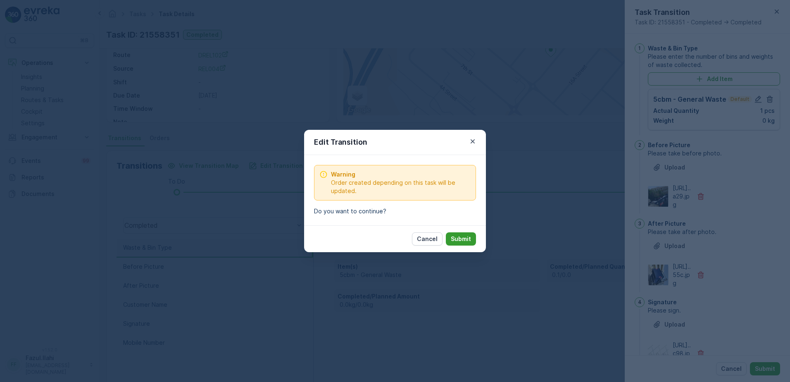
click at [460, 238] on p "Submit" at bounding box center [461, 239] width 20 height 8
type Name "ajeet"
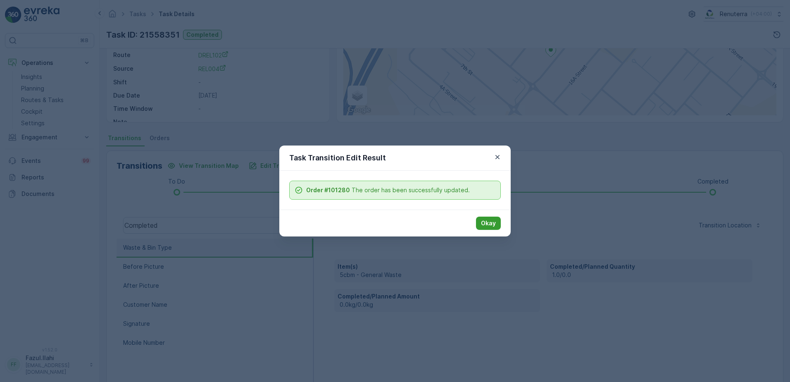
click at [494, 224] on p "Okay" at bounding box center [488, 223] width 15 height 8
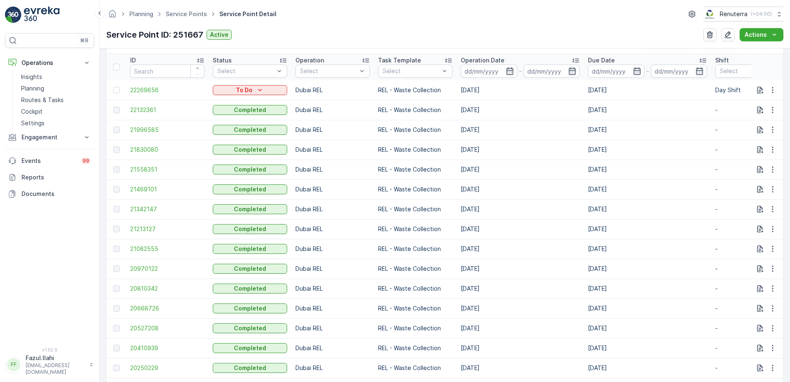
scroll to position [248, 0]
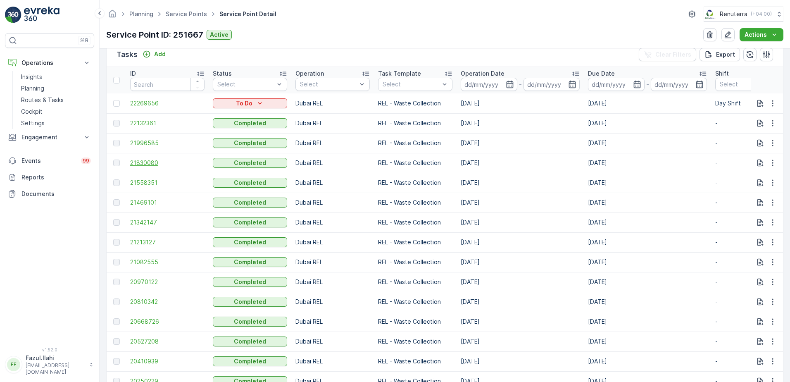
click at [143, 165] on span "21830080" at bounding box center [167, 163] width 74 height 8
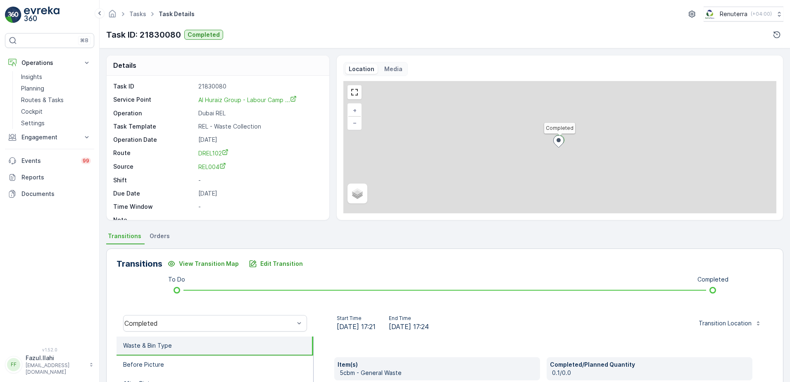
scroll to position [83, 0]
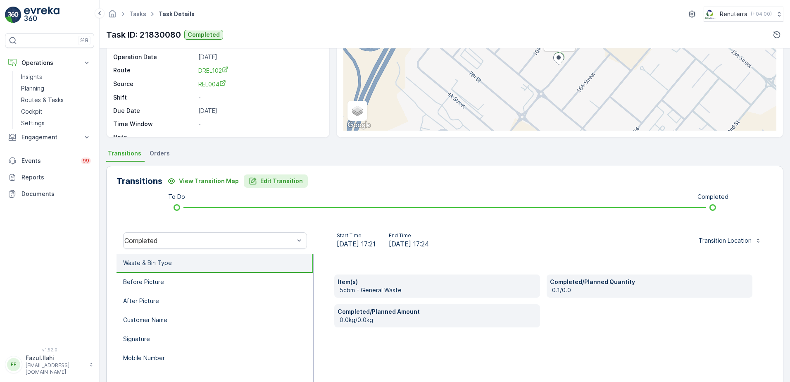
click at [264, 181] on p "Edit Transition" at bounding box center [281, 181] width 43 height 8
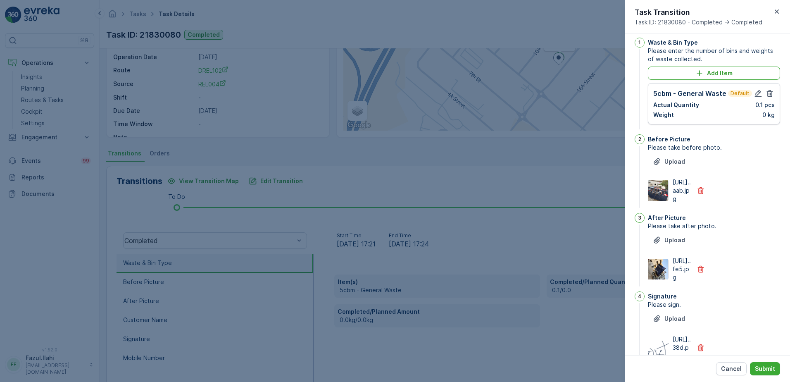
scroll to position [0, 0]
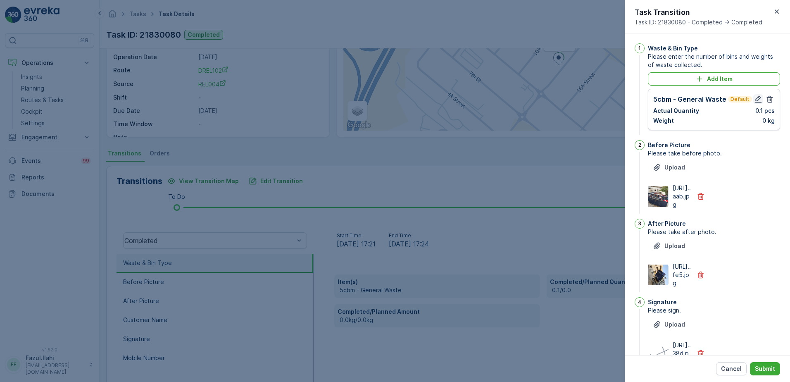
click at [758, 97] on icon "button" at bounding box center [758, 99] width 8 height 8
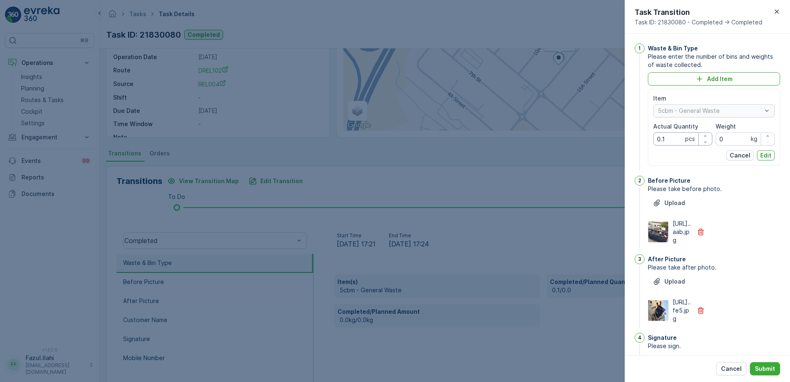
click at [681, 139] on Quantity "0.1" at bounding box center [682, 138] width 59 height 13
type Quantity "1"
drag, startPoint x: 743, startPoint y: 266, endPoint x: 748, endPoint y: 269, distance: 5.6
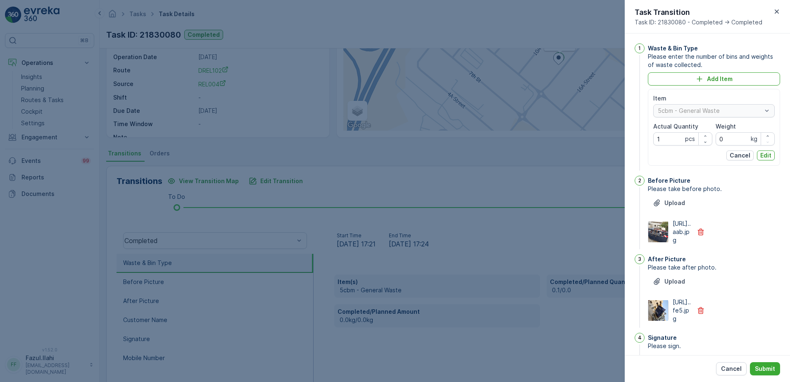
click at [743, 251] on div "Before Picture Please take before photo. Upload https://media.evre...aab.jpg" at bounding box center [714, 213] width 132 height 75
click at [765, 154] on p "Edit" at bounding box center [765, 155] width 11 height 8
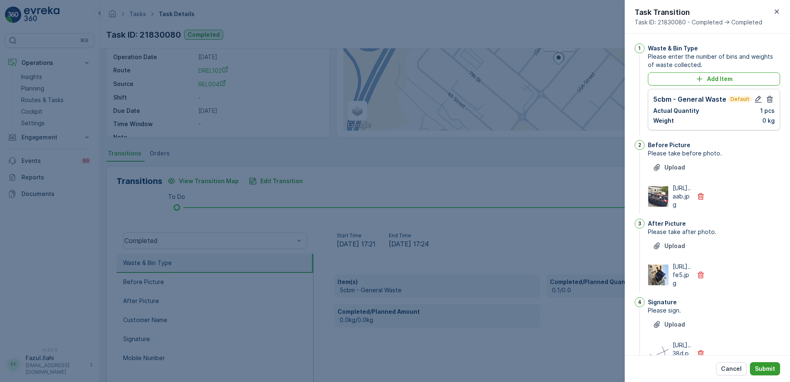
click at [768, 370] on p "Submit" at bounding box center [765, 368] width 20 height 8
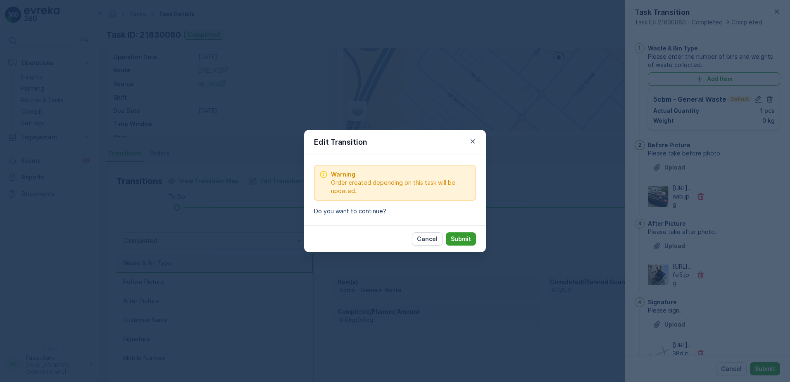
click at [454, 245] on button "Submit" at bounding box center [461, 238] width 30 height 13
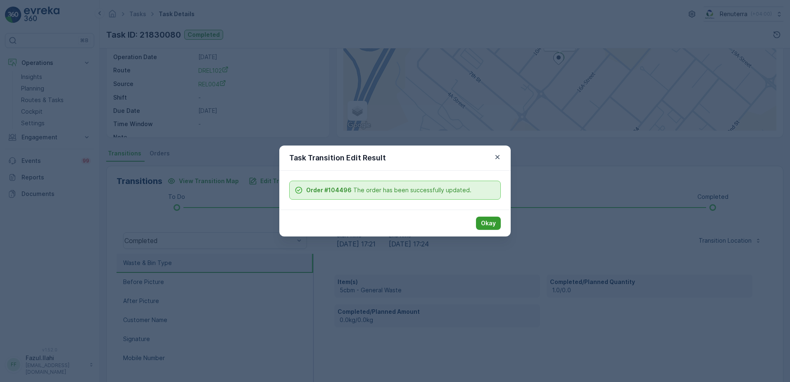
click at [495, 219] on button "Okay" at bounding box center [488, 222] width 25 height 13
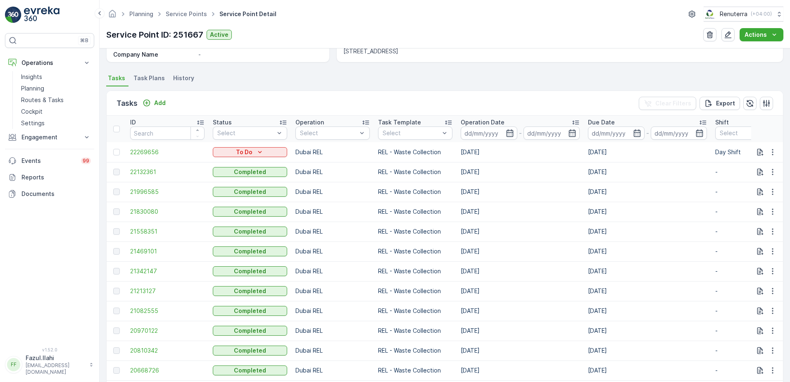
scroll to position [207, 0]
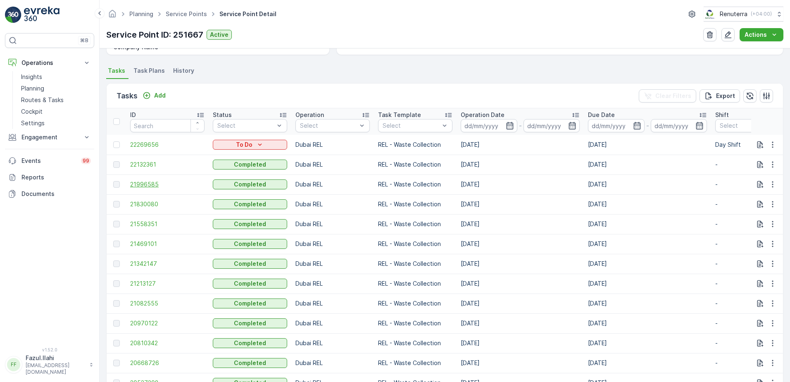
click at [152, 185] on span "21996585" at bounding box center [167, 184] width 74 height 8
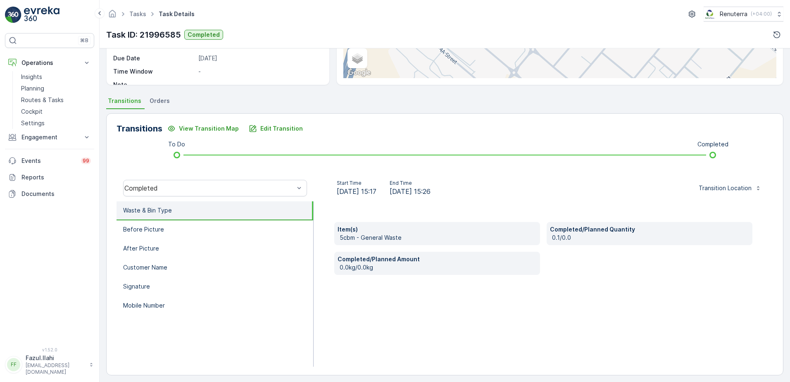
scroll to position [139, 0]
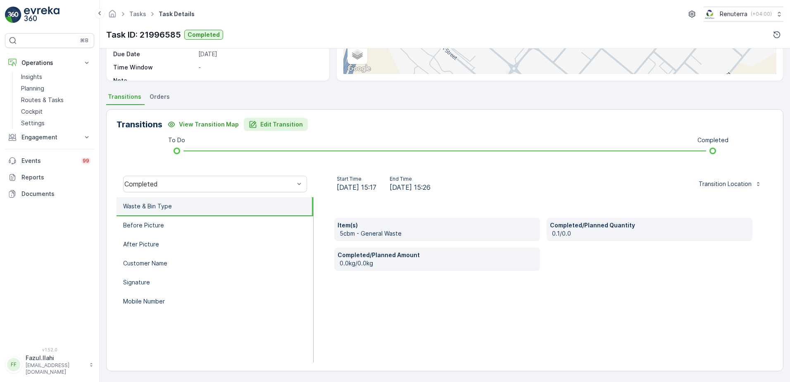
click at [269, 129] on button "Edit Transition" at bounding box center [276, 124] width 64 height 13
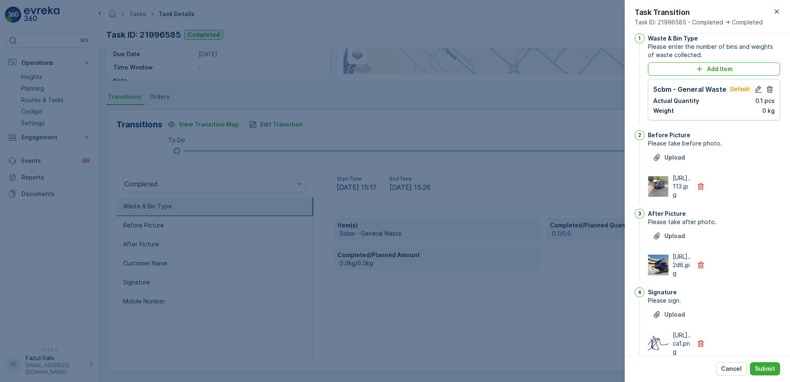
scroll to position [0, 0]
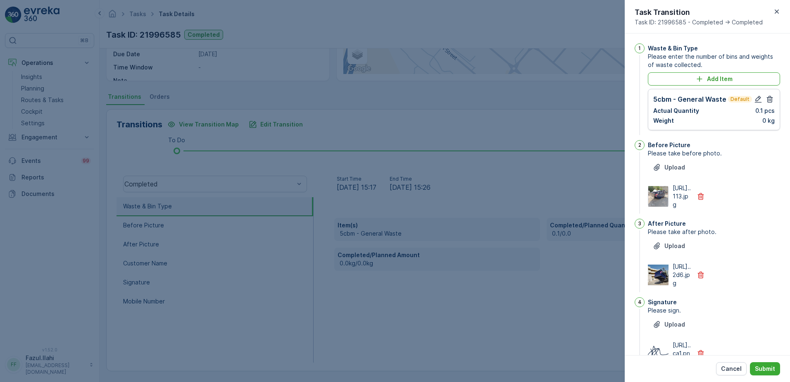
click at [759, 93] on div "5cbm - General Waste Default Actual Quantity 0.1 pcs Weight 0 kg" at bounding box center [714, 109] width 132 height 41
click at [757, 101] on icon "button" at bounding box center [758, 99] width 8 height 8
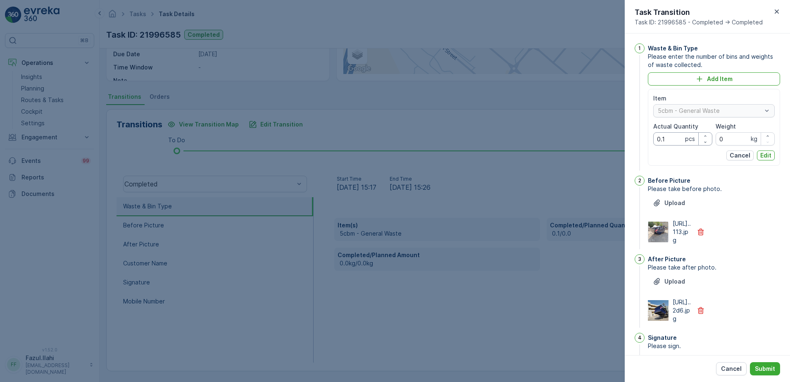
click at [677, 138] on Quantity "0.1" at bounding box center [682, 138] width 59 height 13
type Quantity "1"
click at [776, 263] on div "After Picture" at bounding box center [714, 259] width 132 height 8
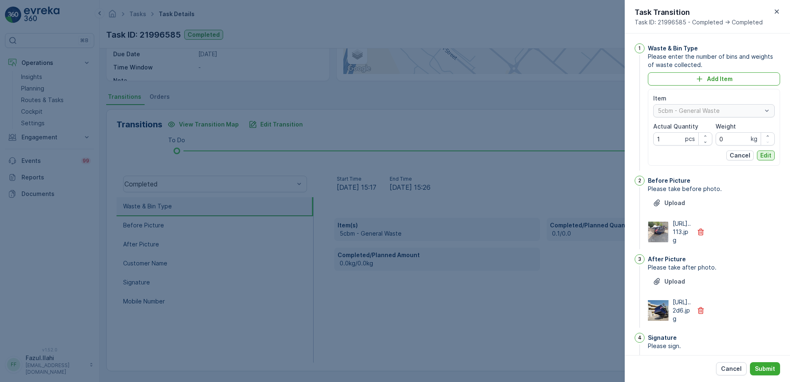
click at [766, 151] on button "Edit" at bounding box center [766, 155] width 18 height 10
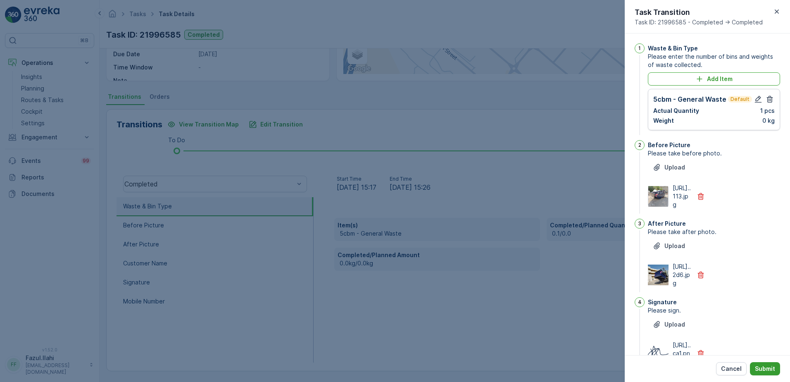
click at [766, 369] on p "Submit" at bounding box center [765, 368] width 20 height 8
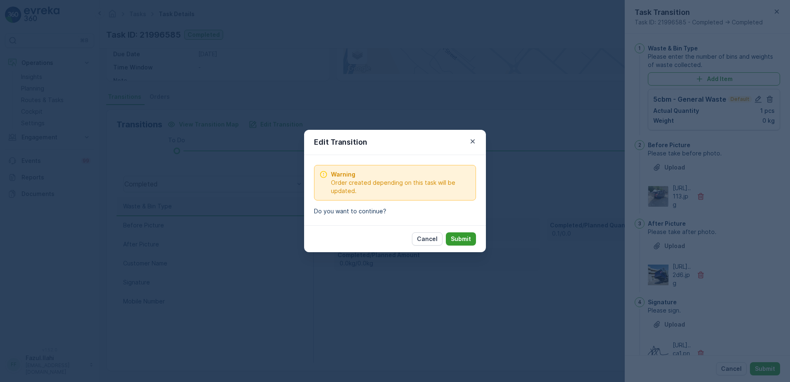
click at [453, 235] on p "Submit" at bounding box center [461, 239] width 20 height 8
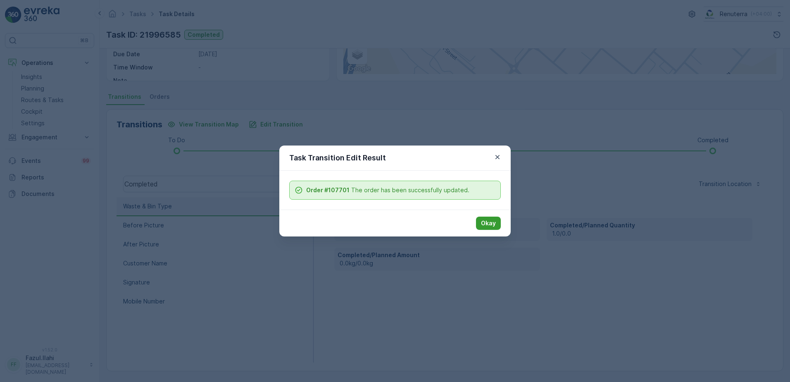
click at [491, 221] on p "Okay" at bounding box center [488, 223] width 15 height 8
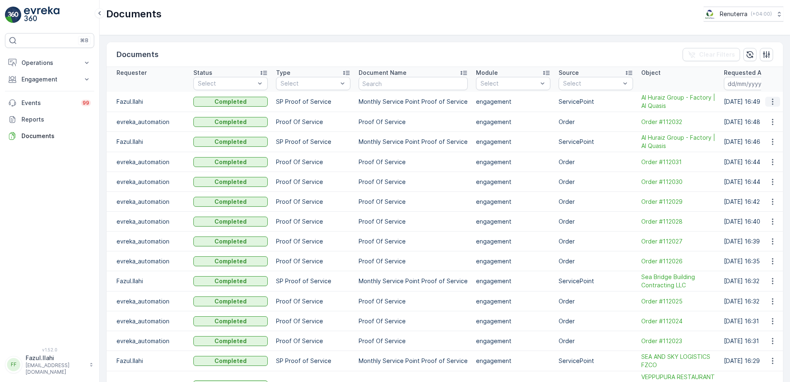
click at [772, 99] on icon "button" at bounding box center [772, 102] width 1 height 6
click at [756, 115] on span "See Details" at bounding box center [770, 114] width 32 height 8
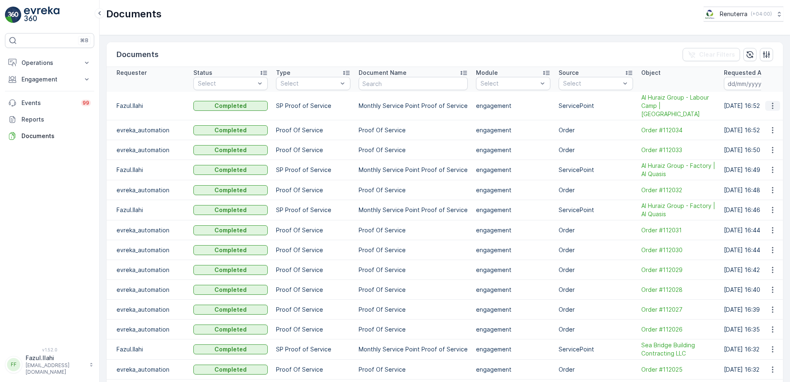
click at [773, 102] on icon "button" at bounding box center [772, 106] width 8 height 8
click at [762, 117] on span "See Details" at bounding box center [770, 114] width 32 height 8
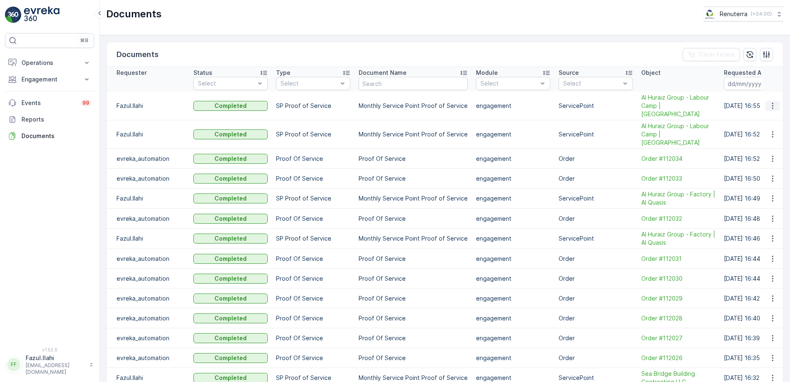
click at [770, 102] on icon "button" at bounding box center [772, 106] width 8 height 8
click at [766, 114] on span "See Details" at bounding box center [770, 114] width 32 height 8
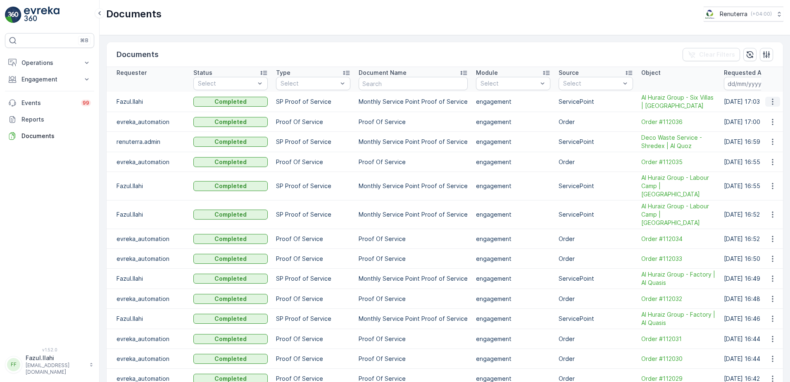
click at [768, 102] on icon "button" at bounding box center [772, 101] width 8 height 8
click at [755, 116] on span "See Details" at bounding box center [770, 114] width 32 height 8
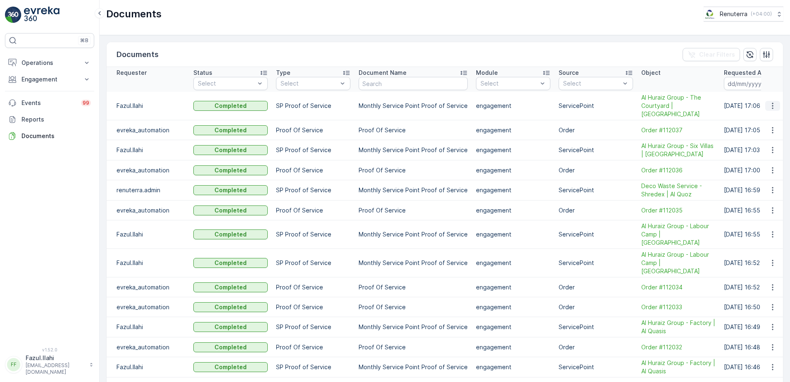
click at [771, 102] on icon "button" at bounding box center [772, 106] width 8 height 8
click at [763, 115] on span "See Details" at bounding box center [770, 114] width 32 height 8
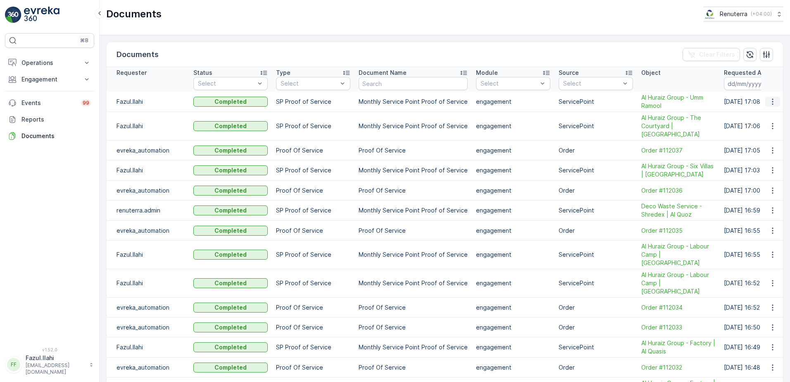
click at [772, 100] on icon "button" at bounding box center [772, 101] width 8 height 8
click at [764, 115] on span "See Details" at bounding box center [770, 114] width 32 height 8
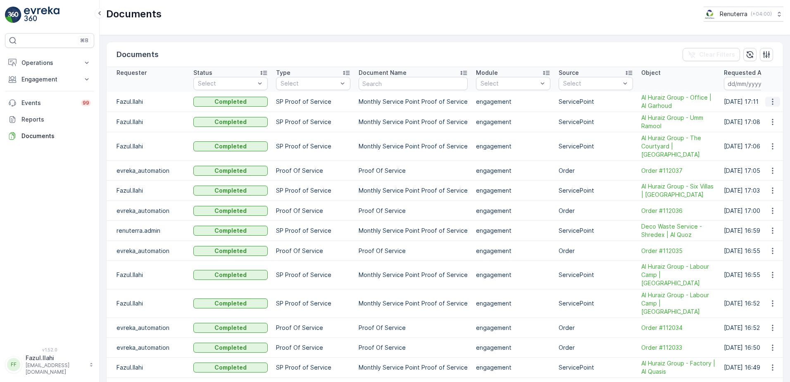
click at [768, 103] on icon "button" at bounding box center [772, 101] width 8 height 8
click at [760, 114] on span "See Details" at bounding box center [775, 115] width 32 height 8
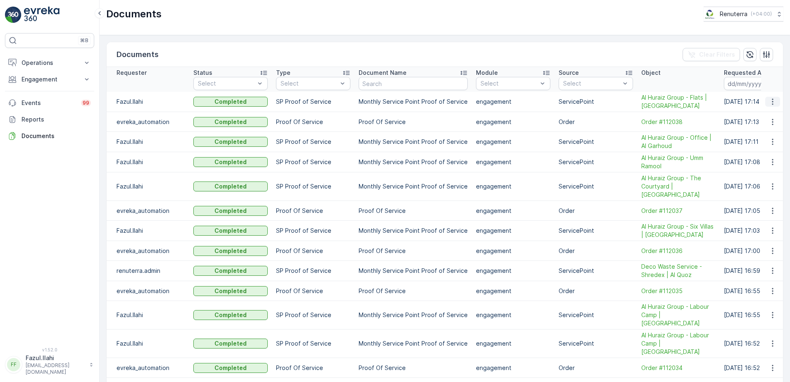
click at [772, 104] on icon "button" at bounding box center [772, 101] width 8 height 8
click at [757, 115] on span "See Details" at bounding box center [770, 114] width 32 height 8
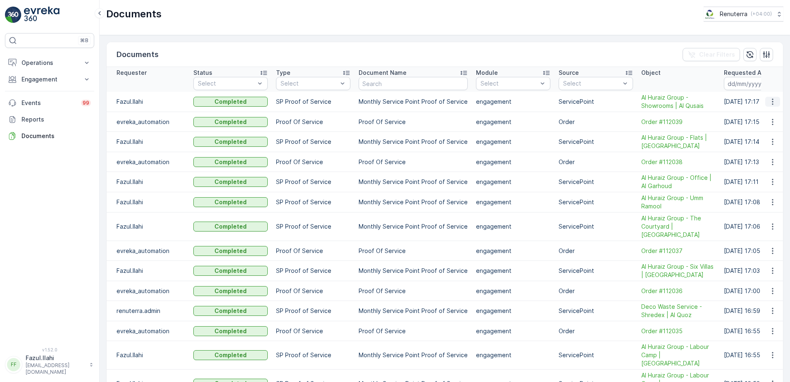
click at [772, 103] on icon "button" at bounding box center [772, 101] width 8 height 8
click at [770, 112] on span "See Details" at bounding box center [770, 114] width 32 height 8
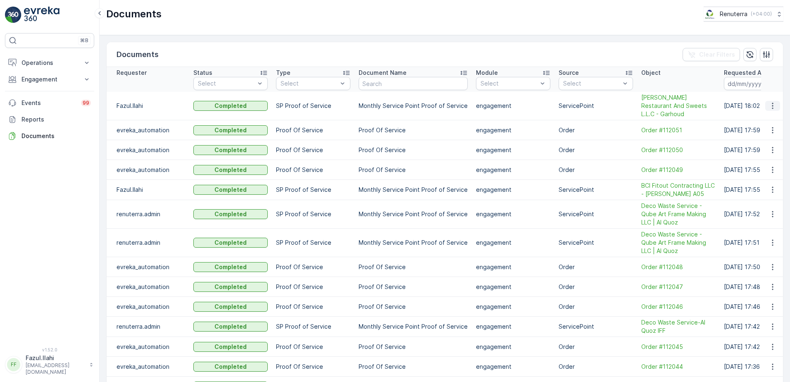
click at [770, 102] on icon "button" at bounding box center [772, 106] width 8 height 8
click at [762, 114] on span "See Details" at bounding box center [770, 114] width 32 height 8
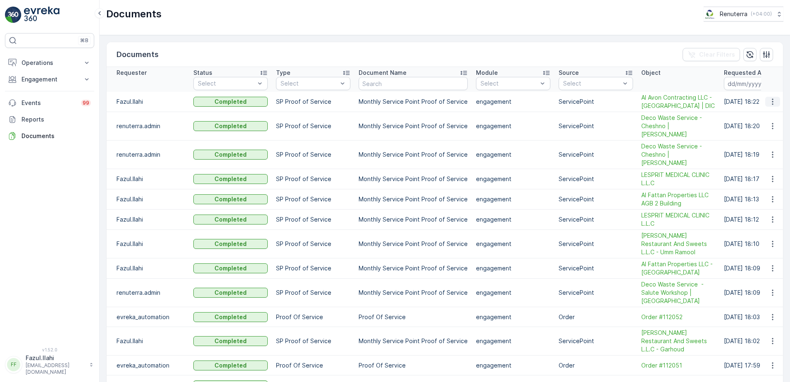
click at [773, 102] on icon "button" at bounding box center [772, 101] width 8 height 8
click at [760, 116] on span "See Details" at bounding box center [770, 114] width 32 height 8
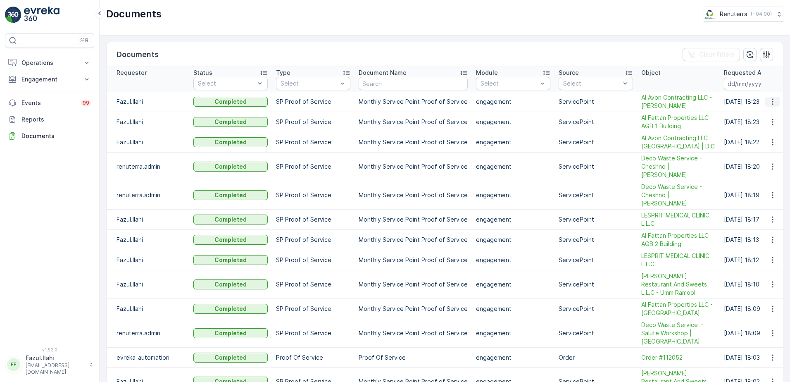
click at [770, 103] on icon "button" at bounding box center [772, 101] width 8 height 8
click at [759, 113] on span "See Details" at bounding box center [770, 114] width 32 height 8
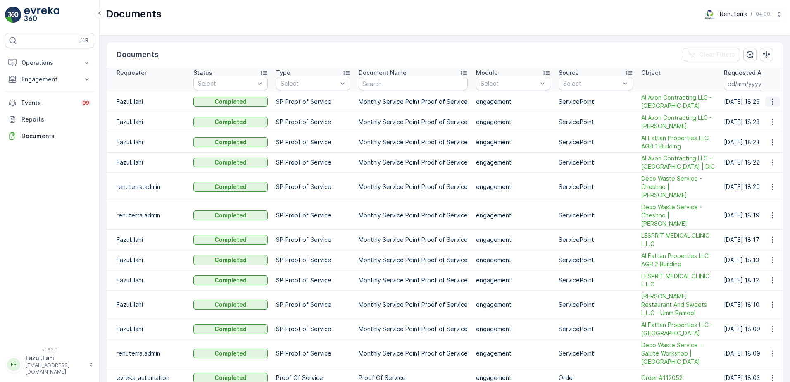
click at [765, 100] on button "button" at bounding box center [772, 102] width 15 height 10
click at [763, 116] on span "See Details" at bounding box center [770, 114] width 32 height 8
